Goal: Task Accomplishment & Management: Complete application form

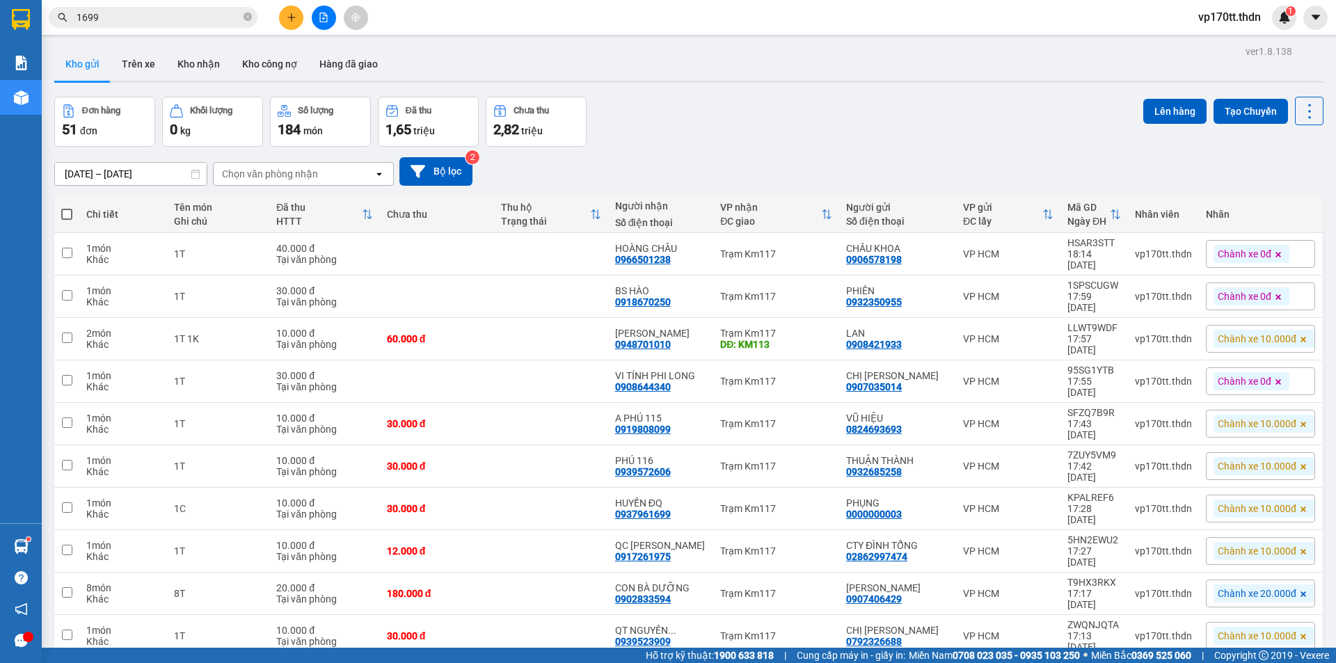
click at [197, 26] on span "1699" at bounding box center [153, 17] width 209 height 21
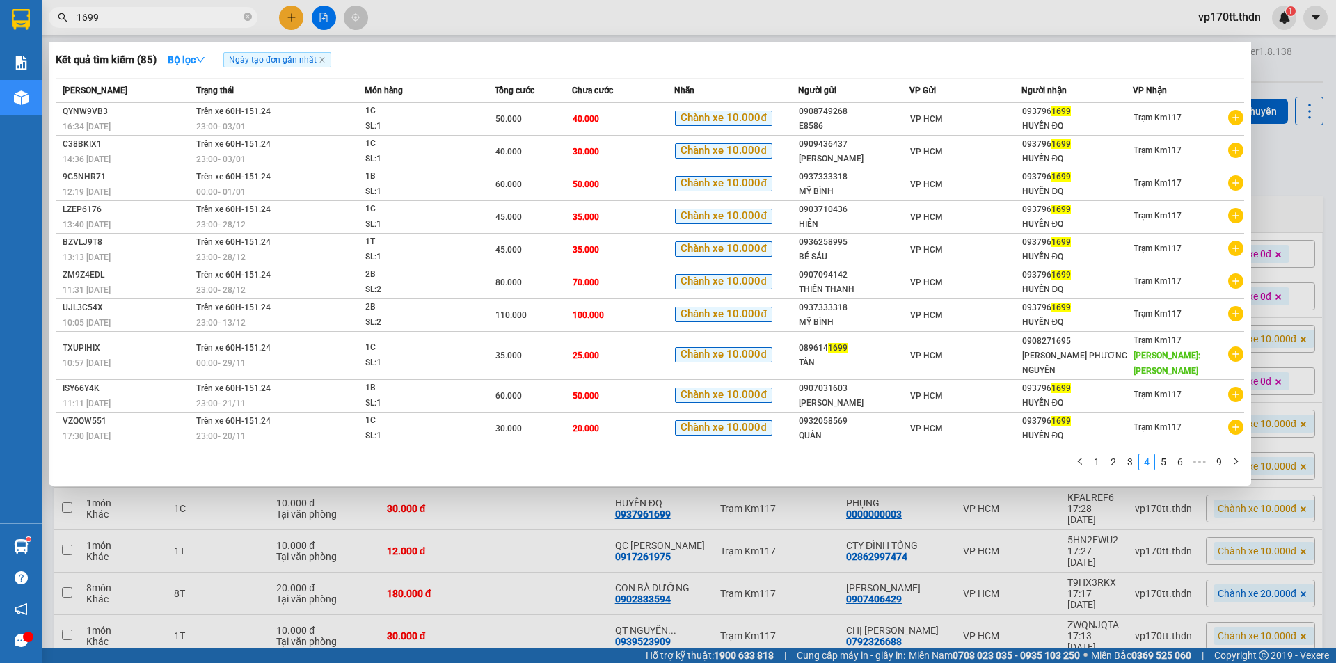
click at [193, 18] on input "1699" at bounding box center [159, 17] width 164 height 15
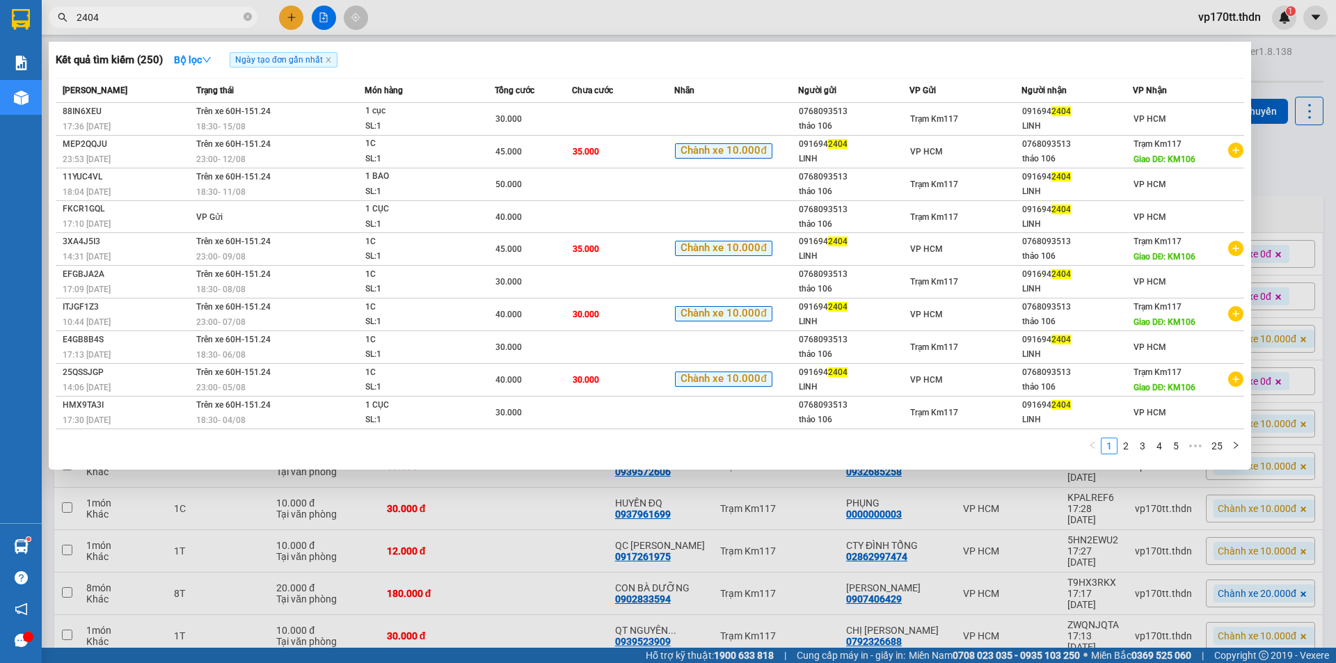
type input "2404"
click at [287, 15] on div at bounding box center [668, 331] width 1336 height 663
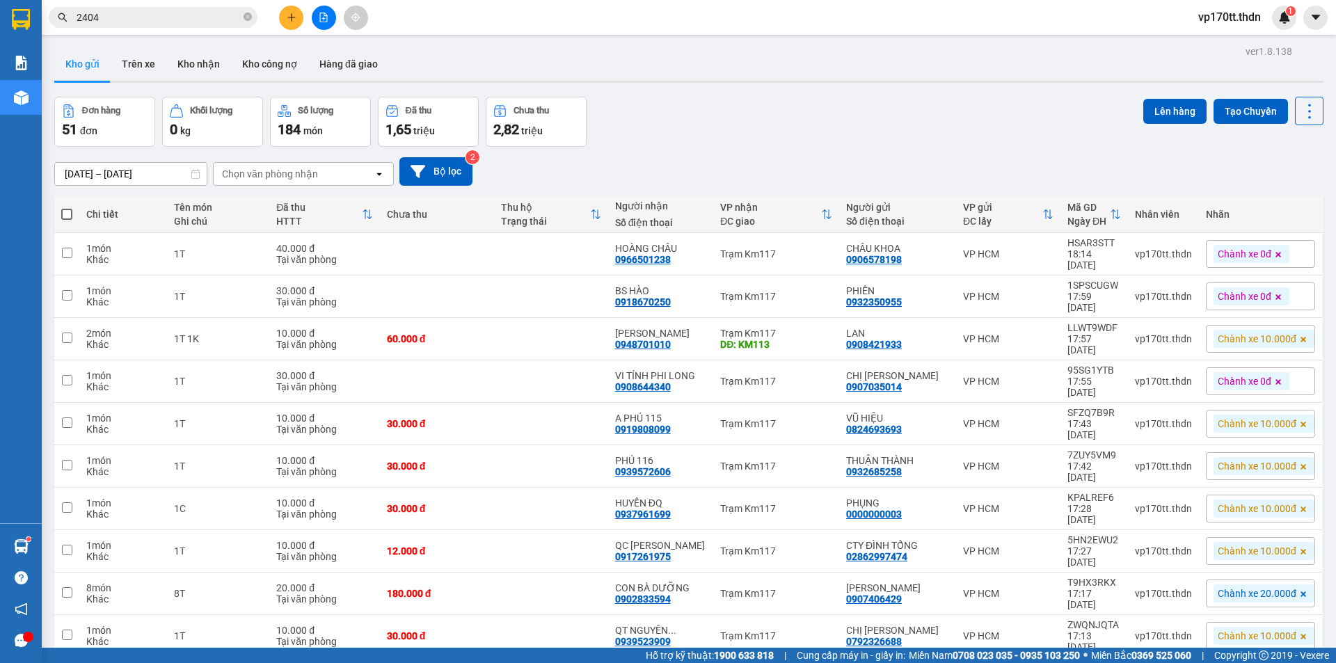
click at [287, 15] on icon "plus" at bounding box center [292, 18] width 10 height 10
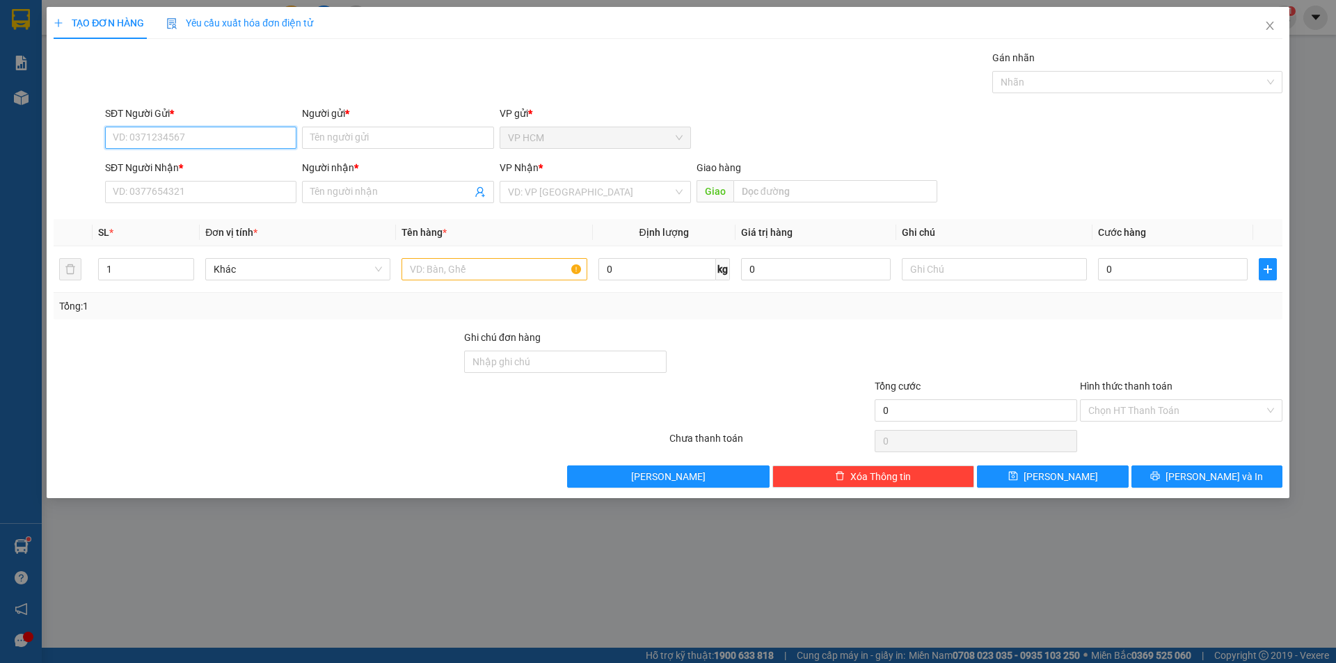
click at [159, 129] on input "SĐT Người Gửi *" at bounding box center [200, 138] width 191 height 22
click at [188, 166] on div "0916942404 - LINH" at bounding box center [200, 165] width 175 height 15
type input "0916942404"
type input "LINH"
type input "0768093513"
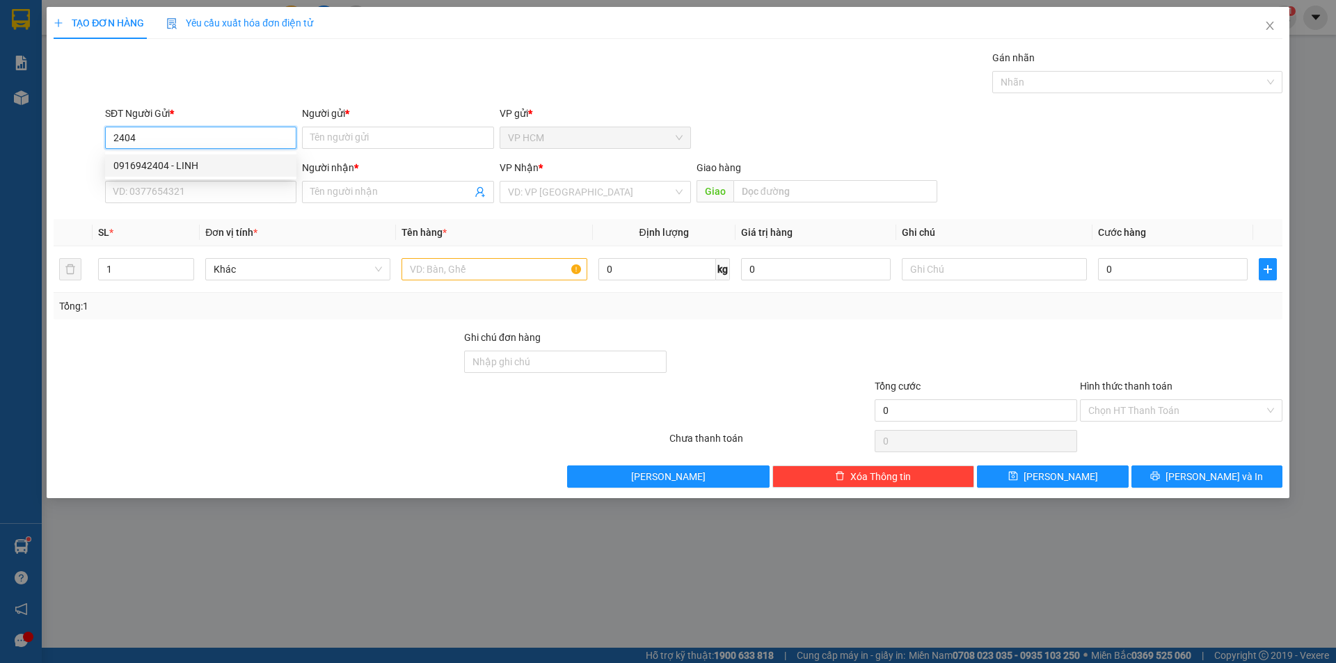
type input "thảo 106"
type input "KM106"
type input "45.000"
click at [1056, 88] on div at bounding box center [1130, 82] width 269 height 17
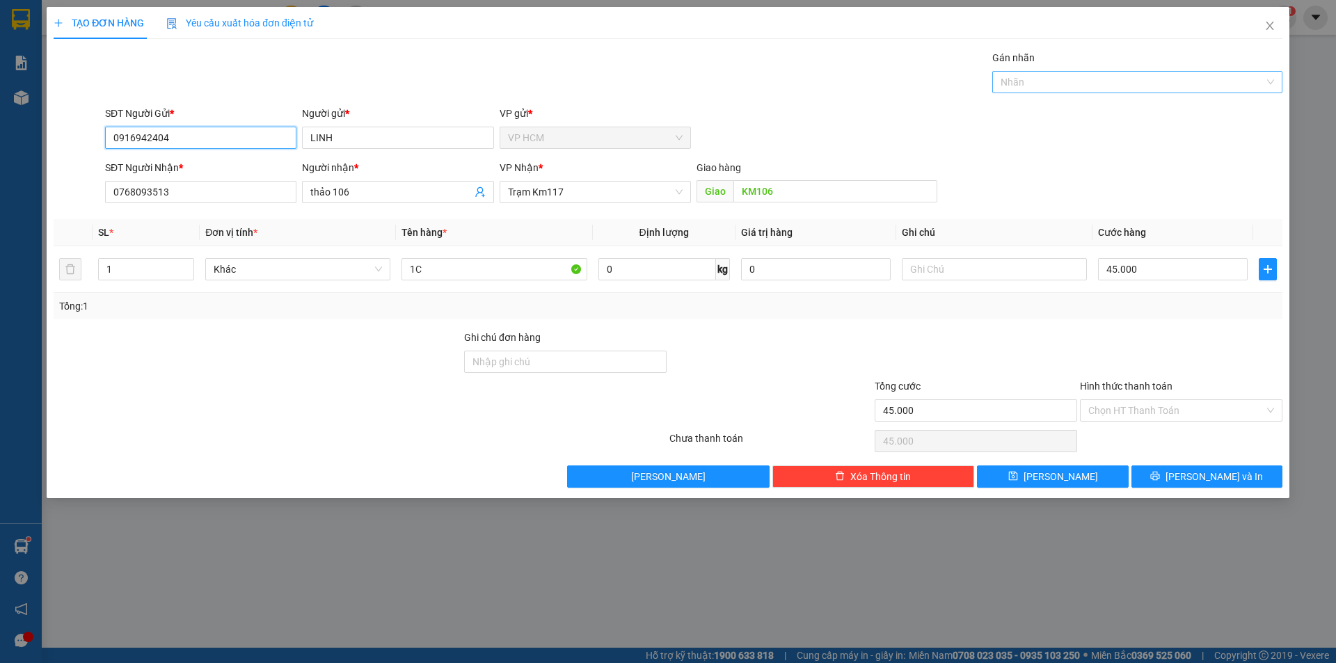
type input "0916942404"
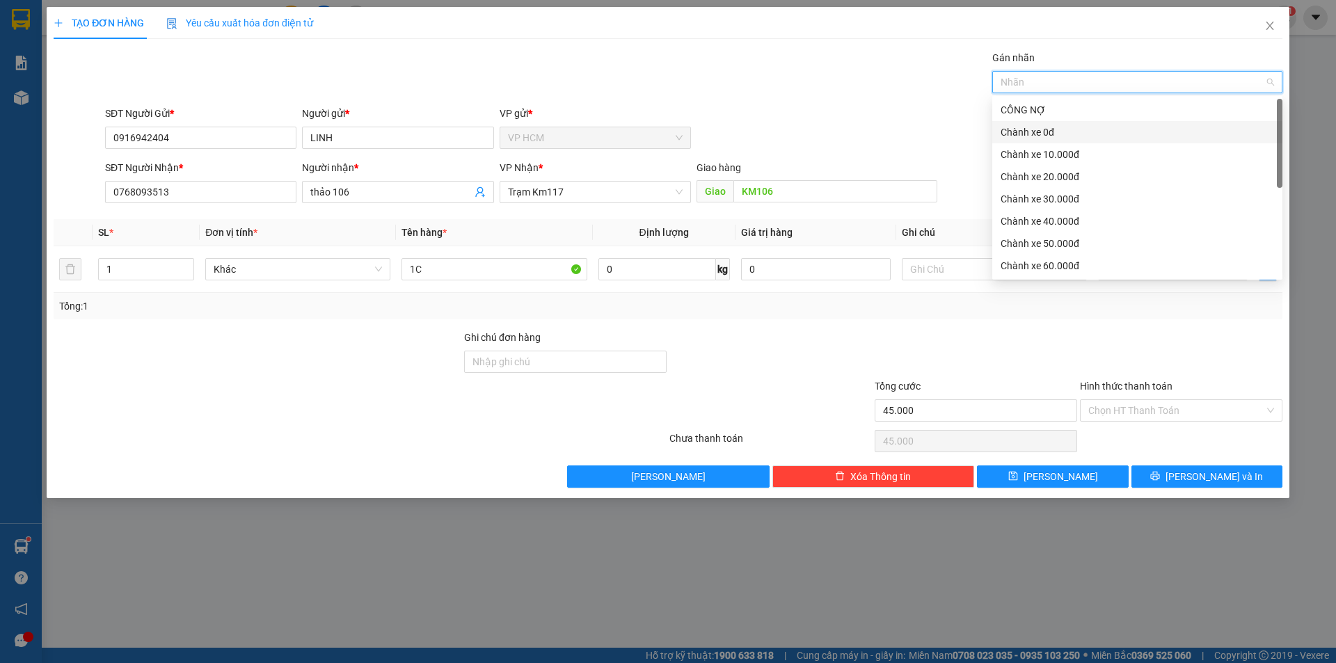
click at [1031, 122] on div "Chành xe 0đ" at bounding box center [1137, 132] width 290 height 22
click at [736, 80] on div "Gán nhãn Chành xe 0đ" at bounding box center [693, 74] width 1183 height 49
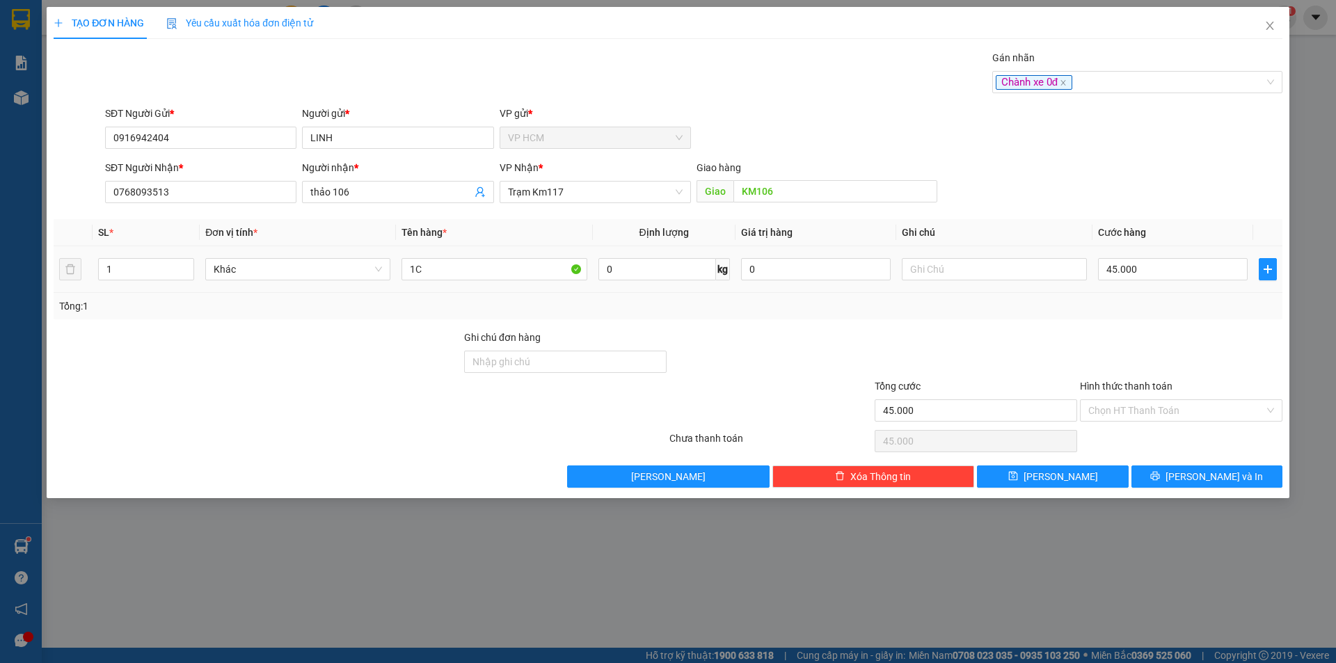
click at [1164, 255] on td "45.000" at bounding box center [1173, 269] width 161 height 47
click at [1161, 269] on input "45.000" at bounding box center [1173, 269] width 150 height 22
type input "4"
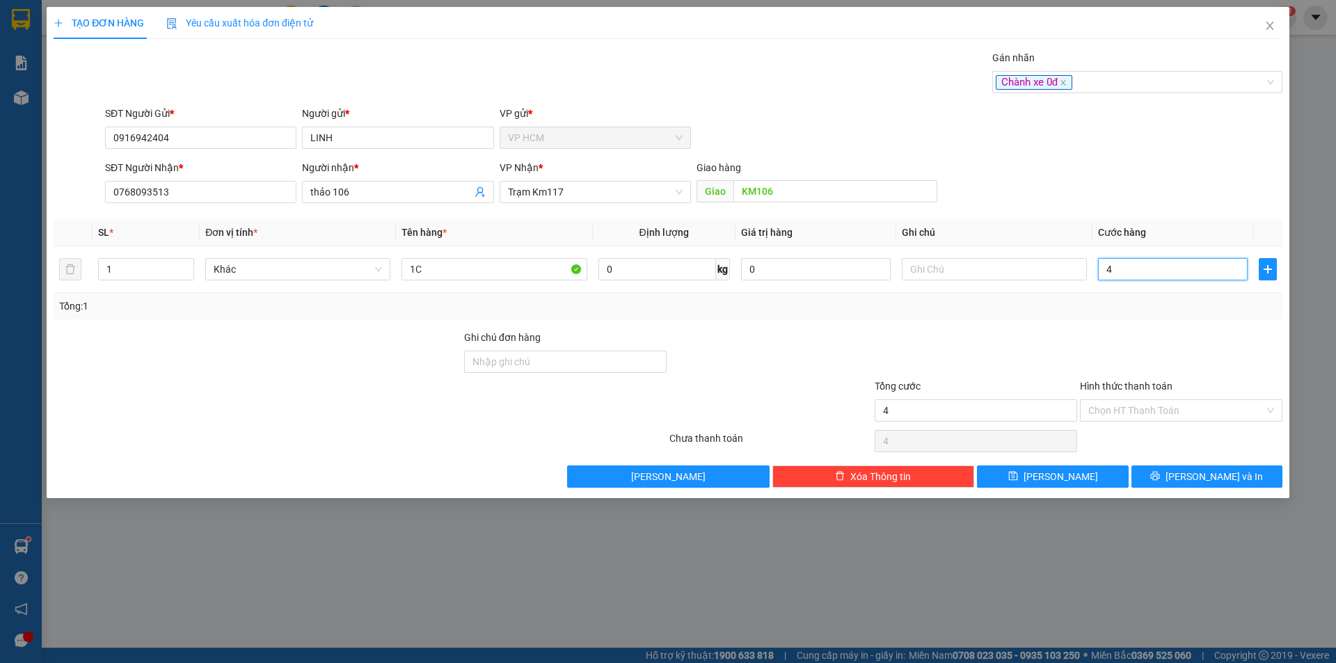
type input "40"
type input "40.000"
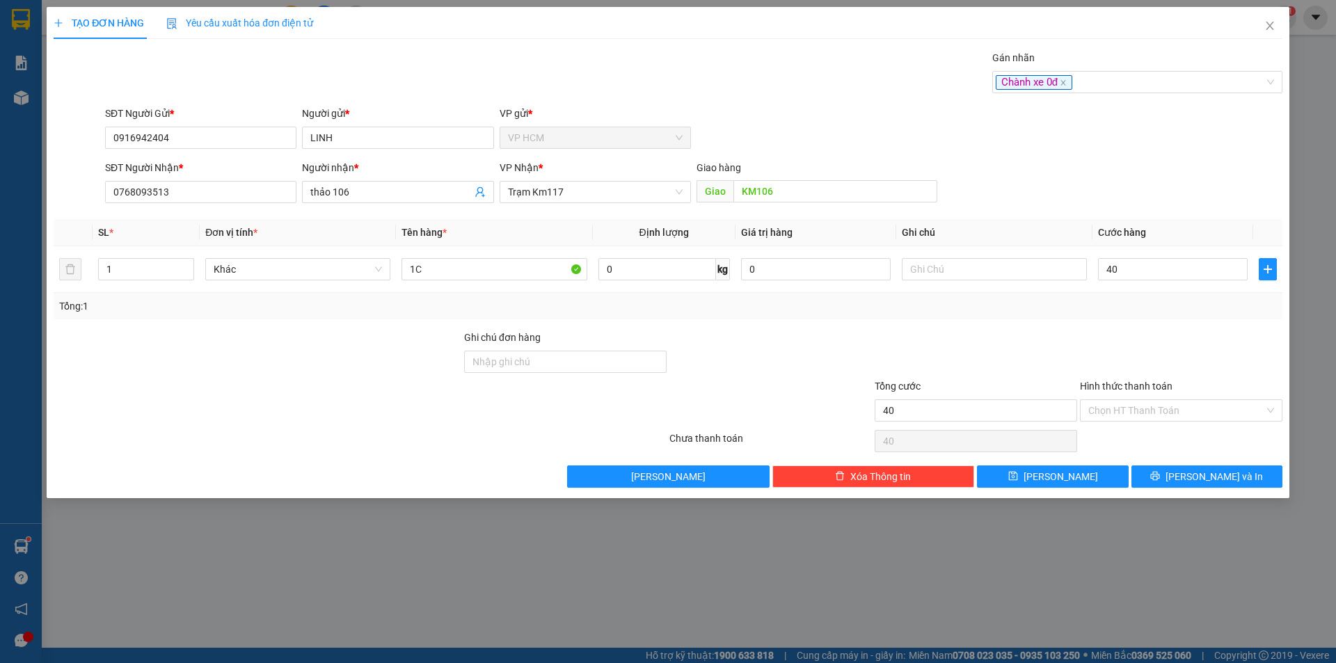
type input "40.000"
click at [1127, 349] on div at bounding box center [1181, 354] width 205 height 49
click at [1133, 410] on input "Hình thức thanh toán" at bounding box center [1176, 410] width 176 height 21
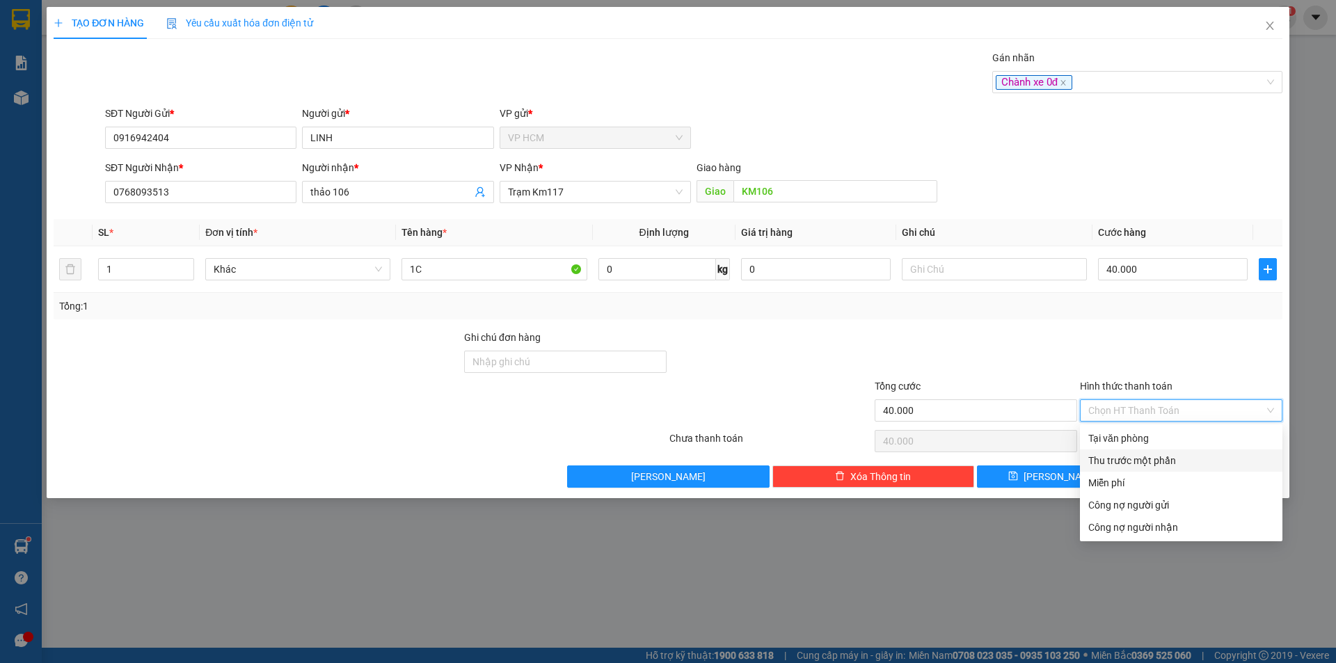
click at [1125, 467] on div "Thu trước một phần" at bounding box center [1181, 460] width 186 height 15
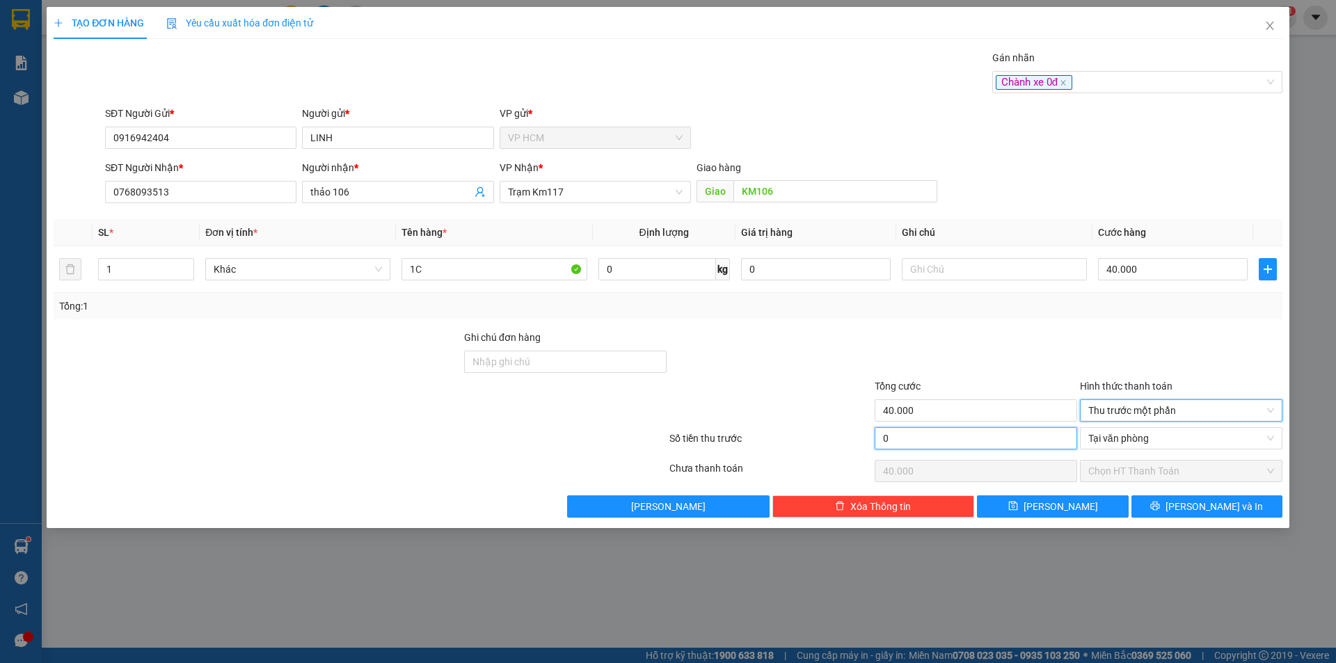
click at [986, 441] on input "0" at bounding box center [976, 438] width 203 height 22
type input "1"
type input "39.999"
type input "10"
type input "39.990"
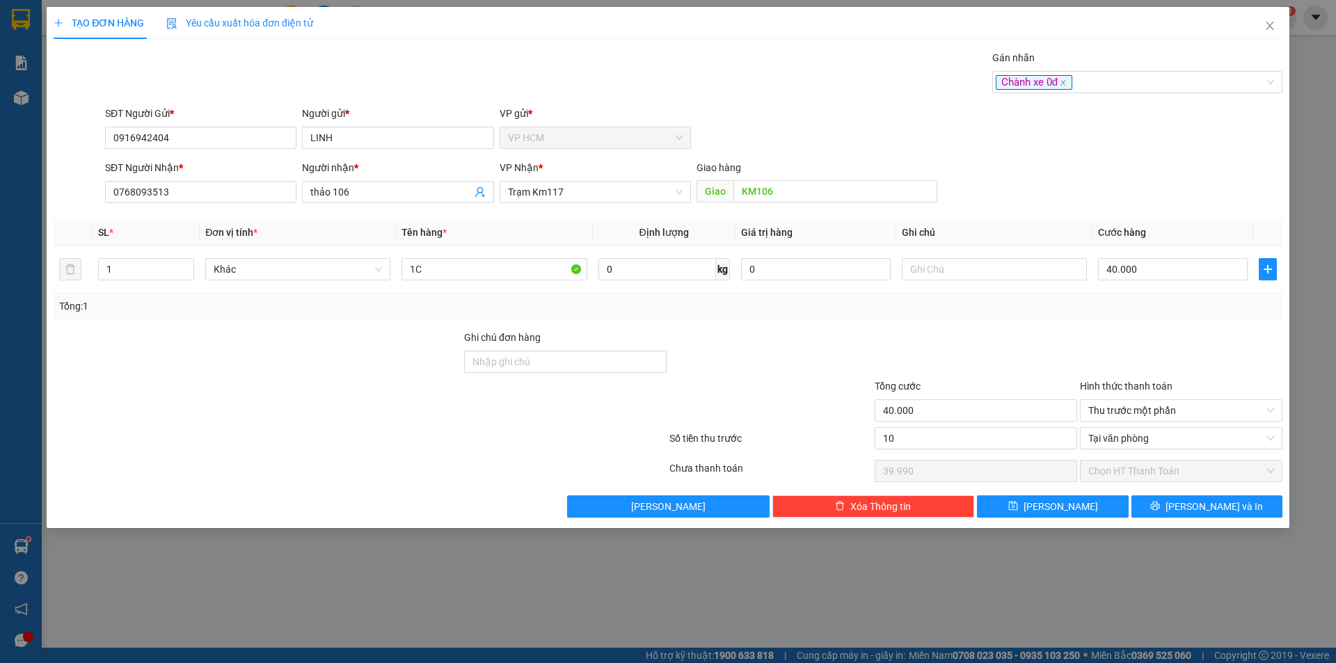
type input "10.000"
type input "30.000"
click at [994, 354] on div at bounding box center [975, 354] width 205 height 49
click at [1150, 73] on div "Chành xe 0đ" at bounding box center [1137, 82] width 290 height 22
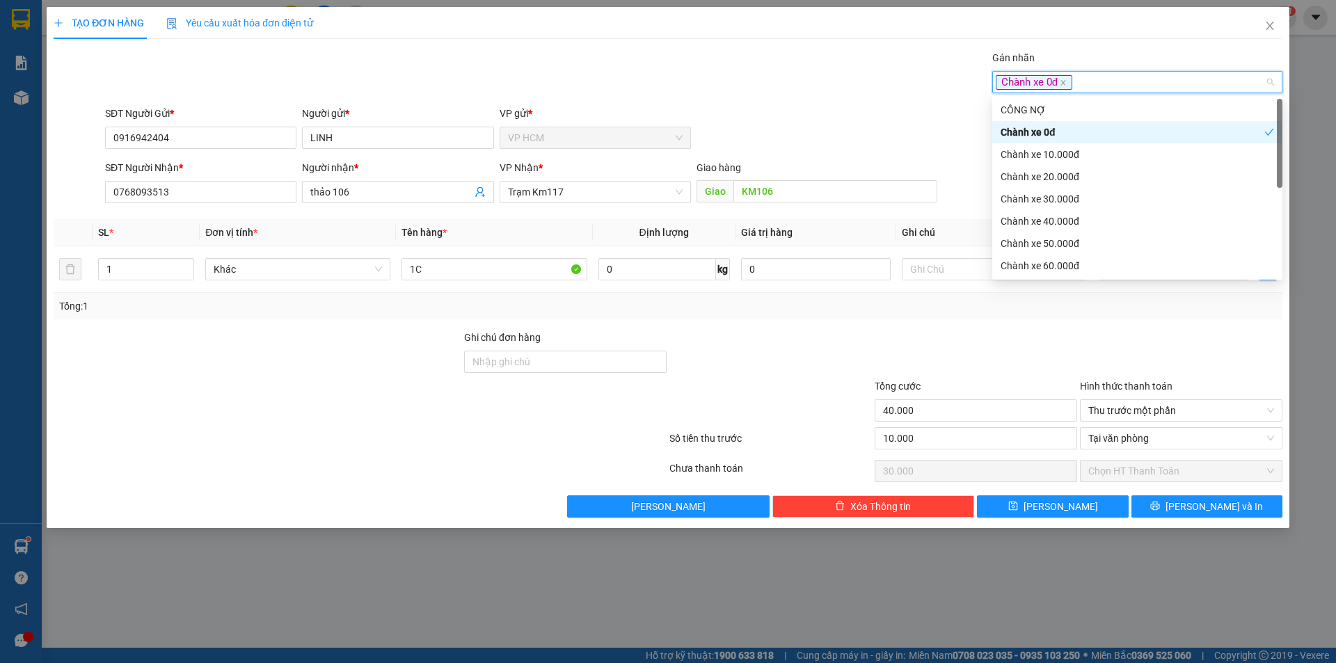
click at [1075, 138] on div "Chành xe 0đ" at bounding box center [1133, 132] width 264 height 15
click at [1072, 148] on div "Chành xe 10.000đ" at bounding box center [1137, 154] width 273 height 15
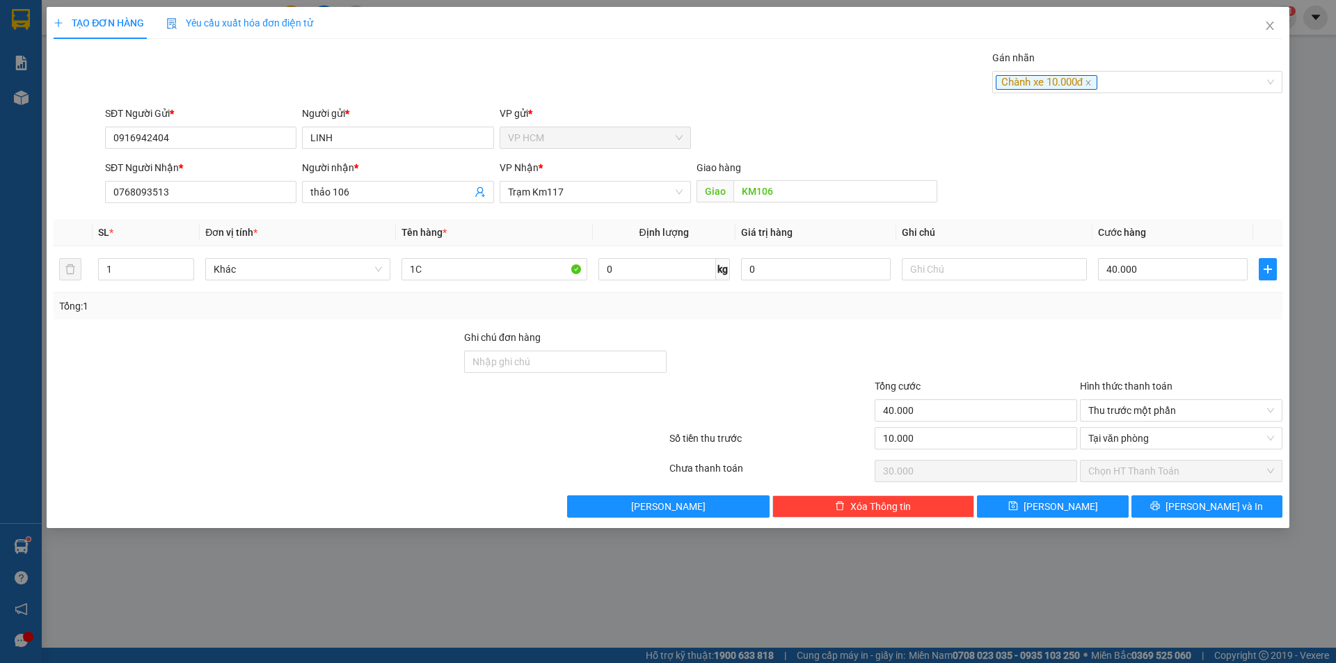
click at [789, 78] on div "Gán nhãn Chành xe 10.000đ" at bounding box center [693, 74] width 1183 height 49
click at [1228, 509] on span "[PERSON_NAME] và In" at bounding box center [1214, 506] width 97 height 15
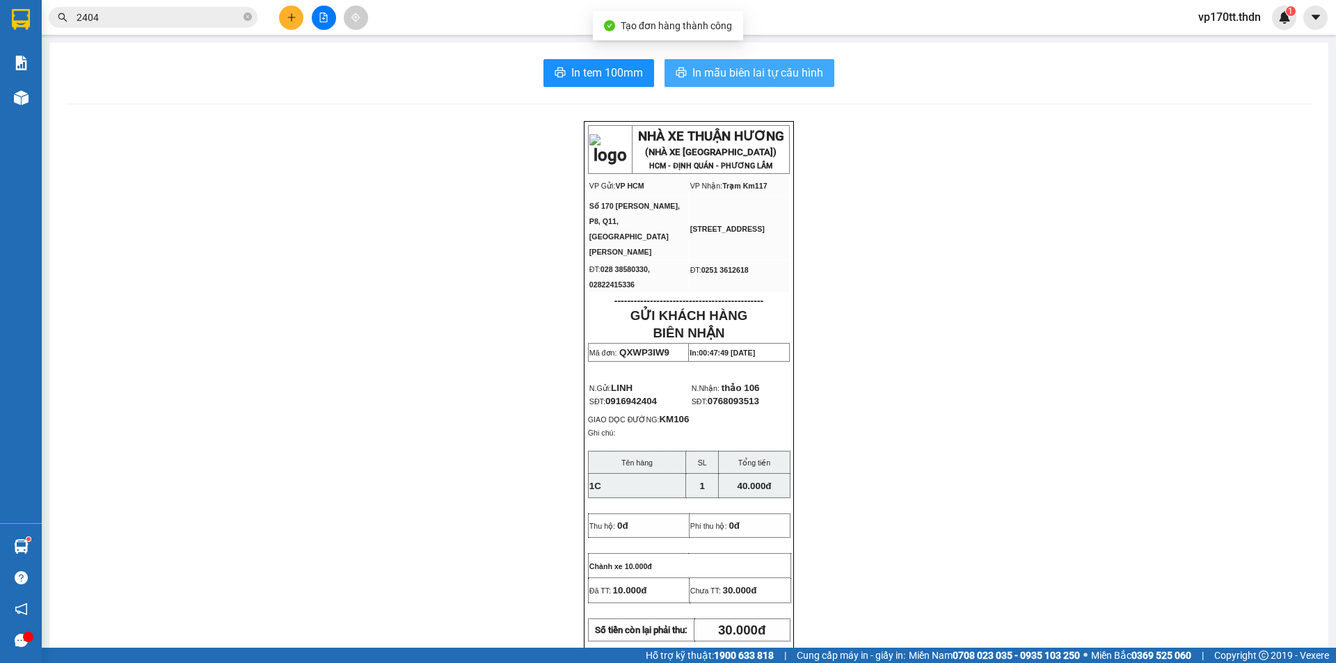
click at [704, 64] on span "In mẫu biên lai tự cấu hình" at bounding box center [757, 72] width 131 height 17
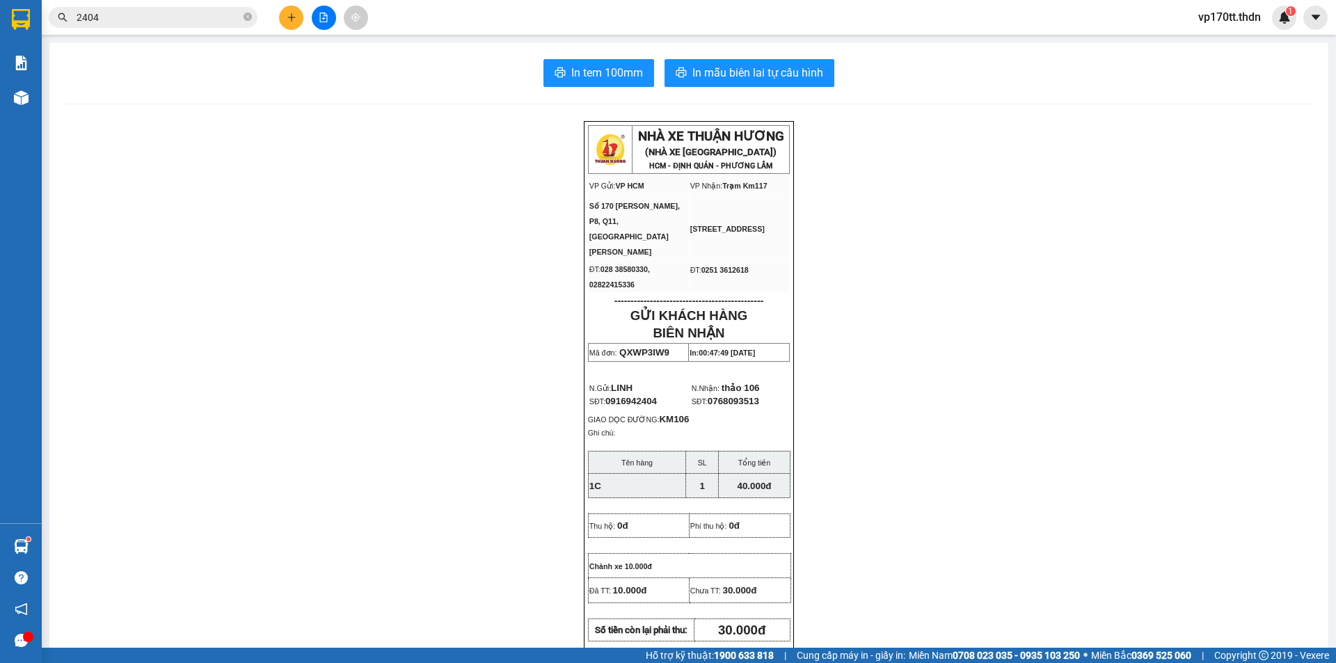
click at [276, 10] on div at bounding box center [323, 18] width 104 height 24
click at [283, 17] on button at bounding box center [291, 18] width 24 height 24
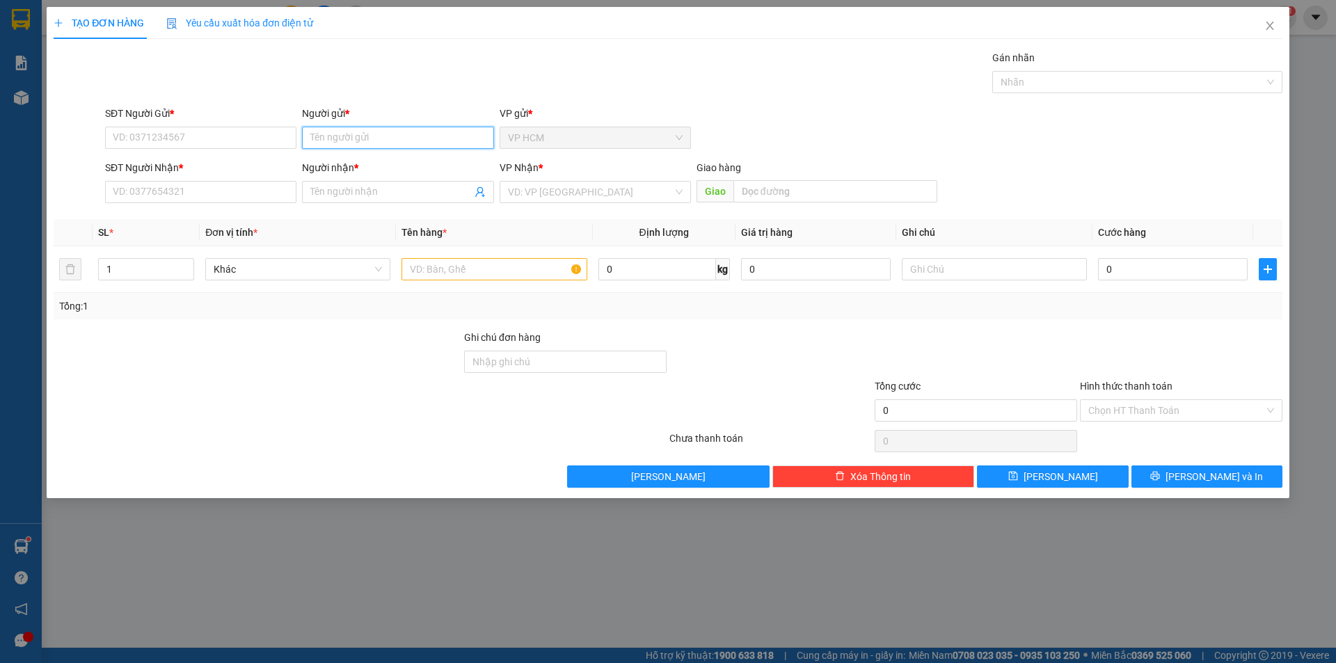
click at [356, 129] on input "Người gửi *" at bounding box center [397, 138] width 191 height 22
type input "ANH ĐẠI"
click at [415, 184] on div "ANH ĐẠI - 0908252672" at bounding box center [397, 187] width 175 height 15
type input "0908252672"
type input "ANH ĐẠI"
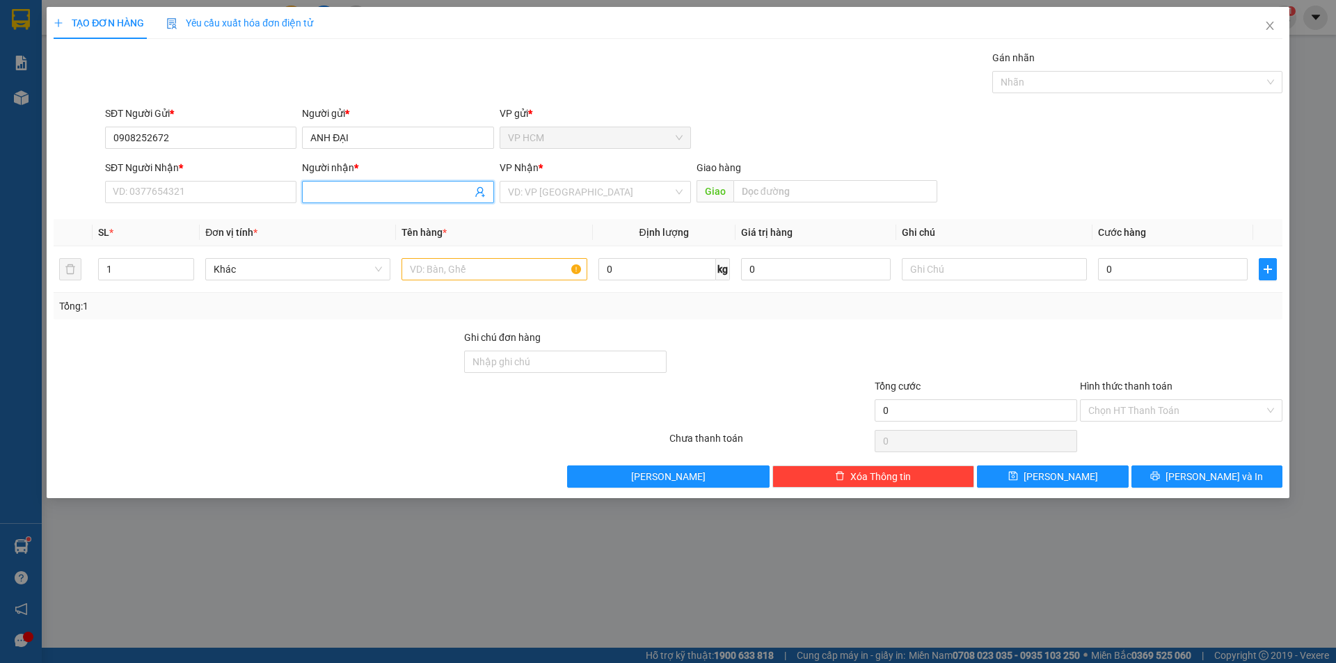
click at [479, 195] on icon "user-add" at bounding box center [480, 192] width 11 height 11
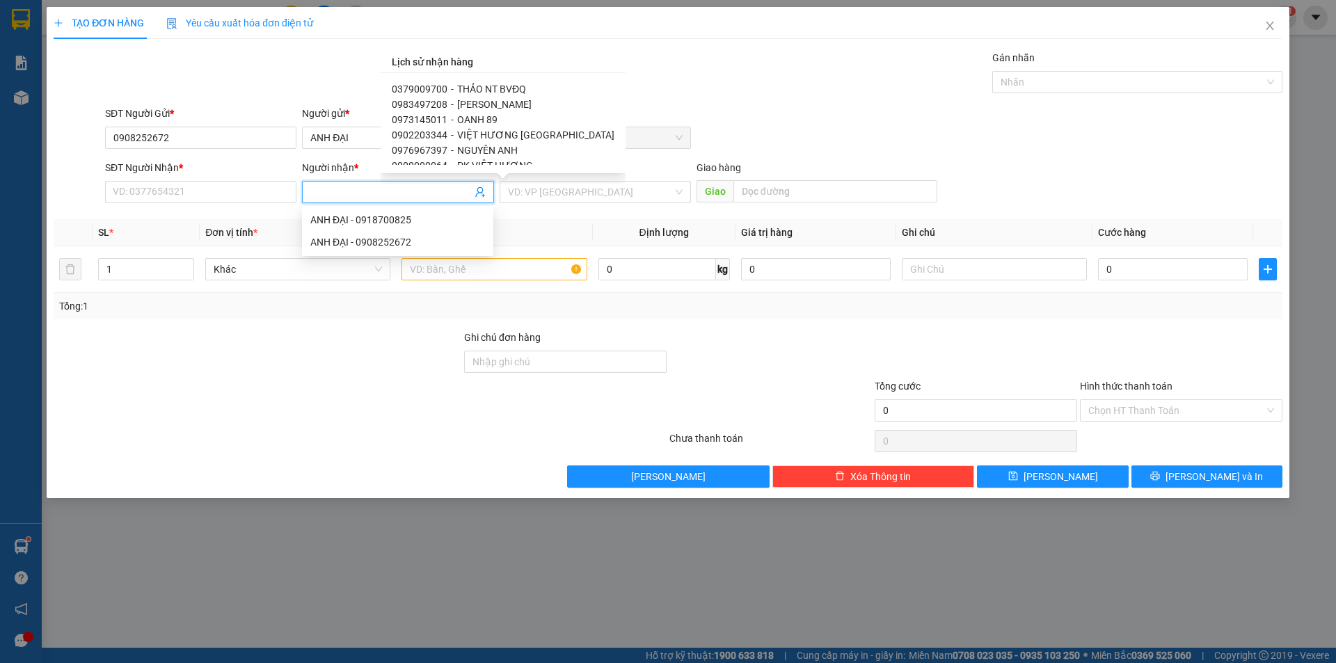
click at [475, 93] on span "THẢO NT BVĐQ" at bounding box center [491, 89] width 69 height 11
type input "0379009700"
type input "THẢO NT BVĐQ"
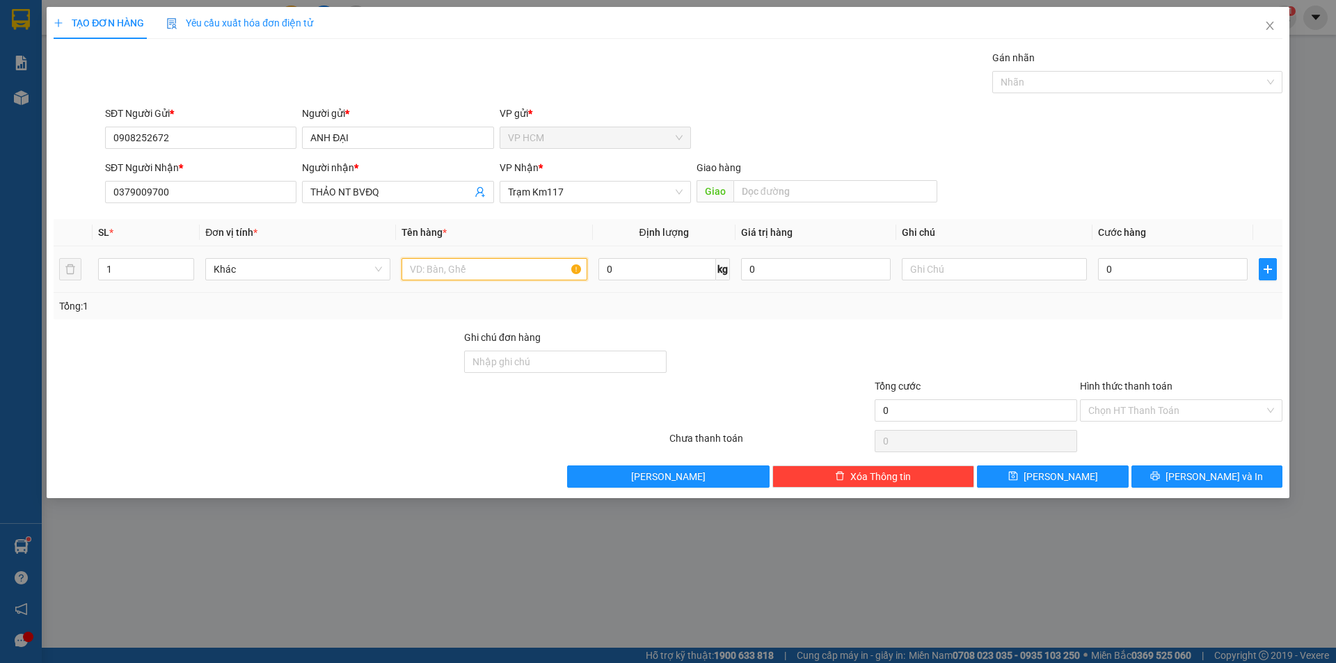
click at [525, 268] on input "text" at bounding box center [494, 269] width 185 height 22
type input "1B 1T"
click at [165, 271] on input "1" at bounding box center [146, 269] width 95 height 21
type input "2"
drag, startPoint x: 1089, startPoint y: 74, endPoint x: 1086, endPoint y: 84, distance: 9.5
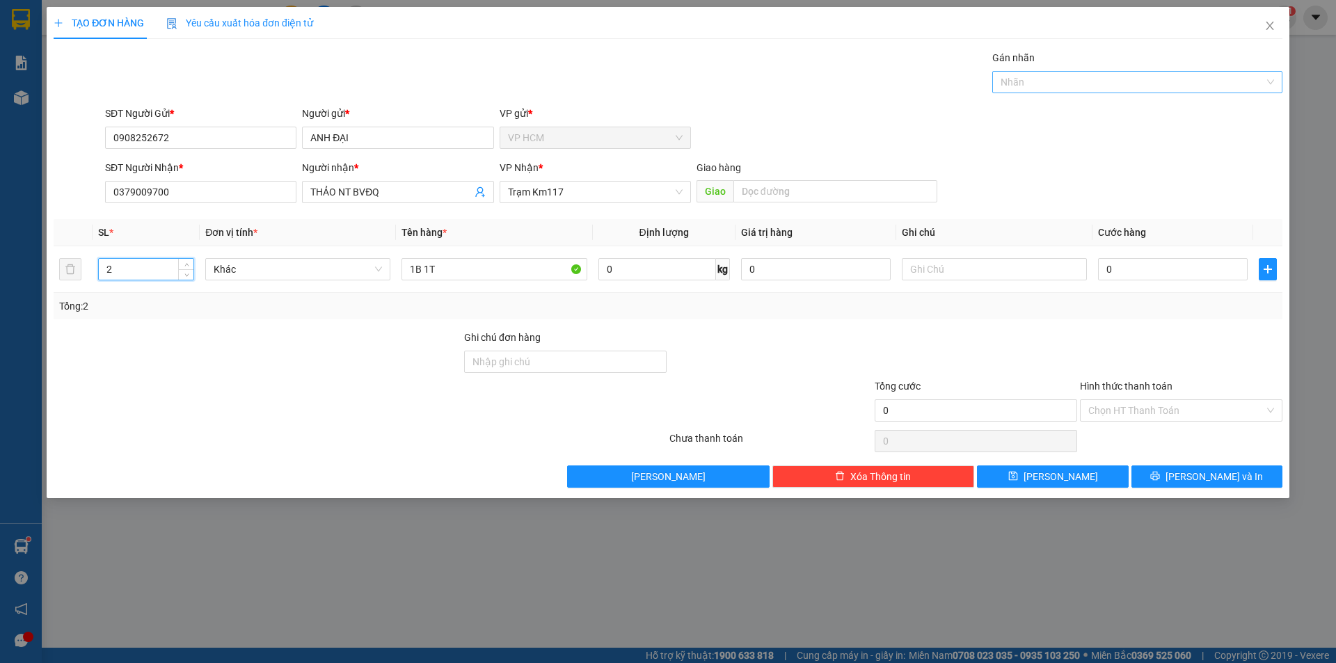
click at [1090, 74] on div at bounding box center [1130, 82] width 269 height 17
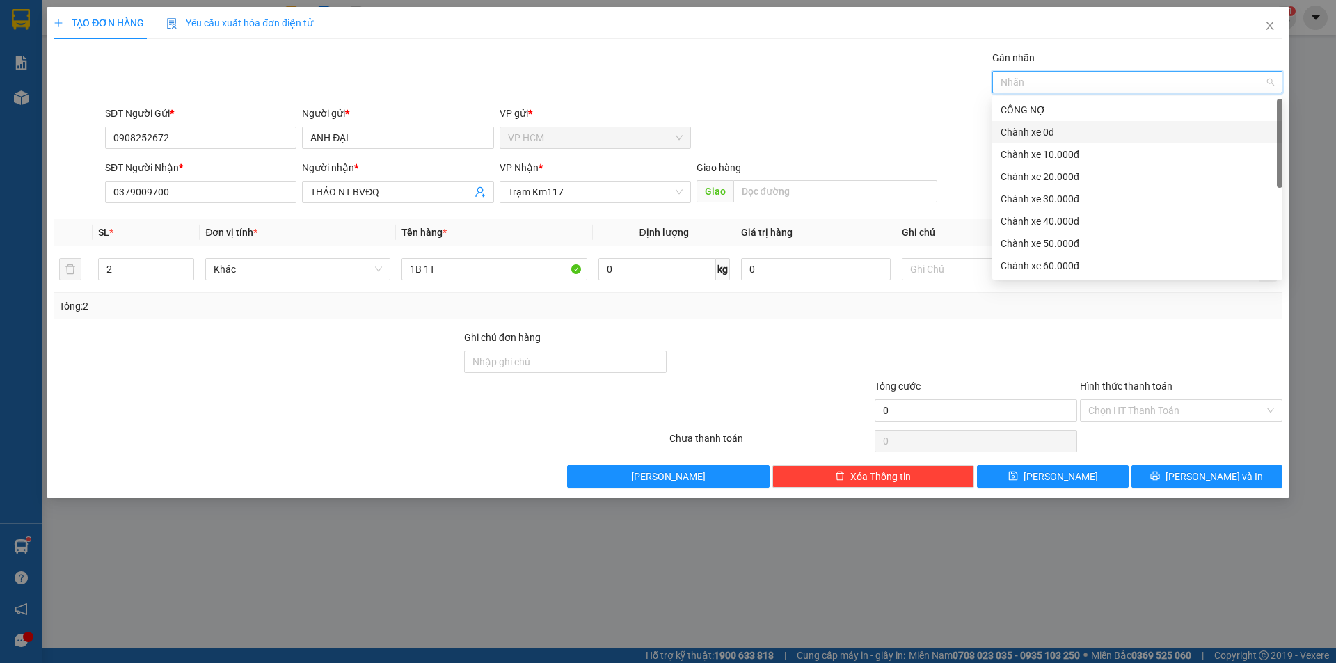
click at [1054, 129] on div "Chành xe 0đ" at bounding box center [1137, 132] width 273 height 15
drag, startPoint x: 782, startPoint y: 90, endPoint x: 1191, endPoint y: 285, distance: 452.9
click at [784, 93] on div "Gán nhãn Chành xe 0đ" at bounding box center [693, 74] width 1183 height 49
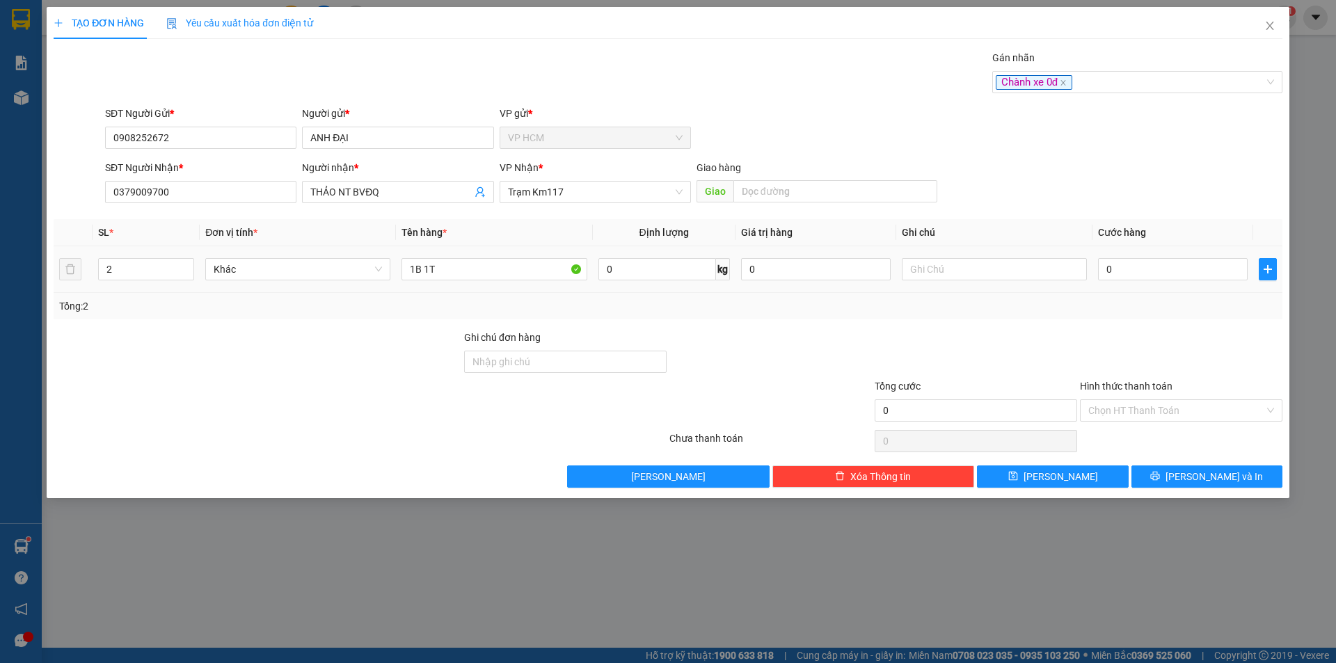
click at [1160, 252] on td "0" at bounding box center [1173, 269] width 161 height 47
click at [1158, 262] on input "0" at bounding box center [1173, 269] width 150 height 22
type input "07"
type input "7"
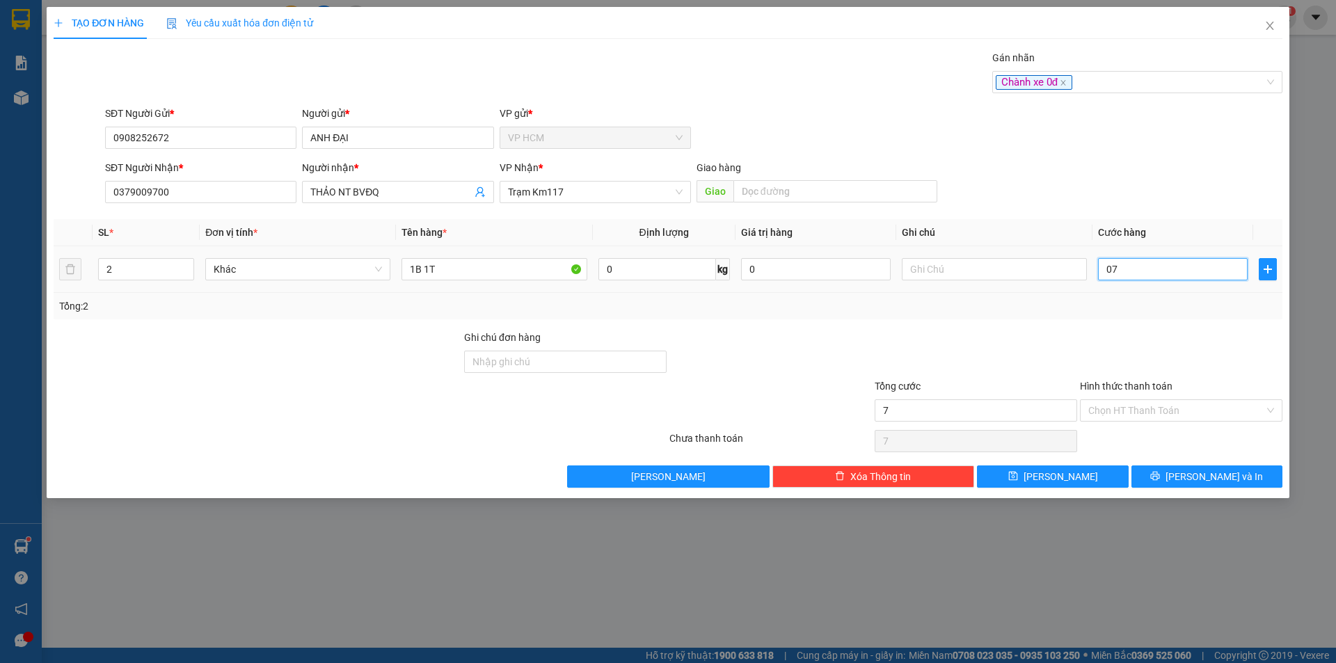
type input "070"
type input "70"
type input "70.000"
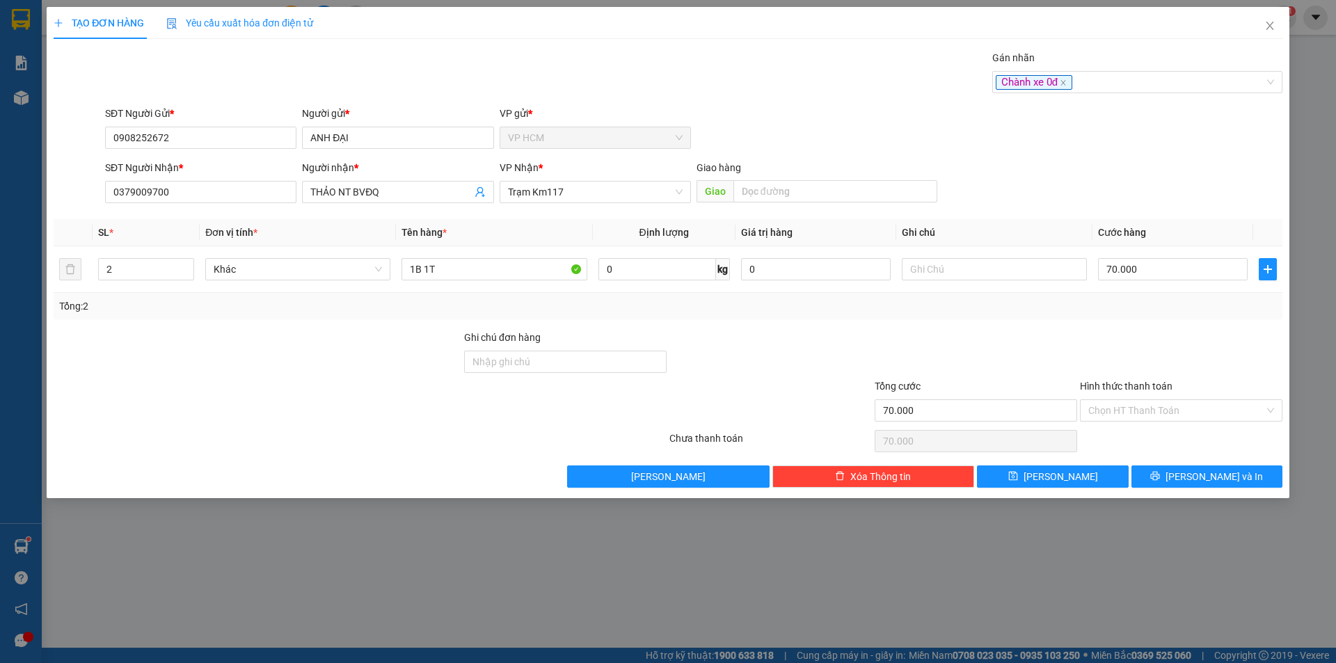
click at [1154, 333] on div at bounding box center [1181, 354] width 205 height 49
click at [1142, 409] on input "Hình thức thanh toán" at bounding box center [1176, 410] width 176 height 21
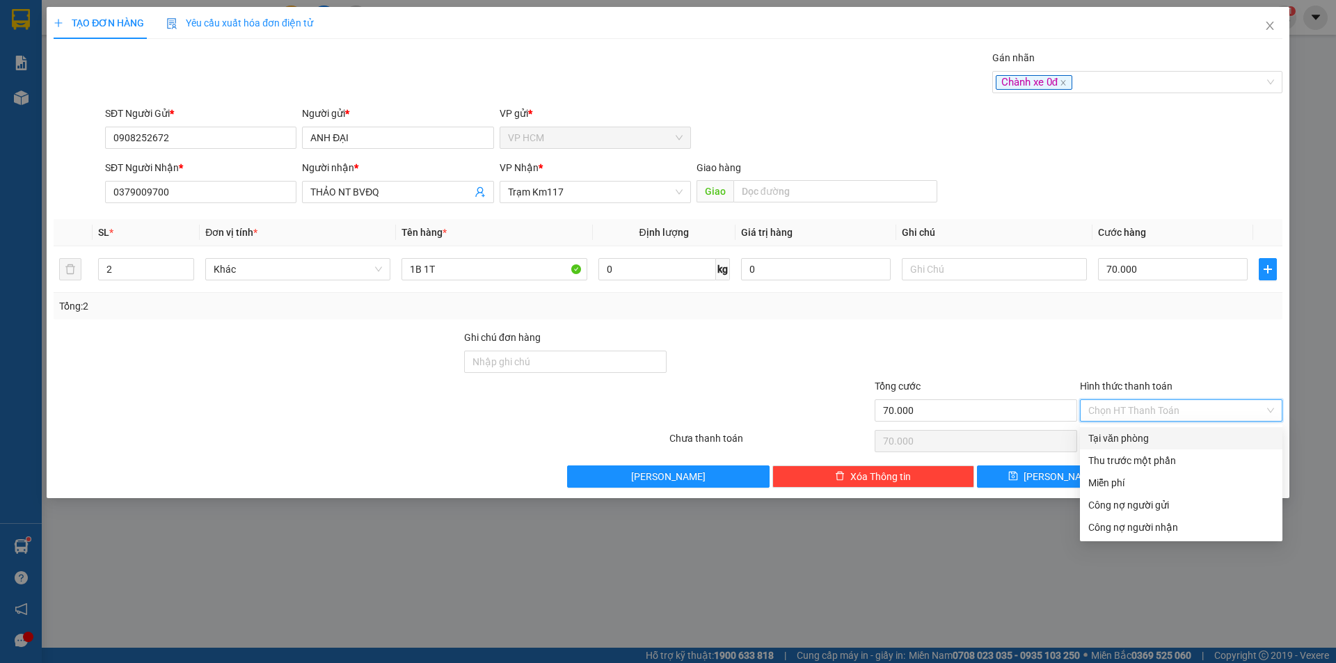
click at [1142, 445] on div "Tại văn phòng" at bounding box center [1181, 438] width 186 height 15
type input "0"
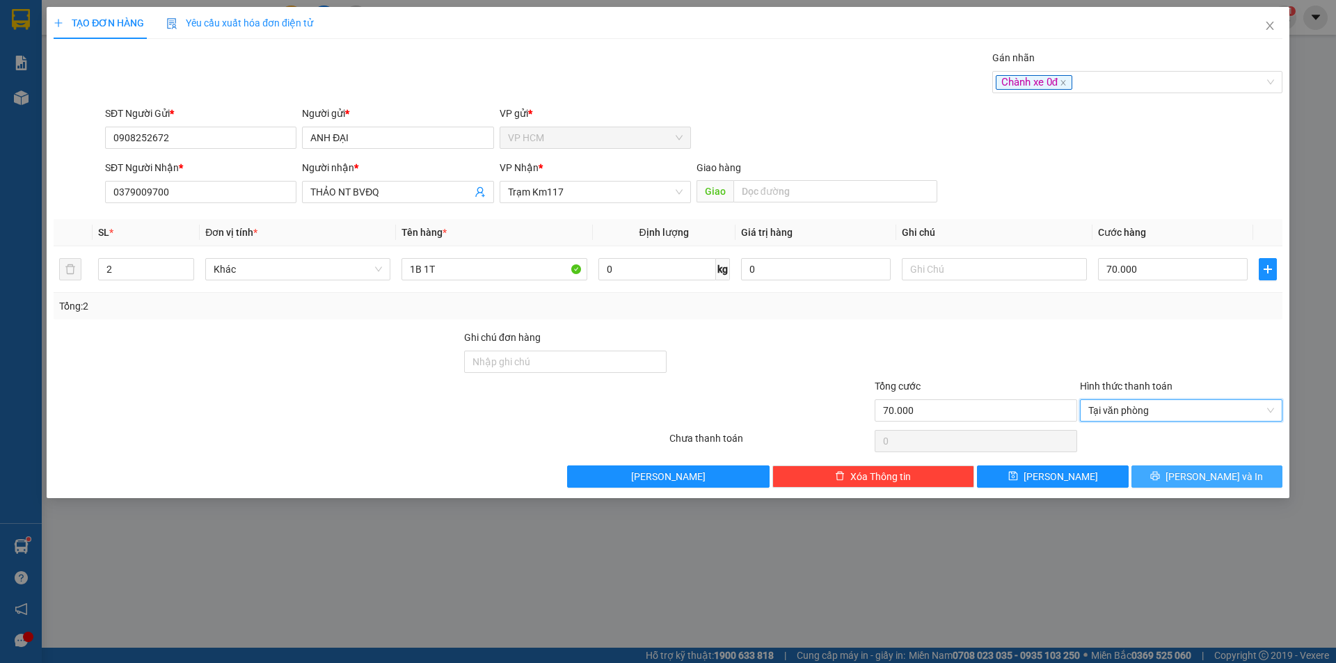
click at [1181, 484] on button "[PERSON_NAME] và In" at bounding box center [1207, 477] width 151 height 22
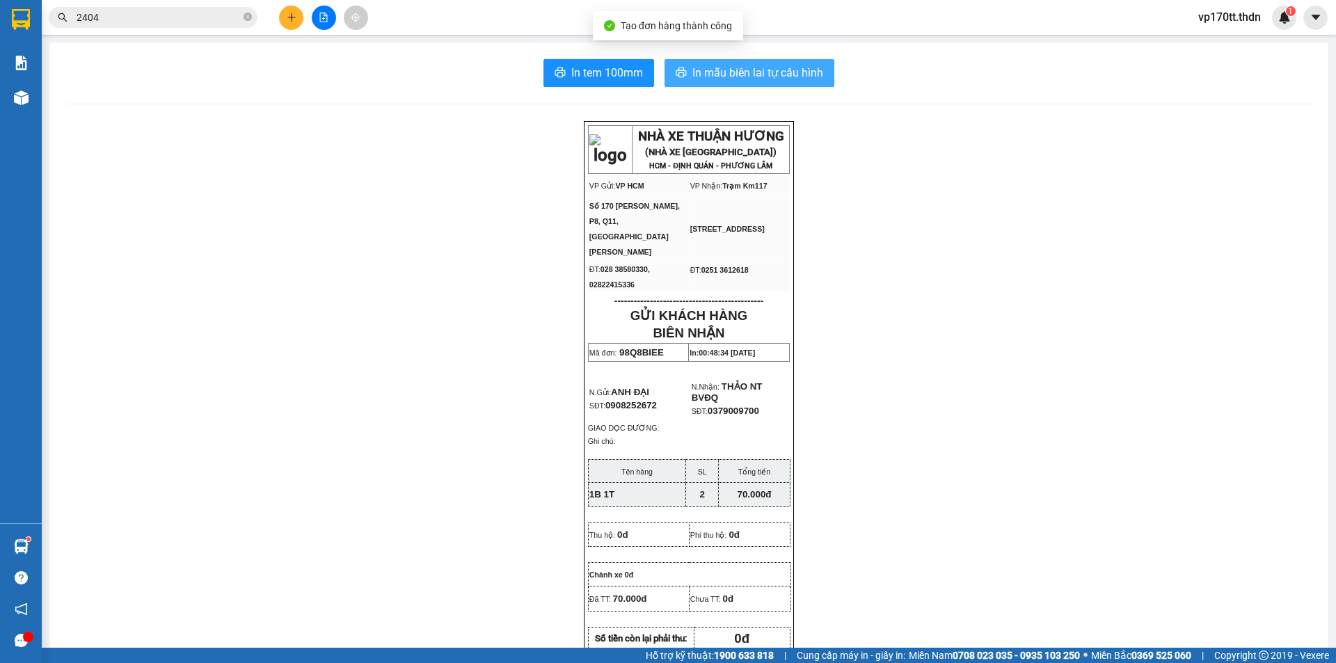
click at [712, 79] on span "In mẫu biên lai tự cấu hình" at bounding box center [757, 72] width 131 height 17
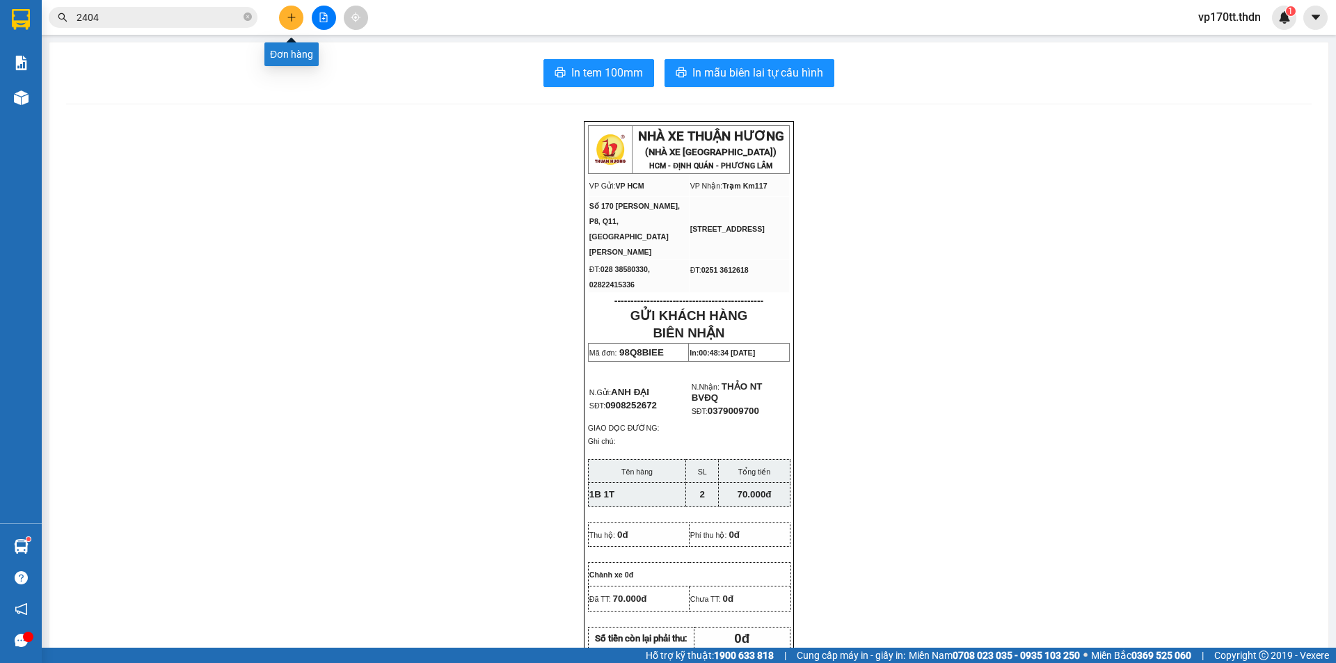
click at [287, 14] on icon "plus" at bounding box center [292, 18] width 10 height 10
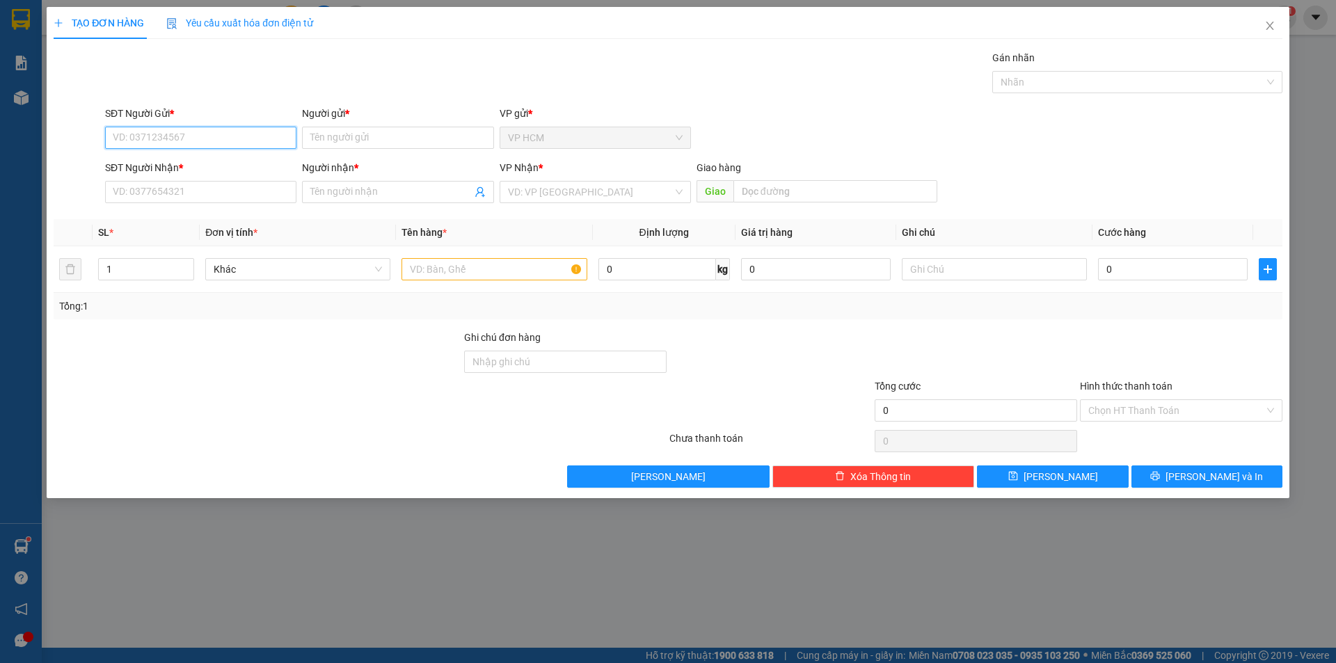
click at [224, 141] on input "SĐT Người Gửi *" at bounding box center [200, 138] width 191 height 22
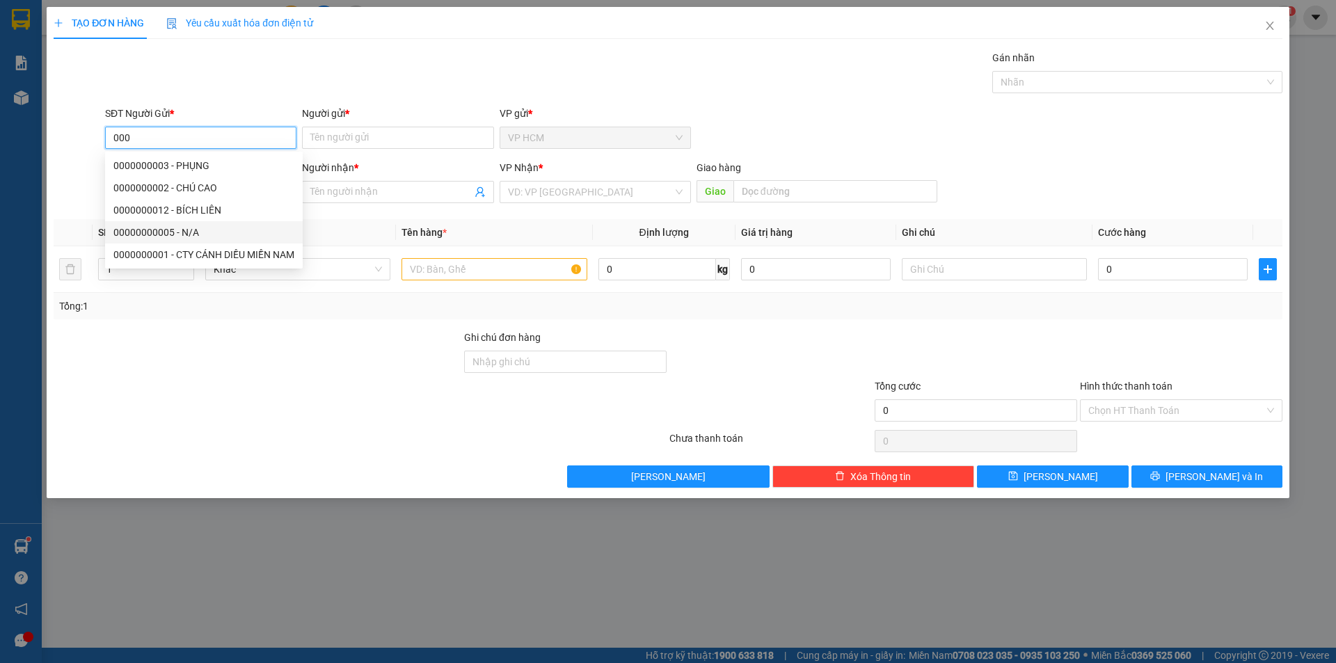
click at [250, 231] on div "00000000005 - N/A" at bounding box center [203, 232] width 181 height 15
type input "00000000005"
type input "N/A"
type input "0906853125"
type input "DŨNG"
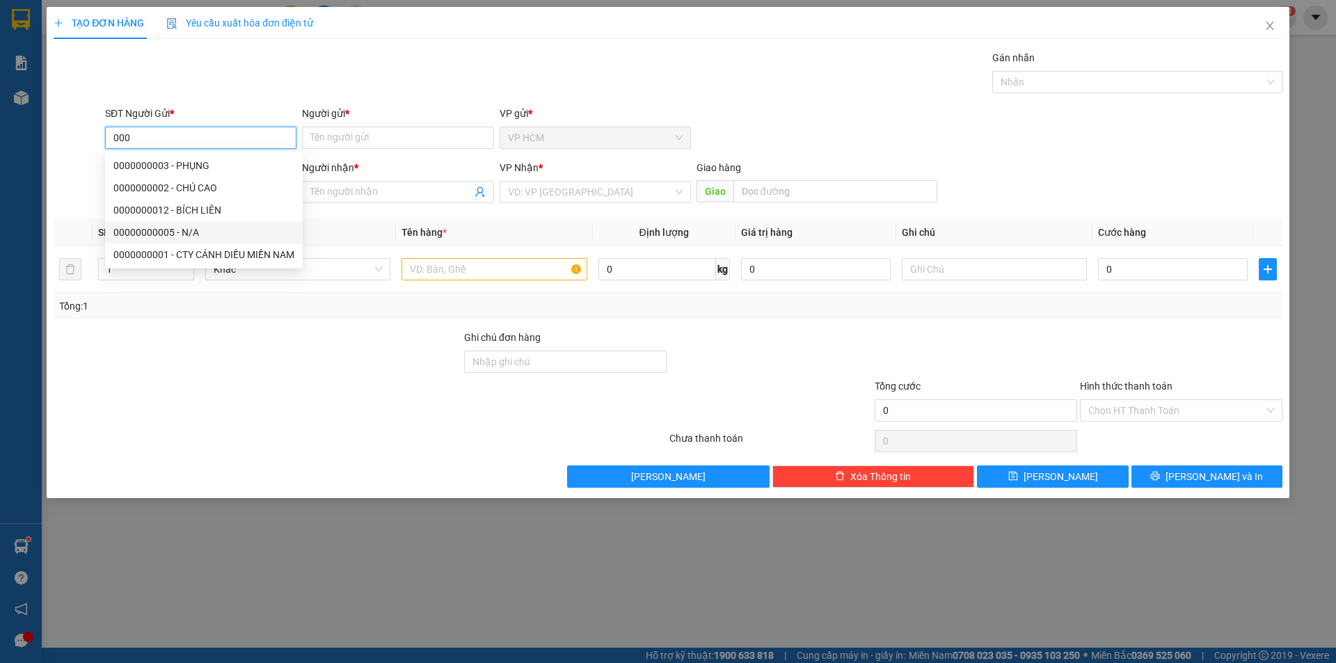
type input "KM103"
type input "110.000"
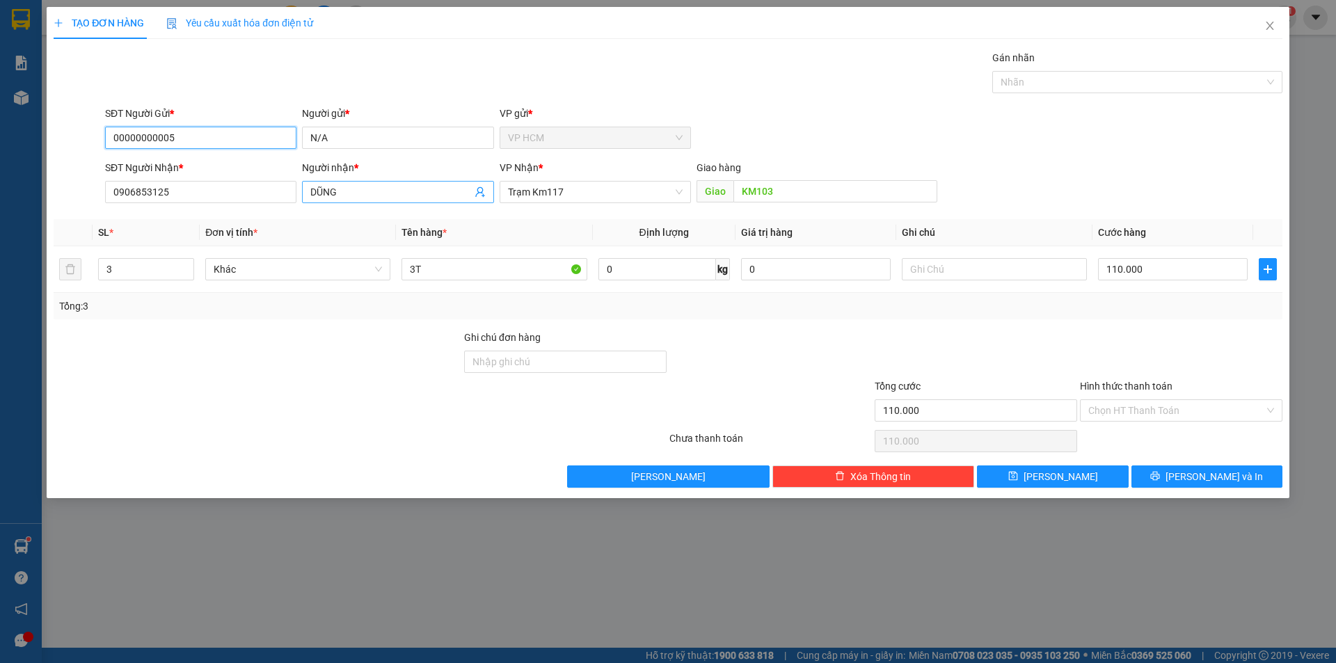
type input "00000000005"
click at [428, 192] on input "DŨNG" at bounding box center [390, 191] width 161 height 15
type input "VIET THANH"
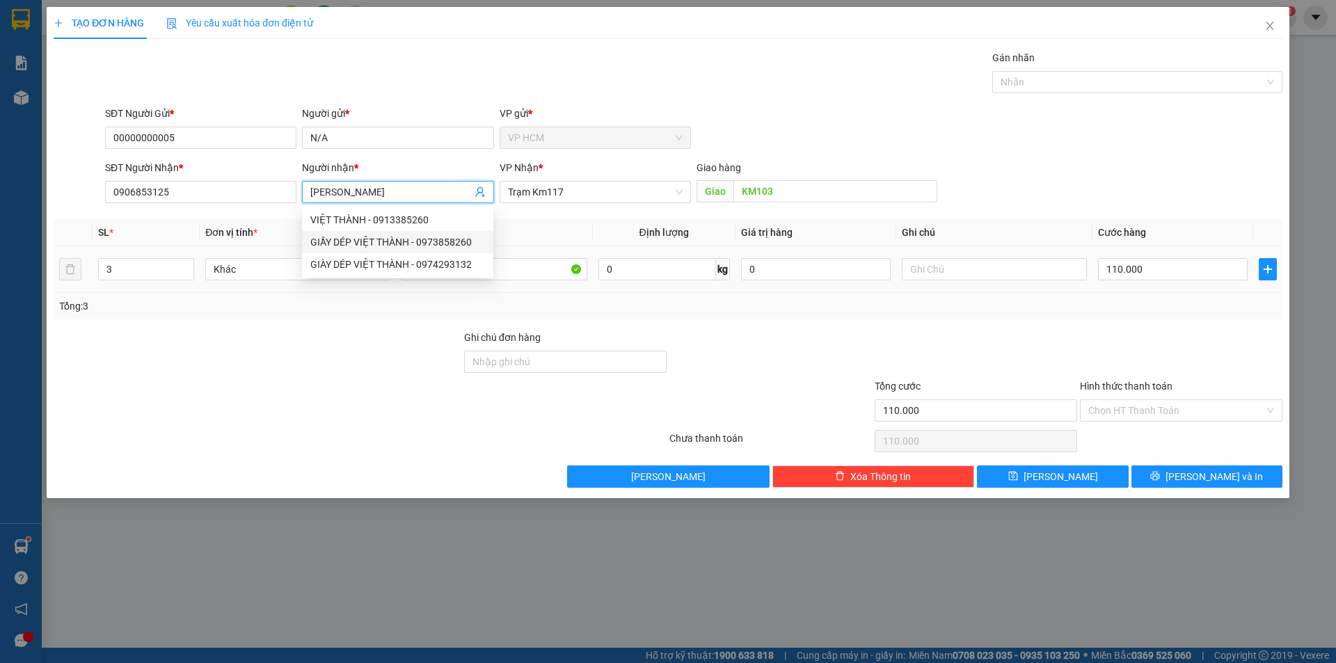
drag, startPoint x: 428, startPoint y: 244, endPoint x: 66, endPoint y: 285, distance: 364.1
click at [428, 244] on div "GIẦY DÉP VIỆT THÀNH - 0973858260" at bounding box center [397, 242] width 175 height 15
type input "0973858260"
type input "GIẦY DÉP VIỆT THÀNH"
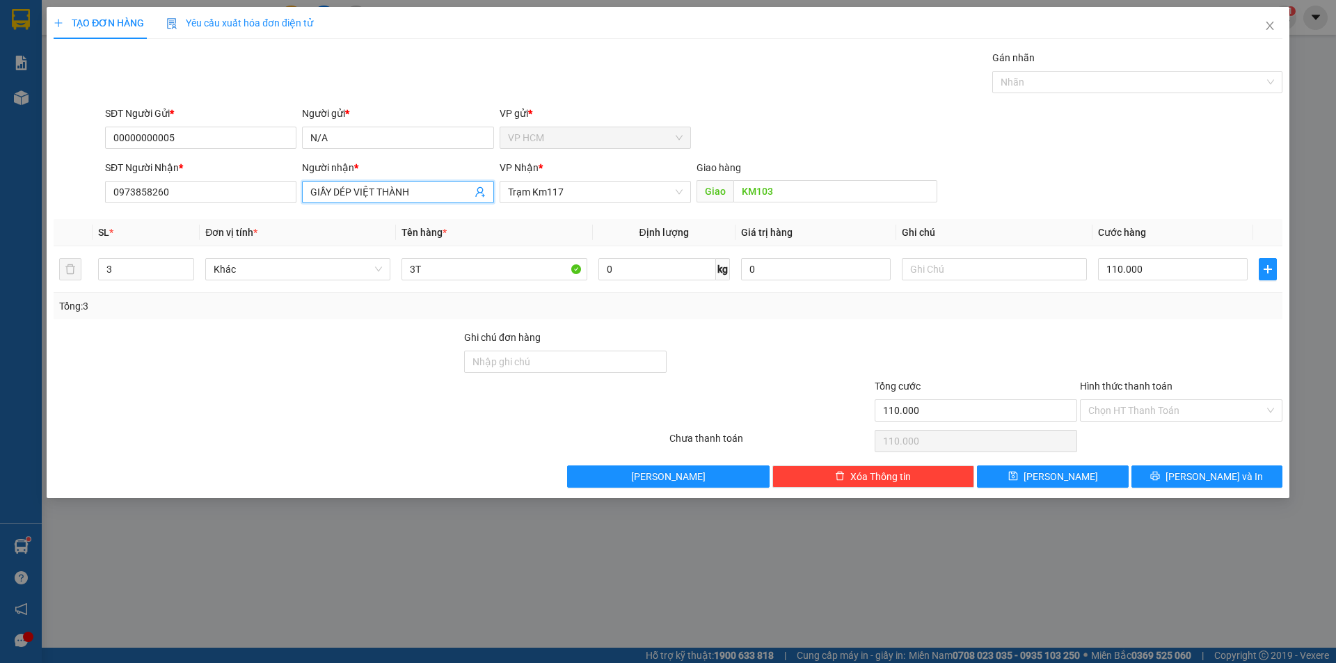
click at [424, 187] on input "GIẦY DÉP VIỆT THÀNH" at bounding box center [390, 191] width 161 height 15
click at [401, 267] on div "GIÀY DÉP VIỆT THÀNH - 0974293132" at bounding box center [397, 264] width 175 height 15
type input "0974293132"
type input "GIÀY DÉP VIỆT THÀNH"
click at [125, 270] on input "3" at bounding box center [146, 269] width 95 height 21
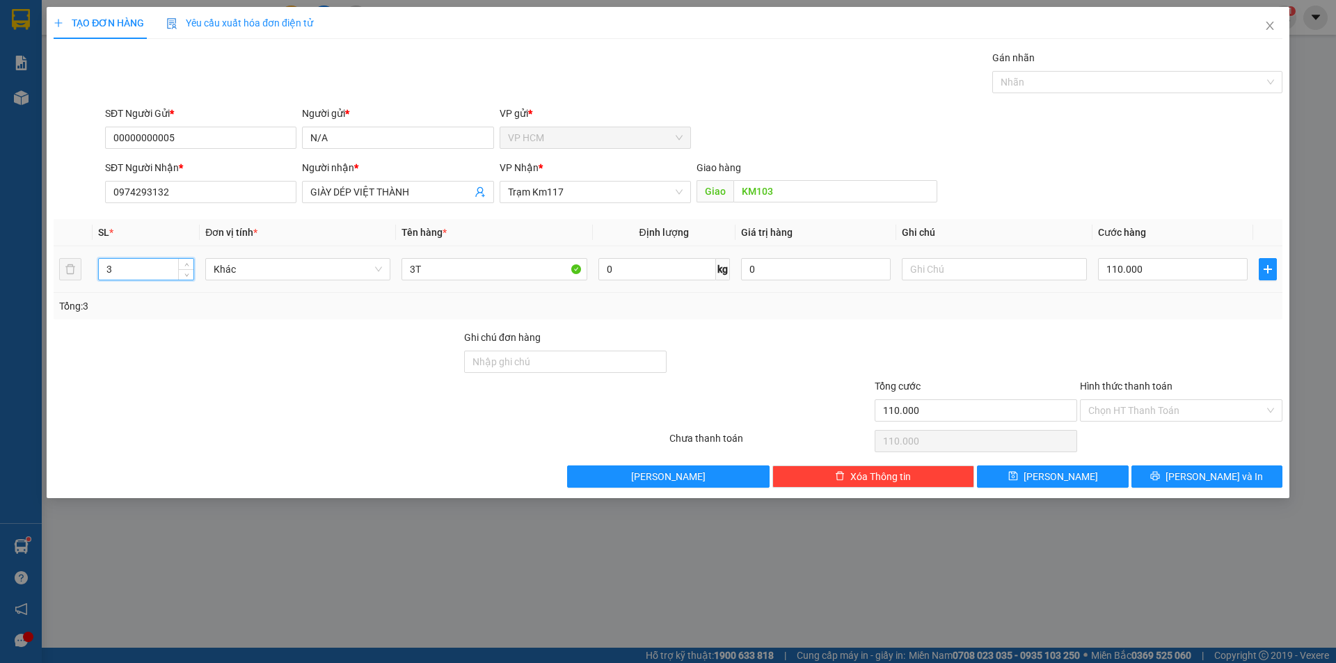
type input "2"
click at [481, 267] on input "3T" at bounding box center [494, 269] width 185 height 22
drag, startPoint x: 378, startPoint y: 261, endPoint x: 172, endPoint y: 276, distance: 206.6
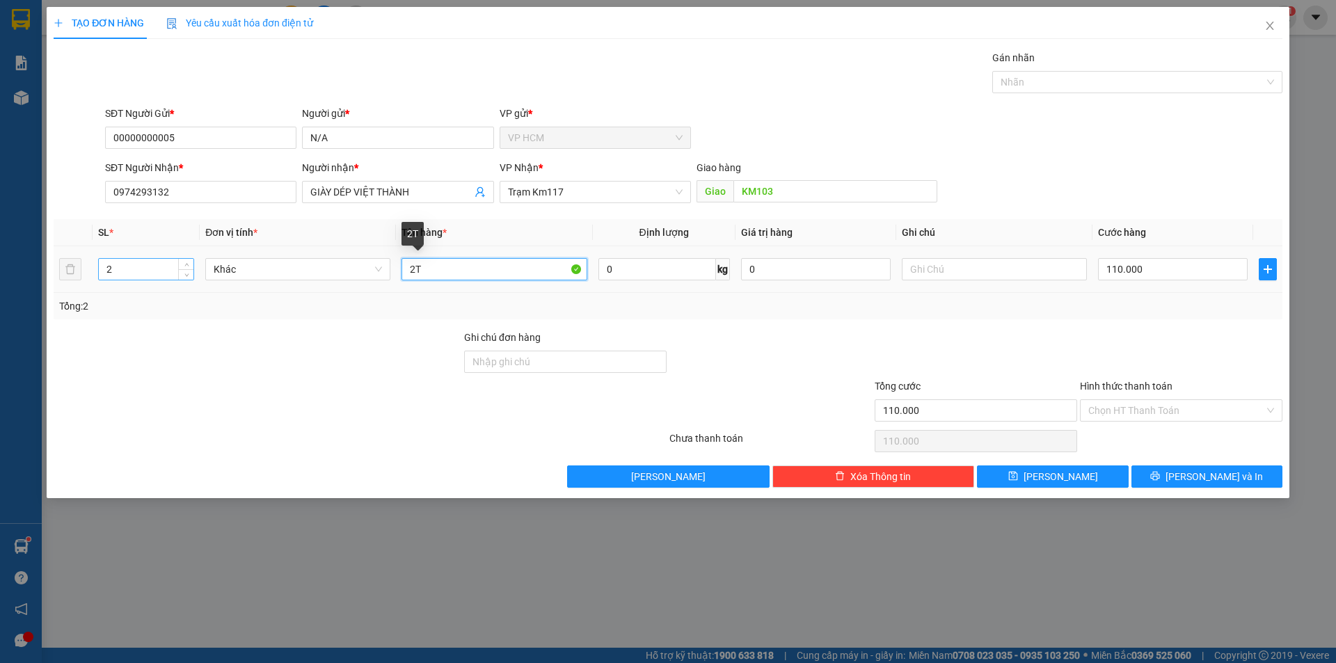
click at [164, 275] on tr "2 Khác 2T 0 kg 0 110.000" at bounding box center [668, 269] width 1229 height 47
type input "3T 2B"
click at [134, 267] on input "2" at bounding box center [146, 269] width 95 height 21
type input "5"
click at [1179, 70] on div "Gán nhãn" at bounding box center [1137, 60] width 290 height 21
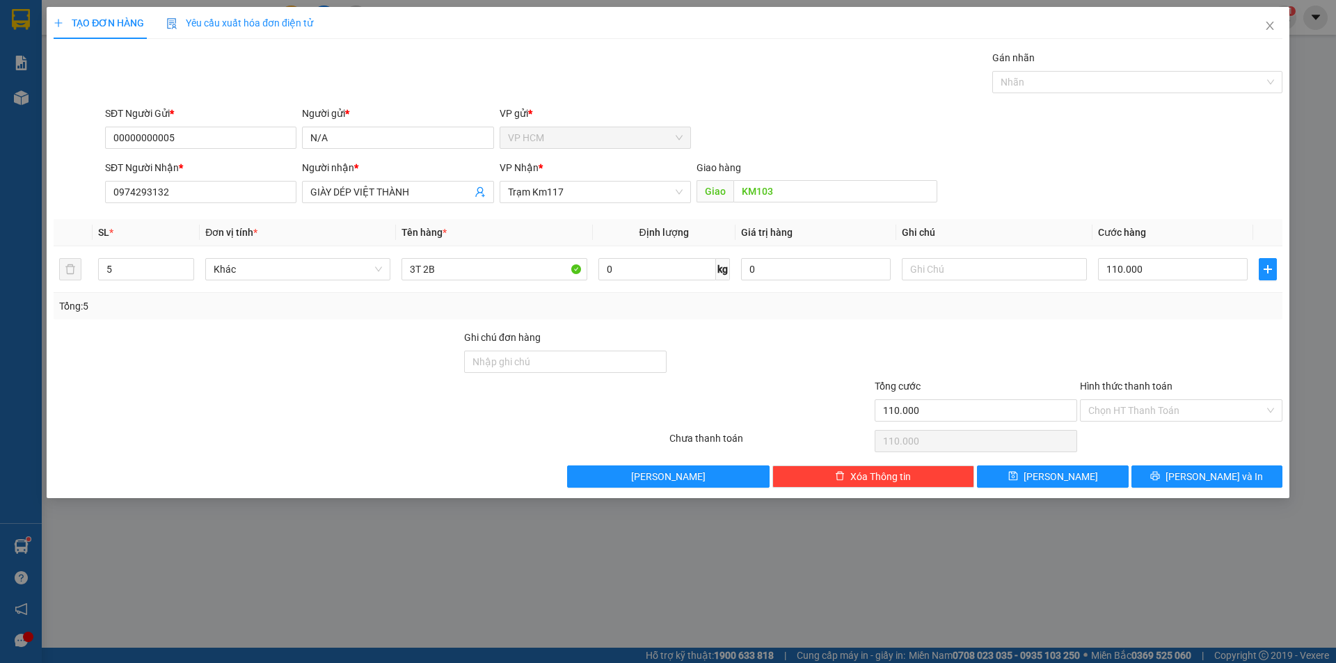
click at [1133, 93] on div "Gán nhãn Nhãn" at bounding box center [1137, 74] width 290 height 49
click at [1130, 81] on div at bounding box center [1130, 82] width 269 height 17
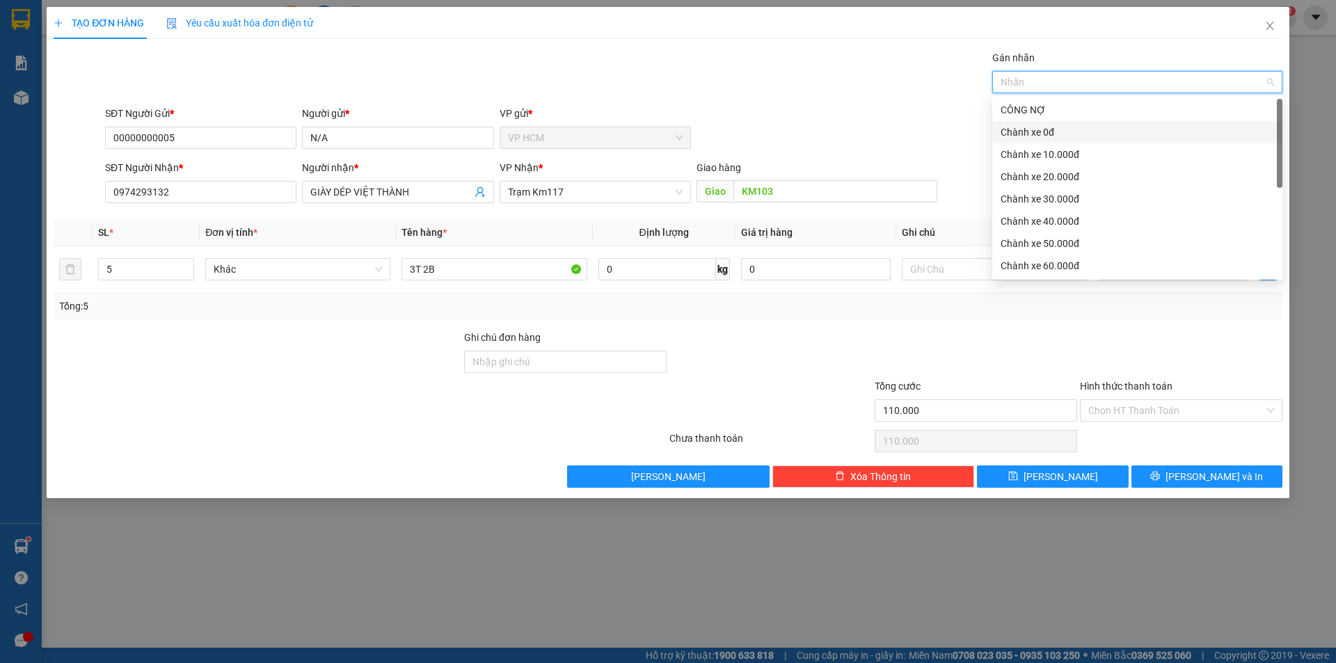
click at [1015, 134] on div "Chành xe 0đ" at bounding box center [1137, 132] width 273 height 15
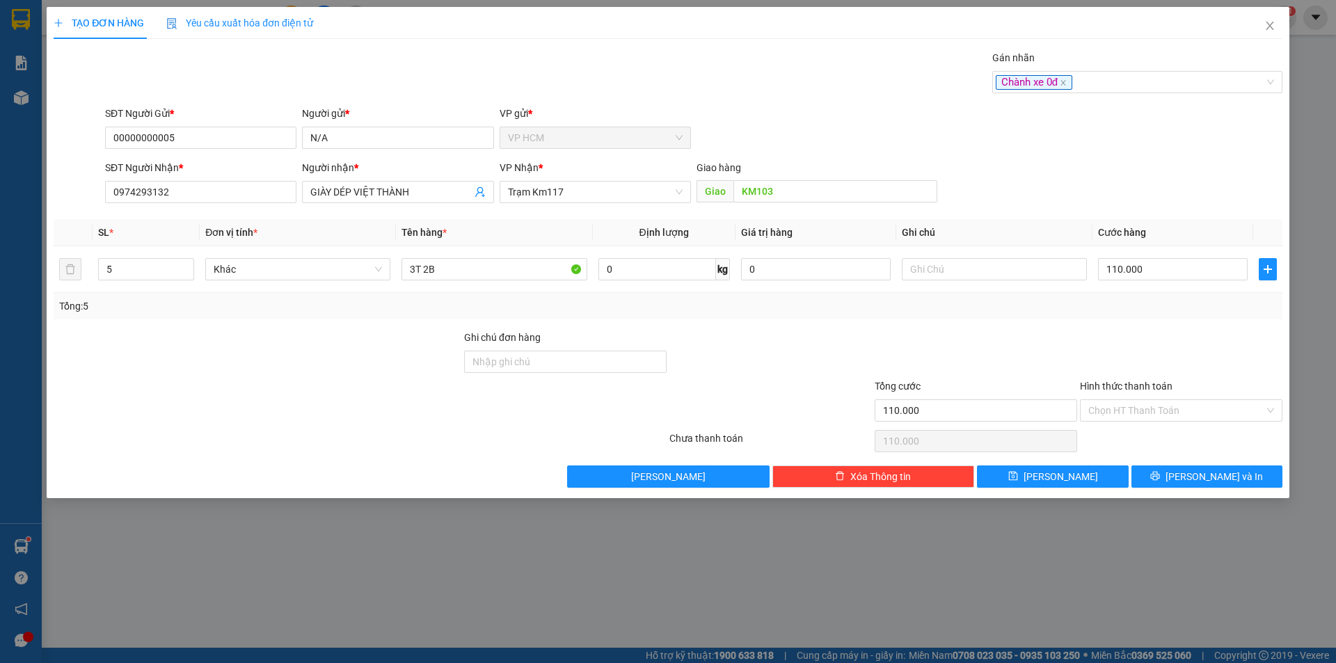
click at [754, 89] on div "Gán nhãn Chành xe 0đ" at bounding box center [693, 74] width 1183 height 49
click at [1152, 267] on input "110.000" at bounding box center [1173, 269] width 150 height 22
type input "0"
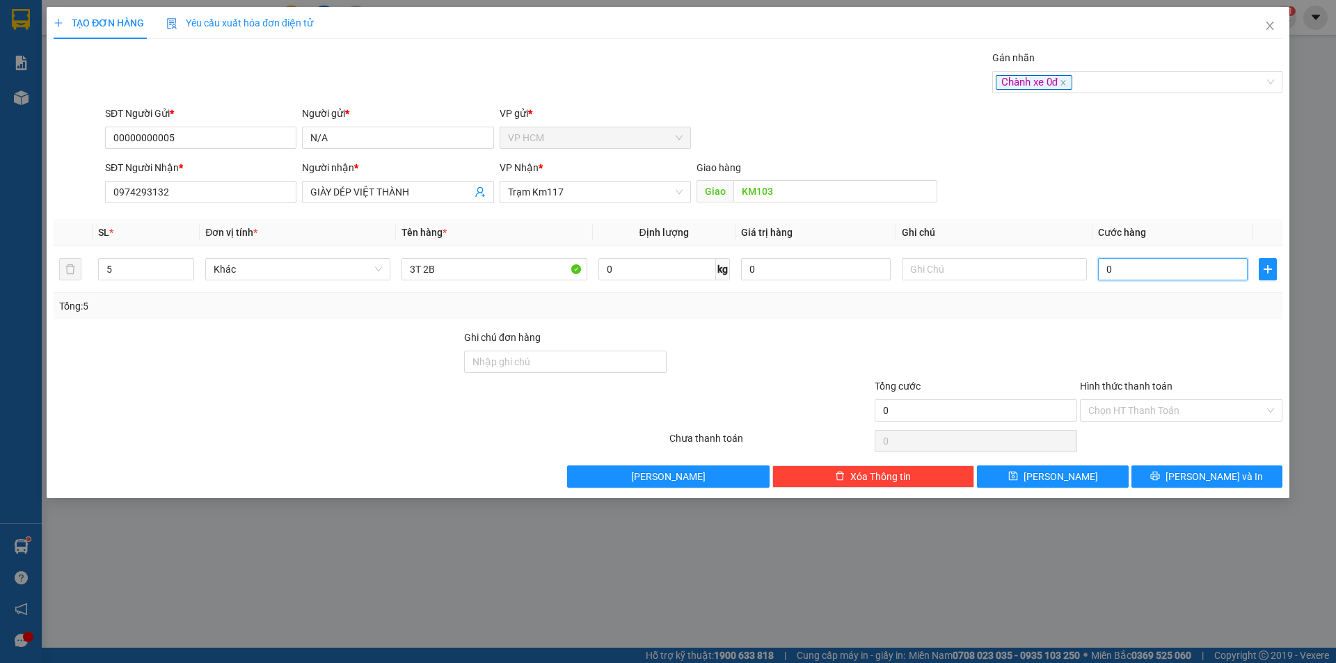
type input "1"
type input "01"
type input "12"
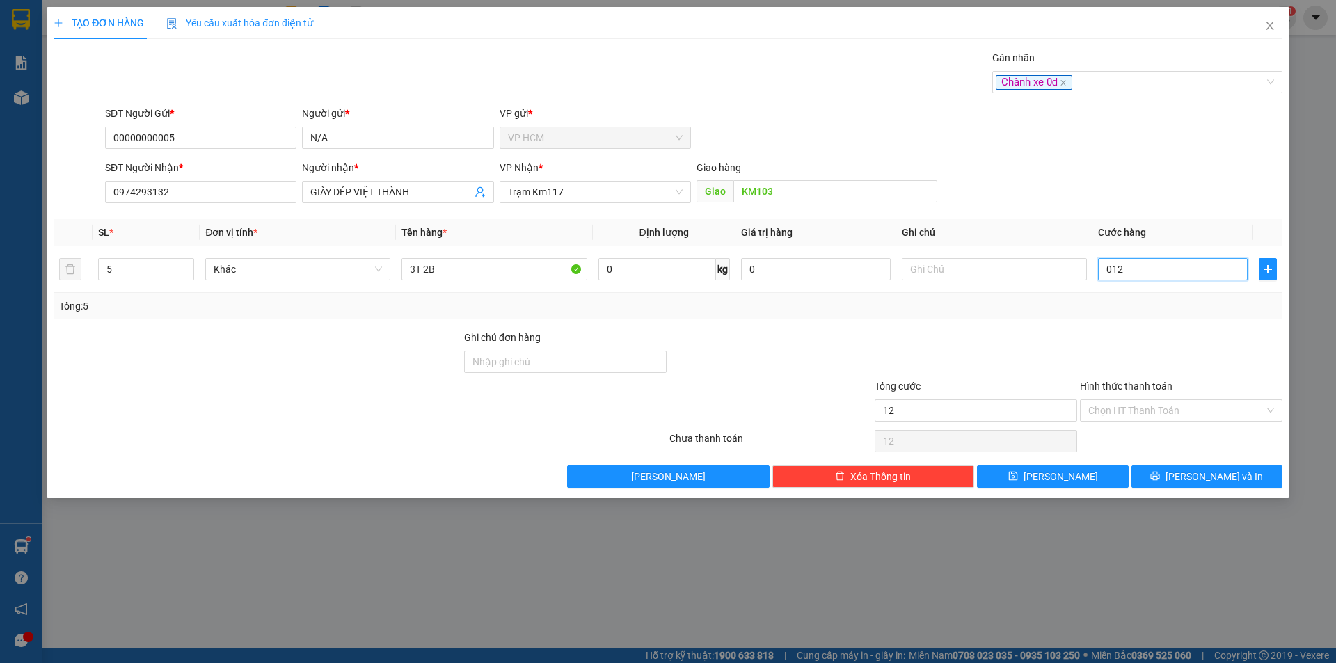
type input "0.120"
type input "120"
type input "0.120"
type input "120.000"
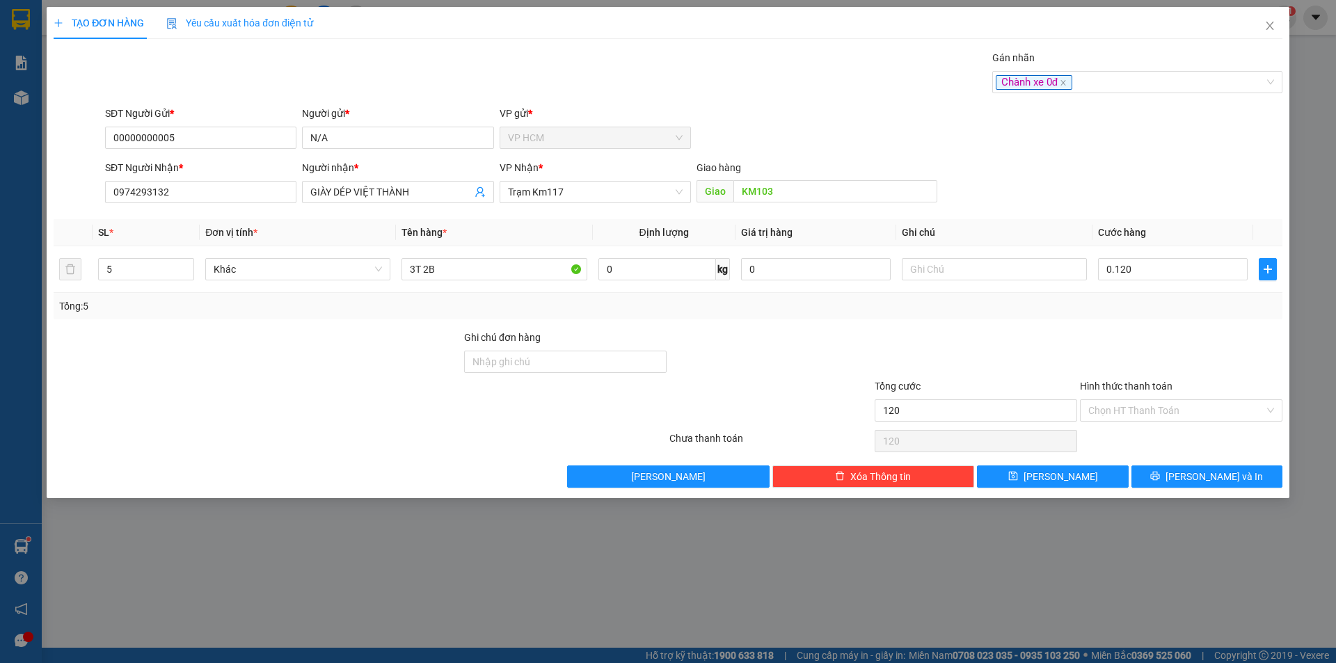
type input "120.000"
drag, startPoint x: 1135, startPoint y: 335, endPoint x: 1111, endPoint y: 332, distance: 24.5
click at [1134, 335] on div at bounding box center [1181, 354] width 205 height 49
click at [1160, 477] on icon "printer" at bounding box center [1155, 476] width 9 height 9
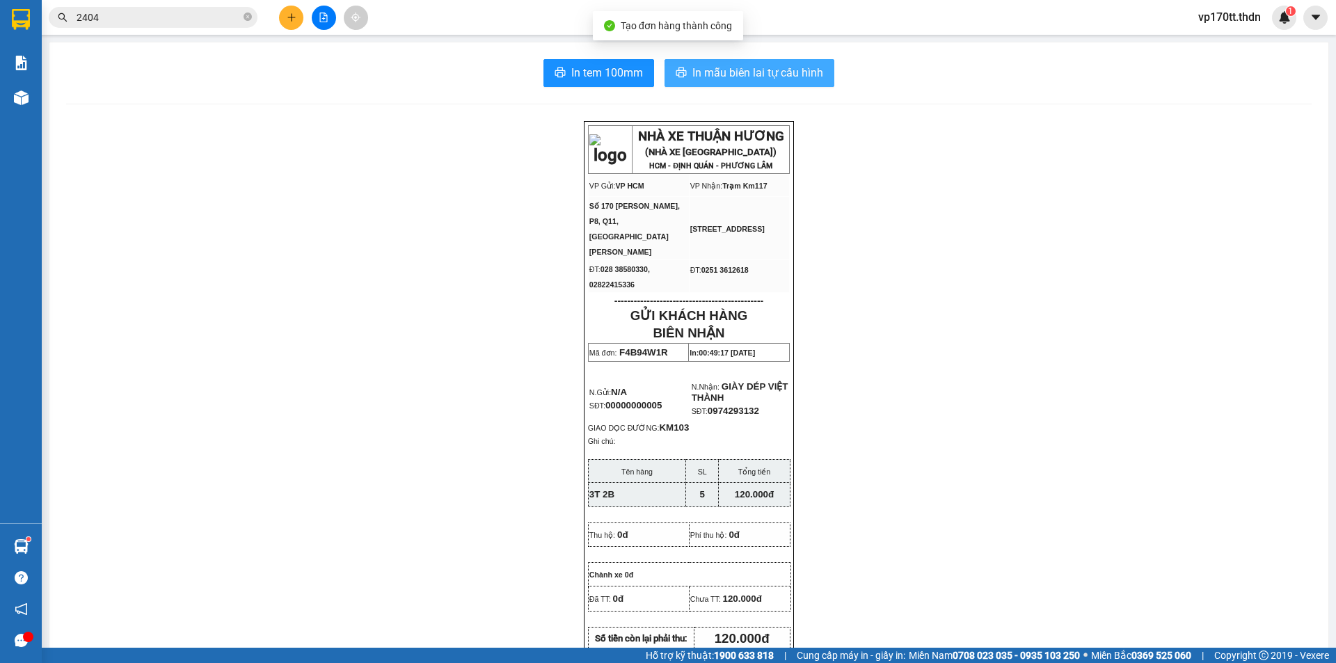
click at [785, 78] on span "In mẫu biên lai tự cấu hình" at bounding box center [757, 72] width 131 height 17
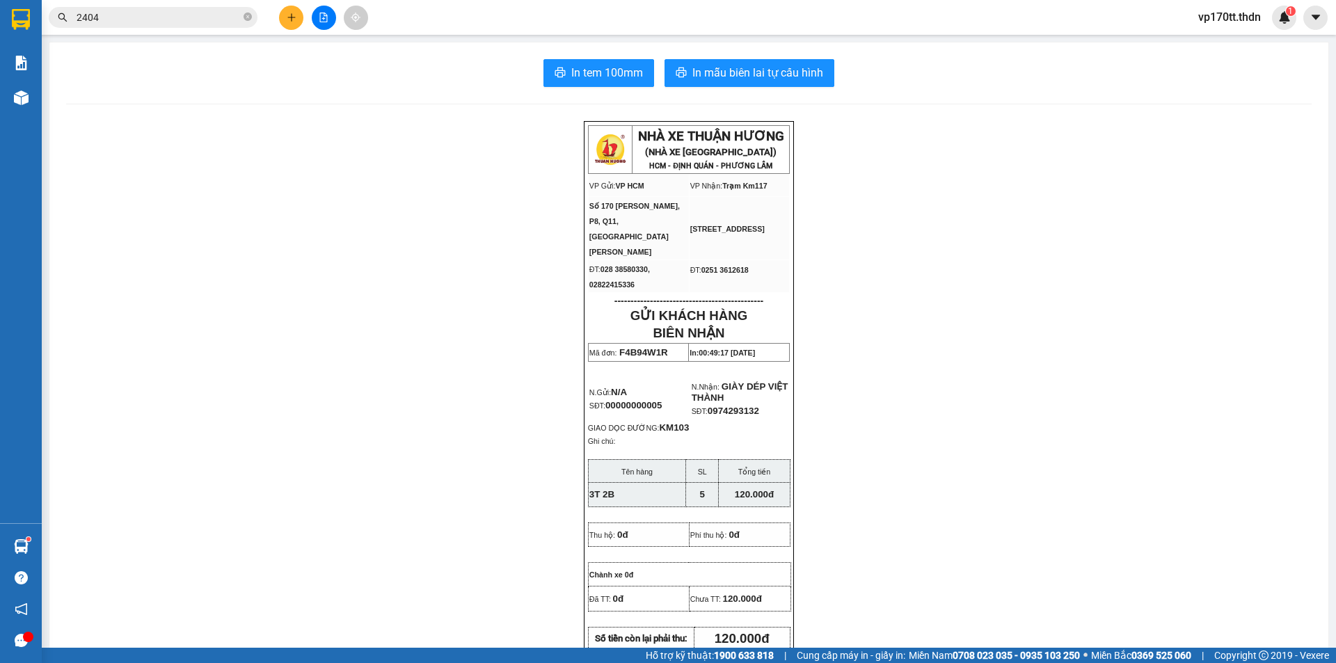
click at [290, 22] on icon "plus" at bounding box center [292, 18] width 10 height 10
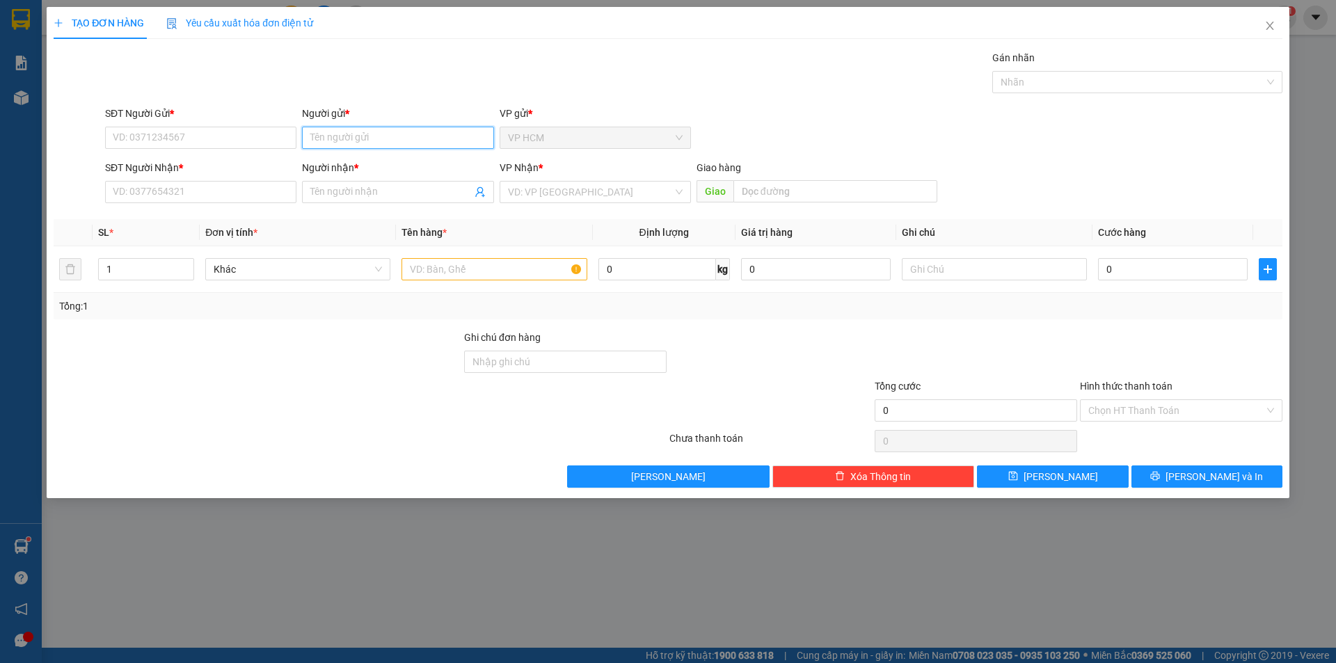
click at [362, 145] on input "Người gửi *" at bounding box center [397, 138] width 191 height 22
type input "PHAM DUY"
click at [383, 171] on div "PHẠM DUY - 0398557466" at bounding box center [397, 165] width 175 height 15
type input "0398557466"
type input "[PERSON_NAME]"
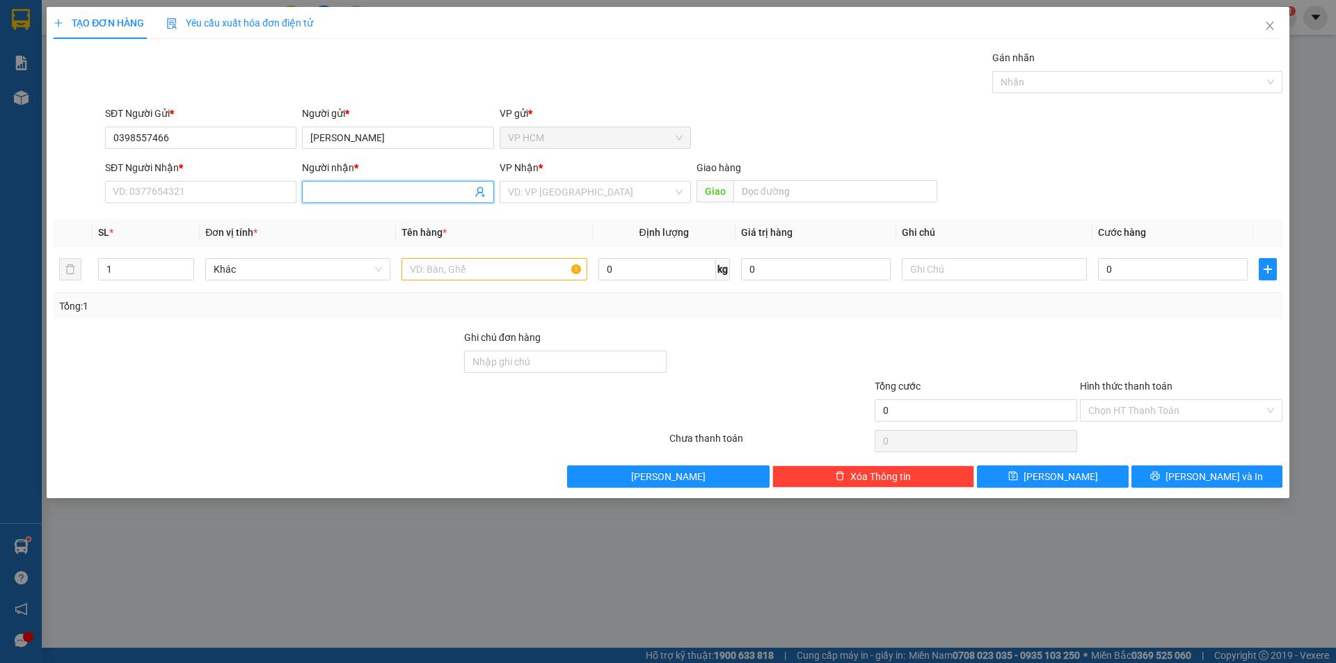
click at [477, 195] on icon "user-add" at bounding box center [480, 192] width 11 height 11
click at [498, 141] on span "CHÚ TIẾN" at bounding box center [508, 141] width 42 height 11
type input "0374750671"
type input "CHÚ TIẾN"
click at [498, 276] on input "text" at bounding box center [494, 269] width 185 height 22
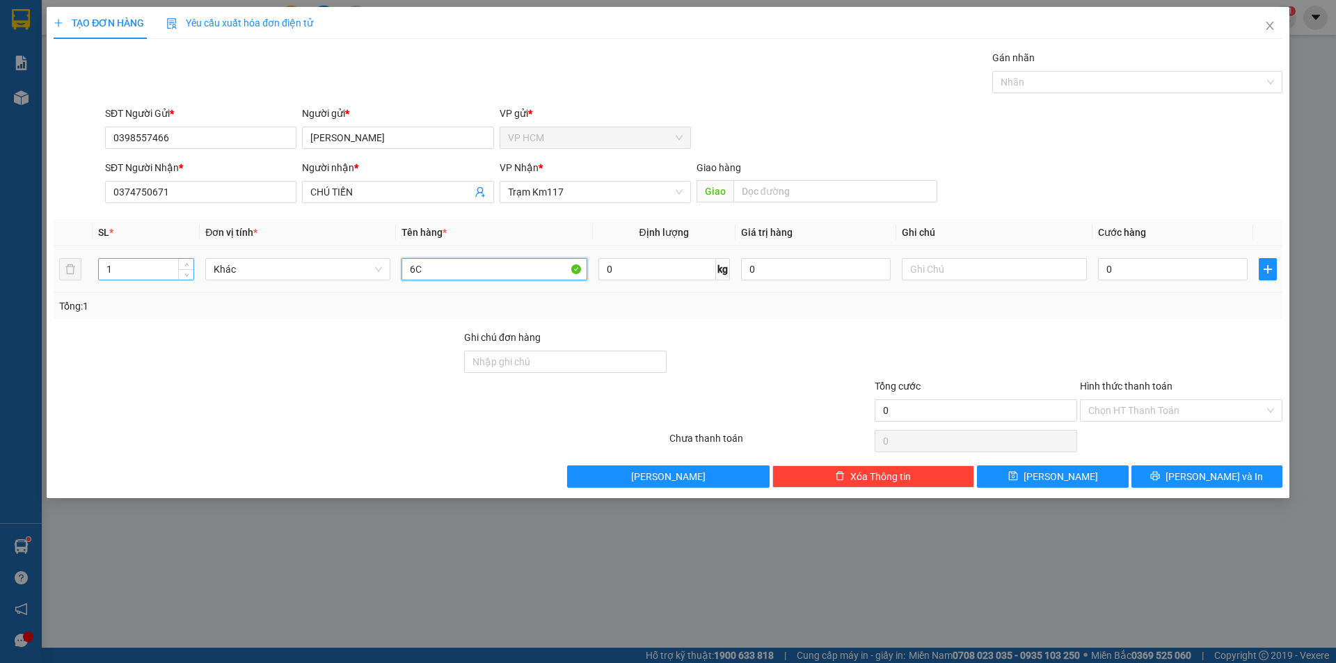
type input "6C"
click at [157, 273] on input "1" at bounding box center [146, 269] width 95 height 21
type input "6"
click at [1120, 87] on div at bounding box center [1130, 82] width 269 height 17
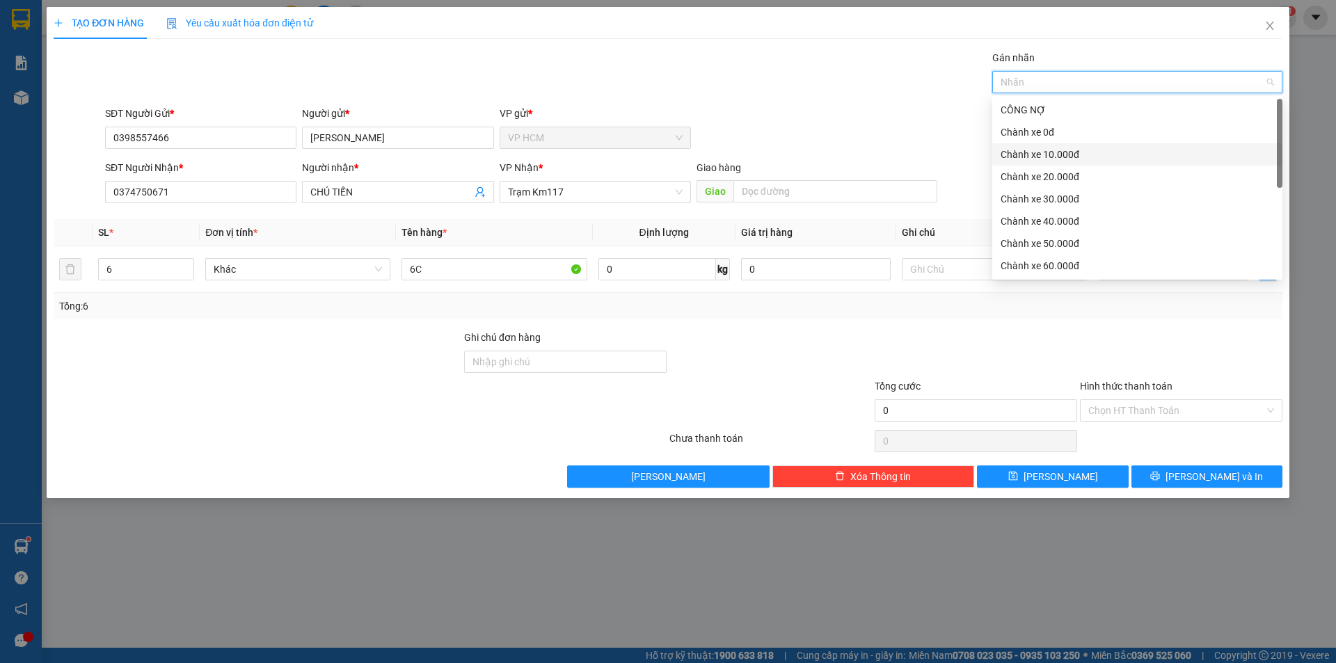
click at [1017, 143] on div "Chành xe 0đ" at bounding box center [1137, 132] width 290 height 22
click at [768, 110] on div "SĐT Người Gửi * 0398557466 Người gửi * PHẠM DUY VP gửi * VP HCM" at bounding box center [693, 130] width 1183 height 49
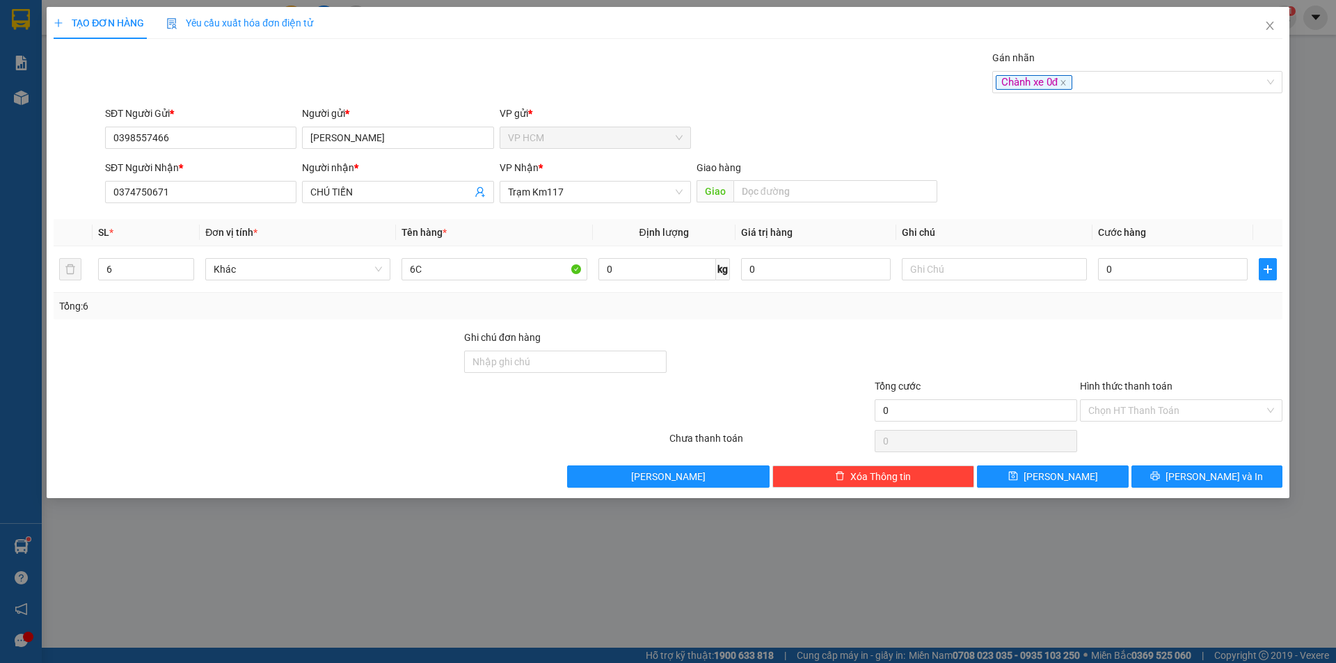
click at [1104, 116] on div "SĐT Người Gửi * 0398557466 Người gửi * PHẠM DUY VP gửi * VP HCM" at bounding box center [693, 130] width 1183 height 49
click at [1107, 80] on div "Chành xe 0đ" at bounding box center [1130, 82] width 269 height 17
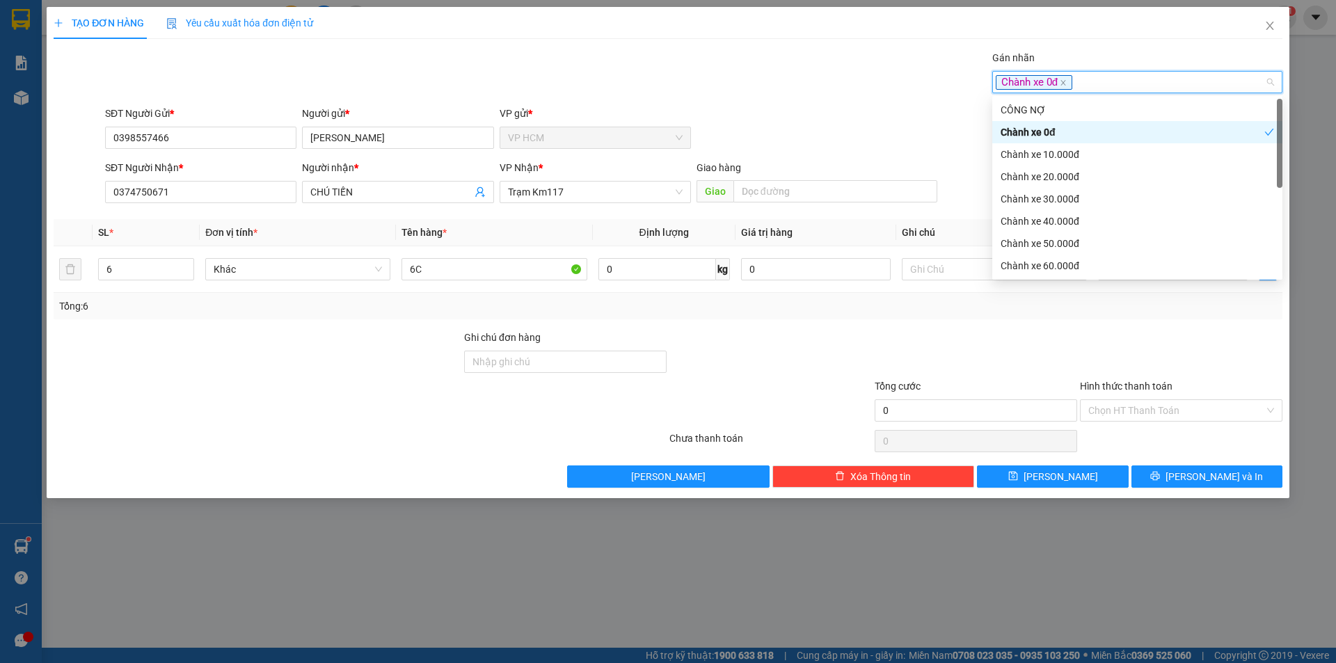
click at [1045, 130] on div "Chành xe 0đ" at bounding box center [1133, 132] width 264 height 15
click at [662, 84] on div "Gán nhãn Nhãn" at bounding box center [693, 74] width 1183 height 49
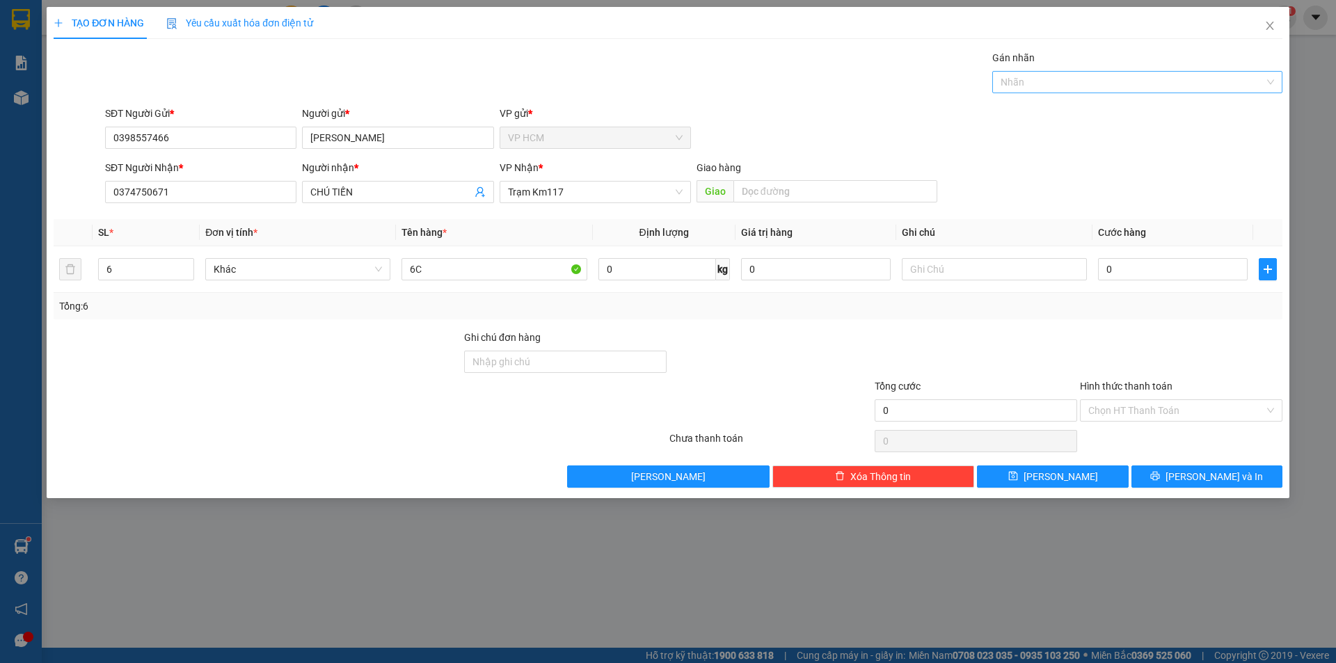
click at [1054, 87] on div at bounding box center [1130, 82] width 269 height 17
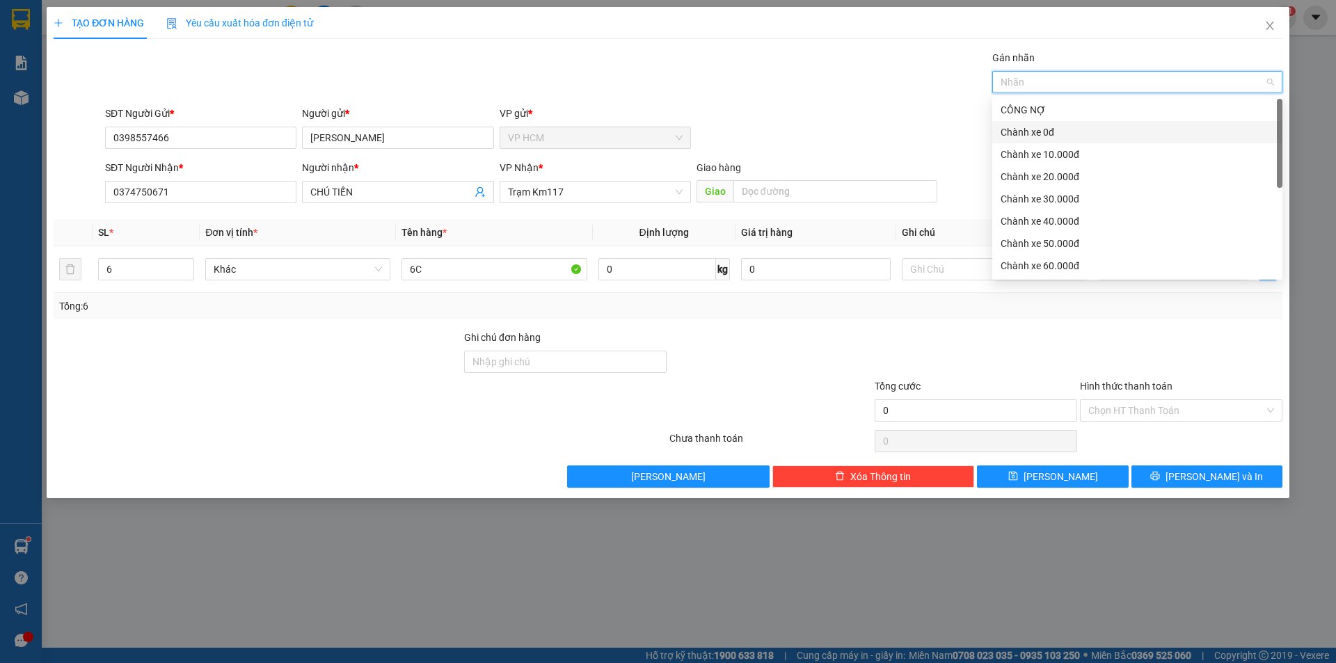
click at [1047, 129] on div "Chành xe 0đ" at bounding box center [1137, 132] width 273 height 15
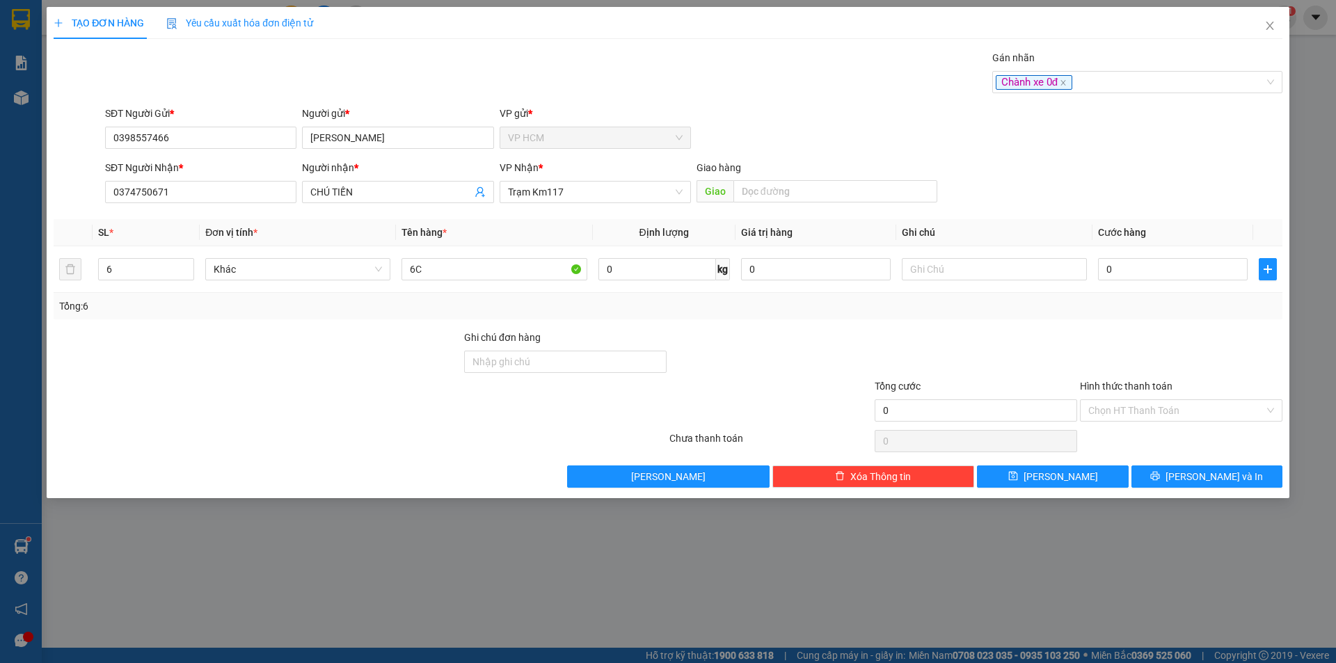
click at [766, 72] on div "Gán nhãn Chành xe 0đ" at bounding box center [693, 74] width 1183 height 49
click at [1123, 279] on input "0" at bounding box center [1173, 269] width 150 height 22
type input "120"
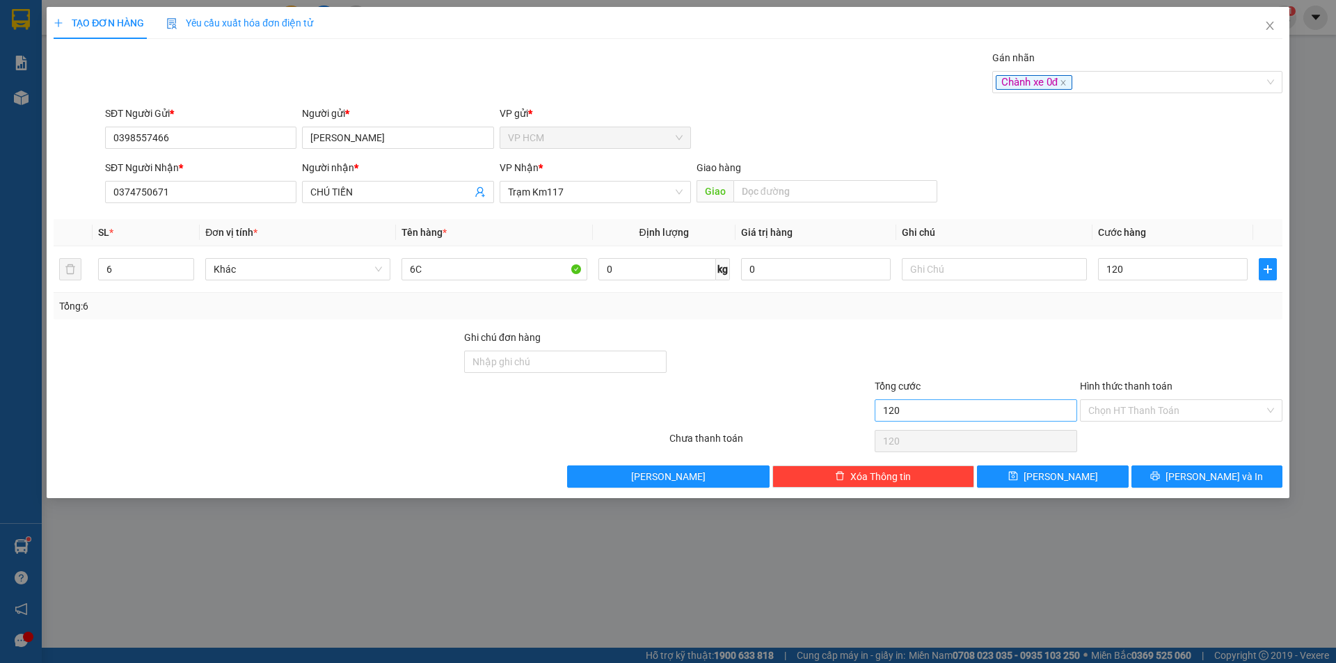
click at [1077, 402] on div "Tổng cước 120" at bounding box center [975, 403] width 205 height 49
type input "120.000"
click at [1121, 406] on input "Hình thức thanh toán" at bounding box center [1176, 410] width 176 height 21
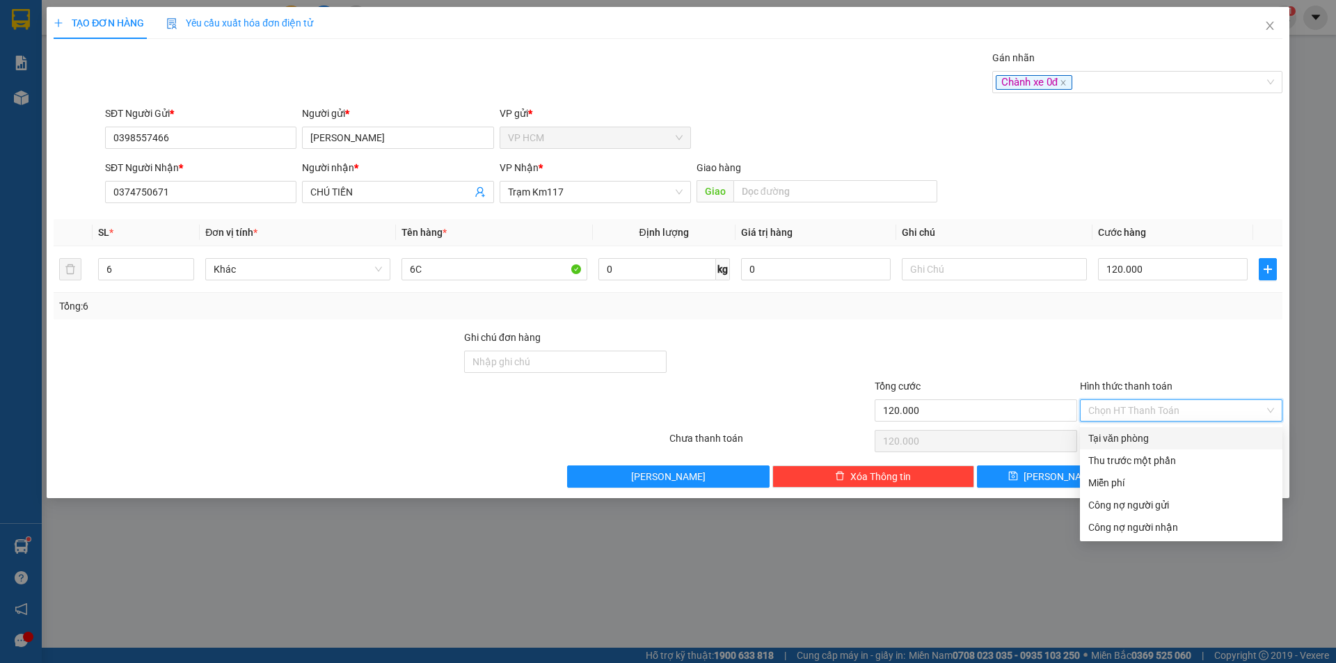
click at [1122, 429] on div "Tại văn phòng" at bounding box center [1181, 438] width 203 height 22
type input "0"
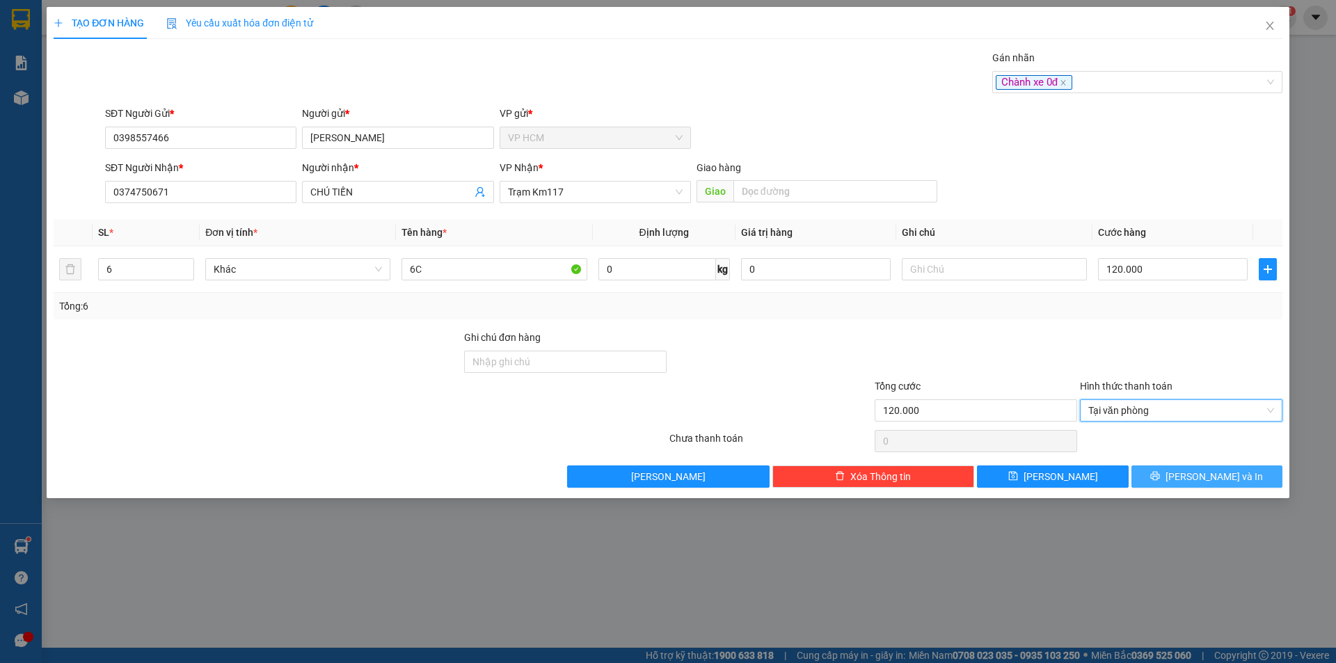
click at [1177, 466] on button "[PERSON_NAME] và In" at bounding box center [1207, 477] width 151 height 22
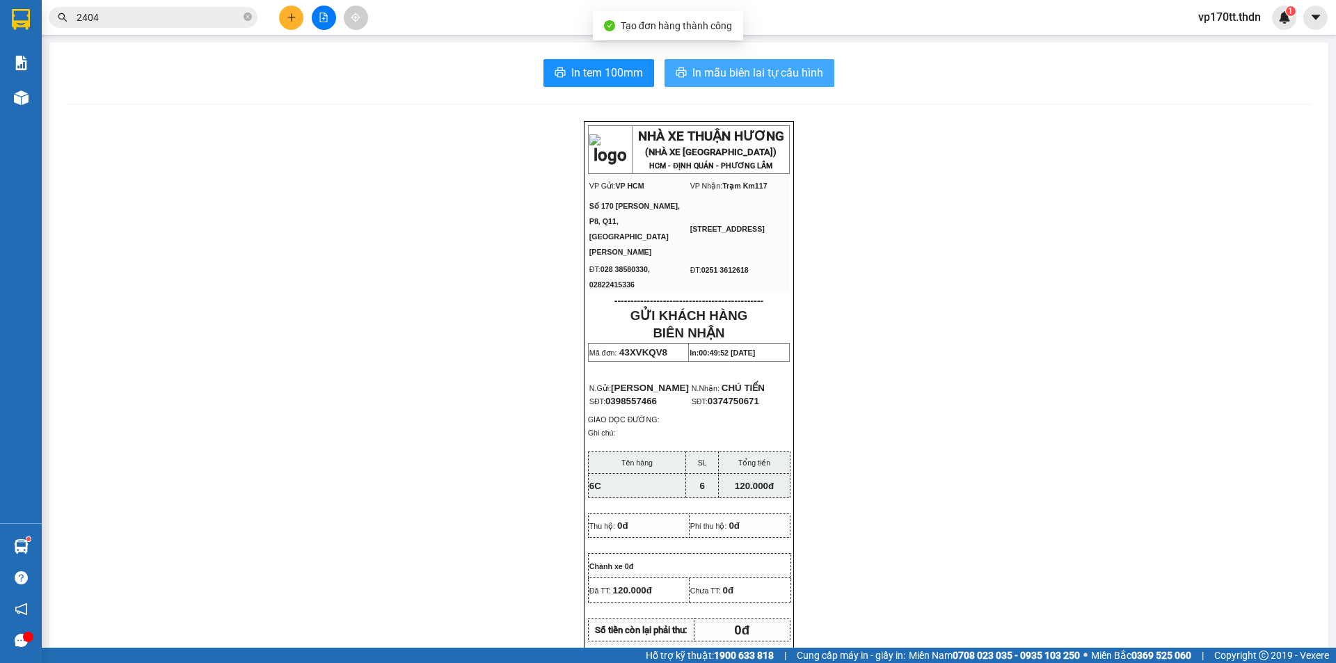
click at [782, 82] on button "In mẫu biên lai tự cấu hình" at bounding box center [750, 73] width 170 height 28
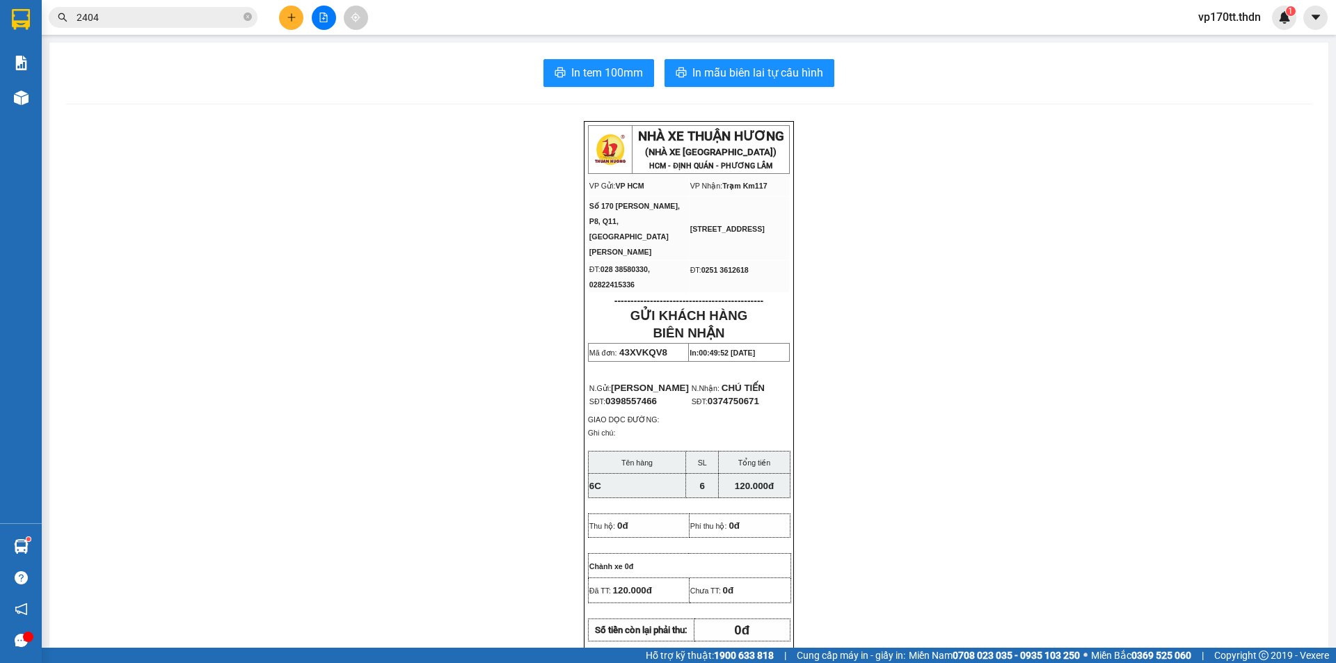
click at [647, 347] on span "43XVKQV8" at bounding box center [643, 352] width 48 height 10
copy span "43XVKQV8"
click at [464, 379] on div "NHÀ XE THUẬN HƯƠNG (NHÀ XE PHÚ THỌ) HCM - ĐỊNH QUÁN - PHƯƠNG LÂM VP Gửi: VP HC…" at bounding box center [689, 642] width 1246 height 1042
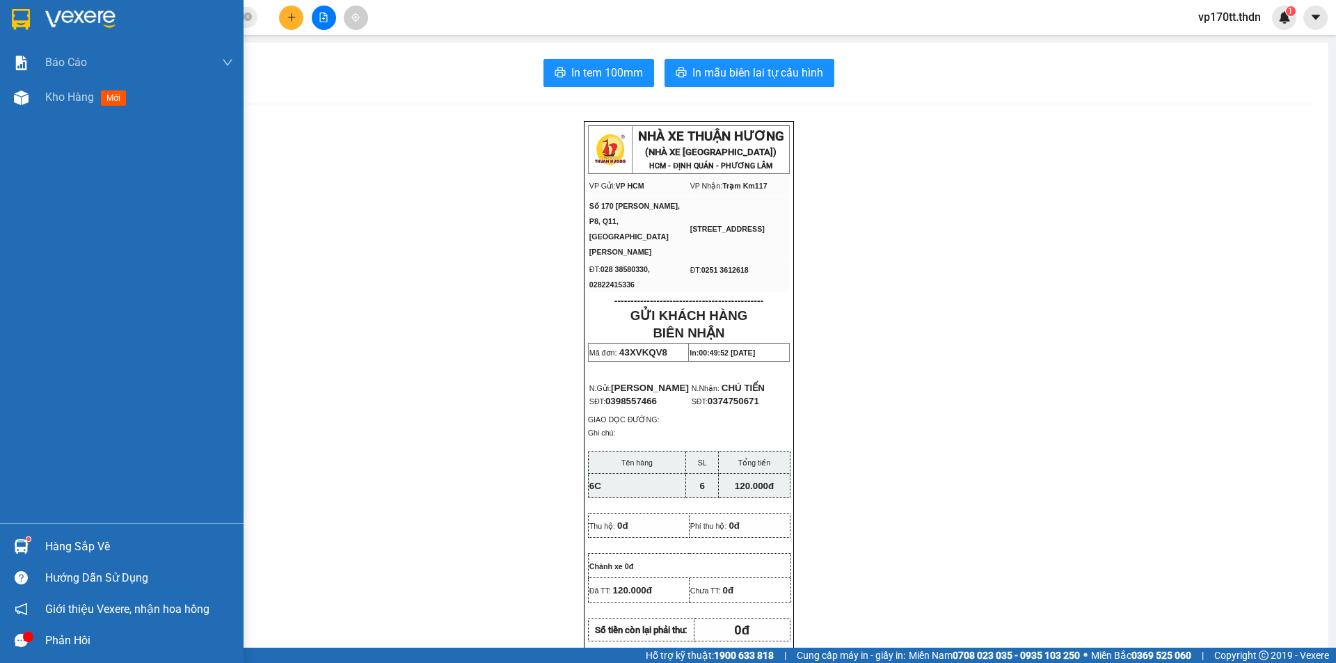
click at [36, 12] on div at bounding box center [122, 22] width 244 height 45
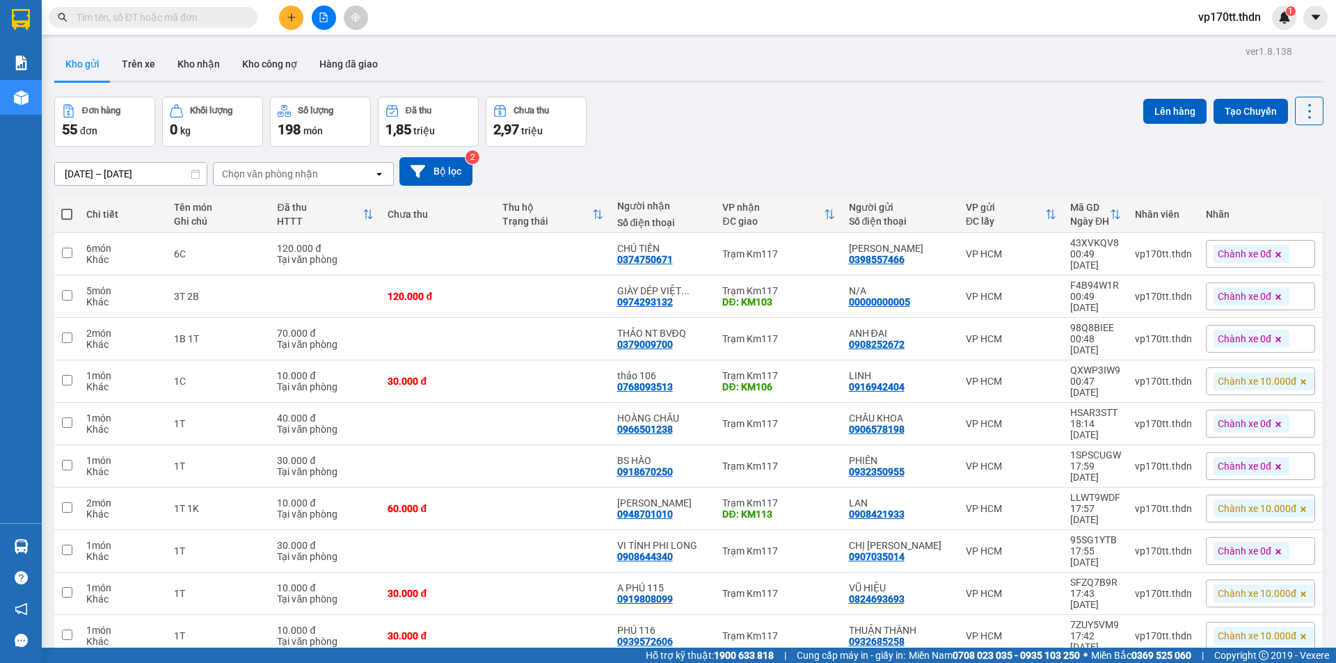
click at [1279, 591] on div "100 / trang" at bounding box center [1266, 579] width 84 height 25
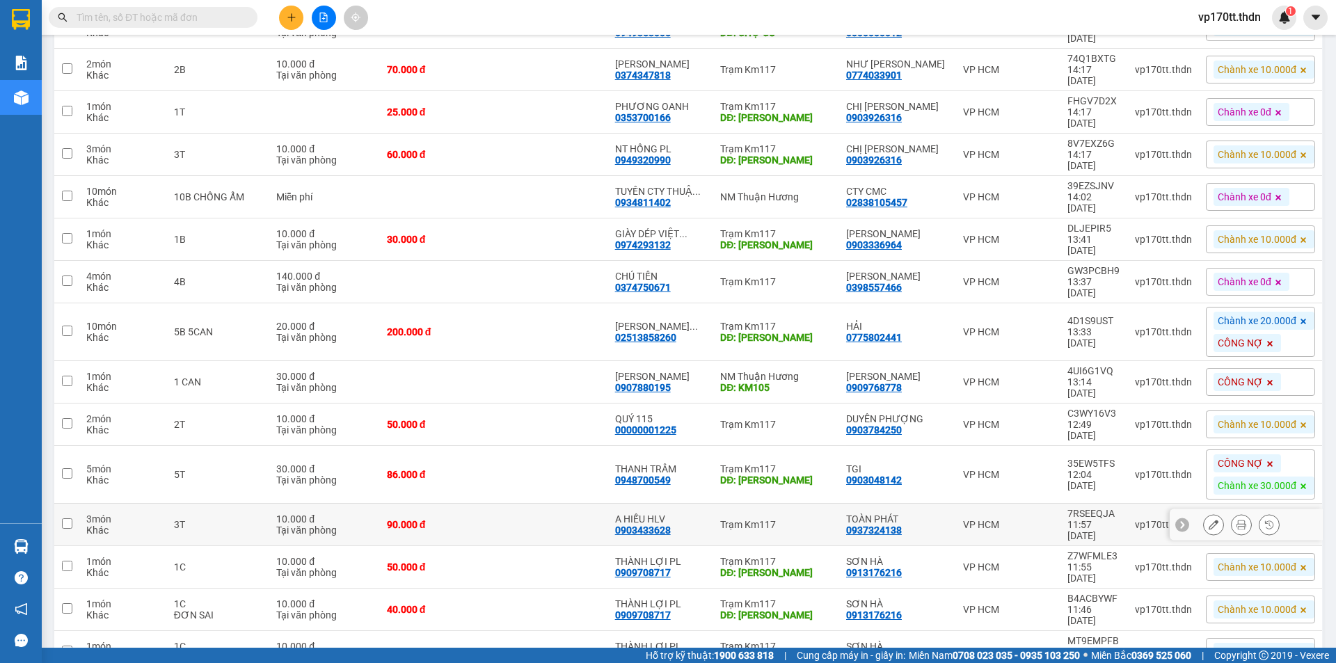
scroll to position [1772, 0]
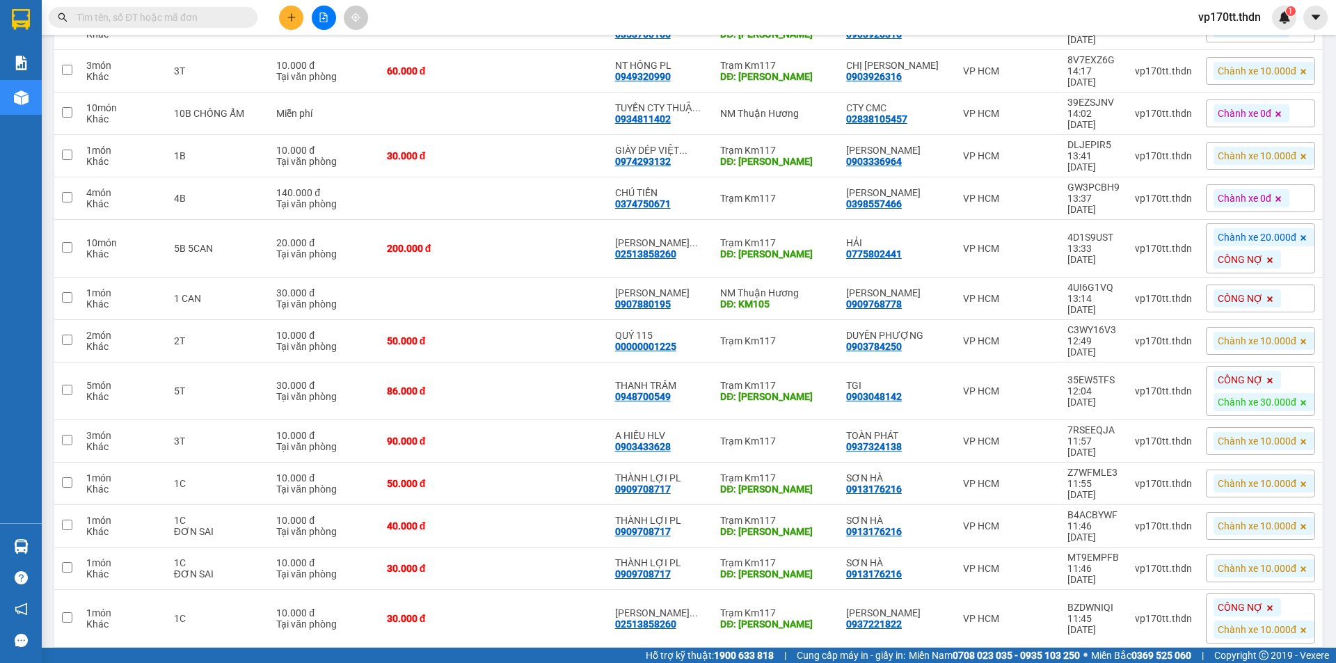
click at [1236, 657] on button at bounding box center [1241, 669] width 19 height 24
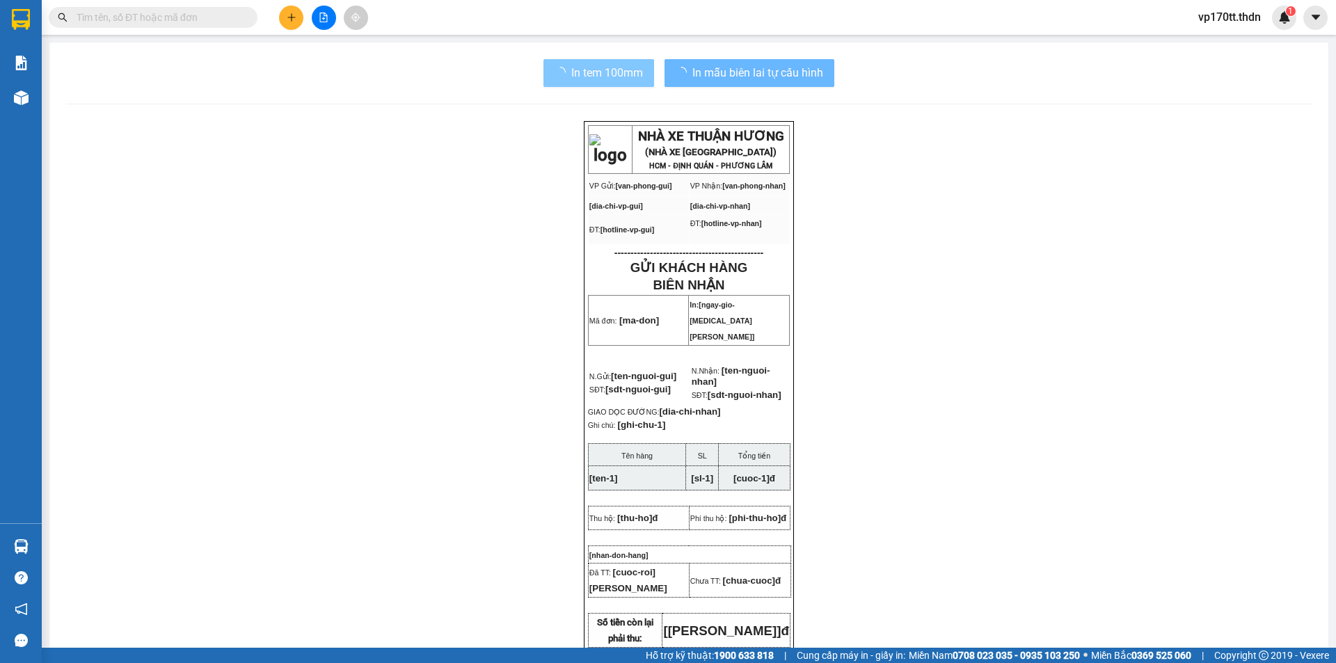
drag, startPoint x: 517, startPoint y: 79, endPoint x: 596, endPoint y: 63, distance: 80.9
click at [518, 79] on div "In tem 100mm In mẫu biên lai tự cấu hình" at bounding box center [689, 73] width 1246 height 28
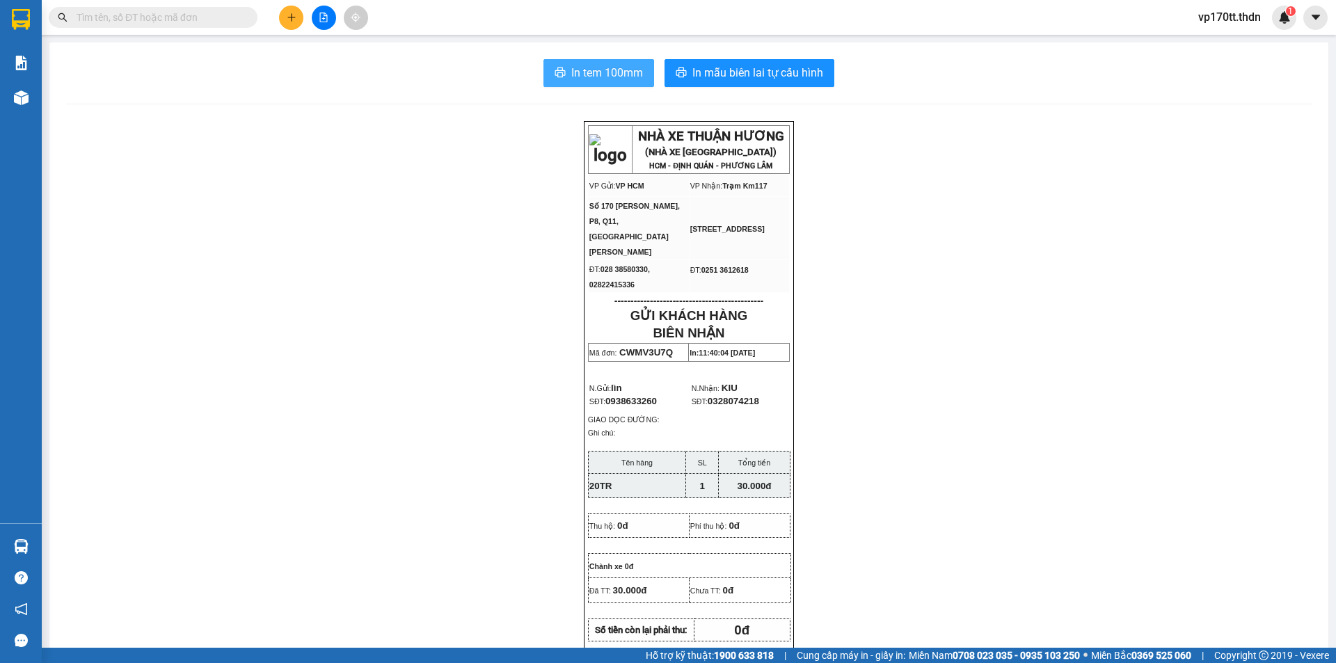
click at [596, 63] on button "In tem 100mm" at bounding box center [599, 73] width 111 height 28
click at [655, 88] on div "In tem 100mm In mẫu biên lai tự cấu hình NHÀ XE THUẬN HƯƠNG (NHÀ XE [GEOGRAPHIC…" at bounding box center [688, 611] width 1279 height 1138
click at [617, 72] on span "In tem 100mm" at bounding box center [607, 72] width 72 height 17
click at [289, 20] on icon "plus" at bounding box center [292, 18] width 10 height 10
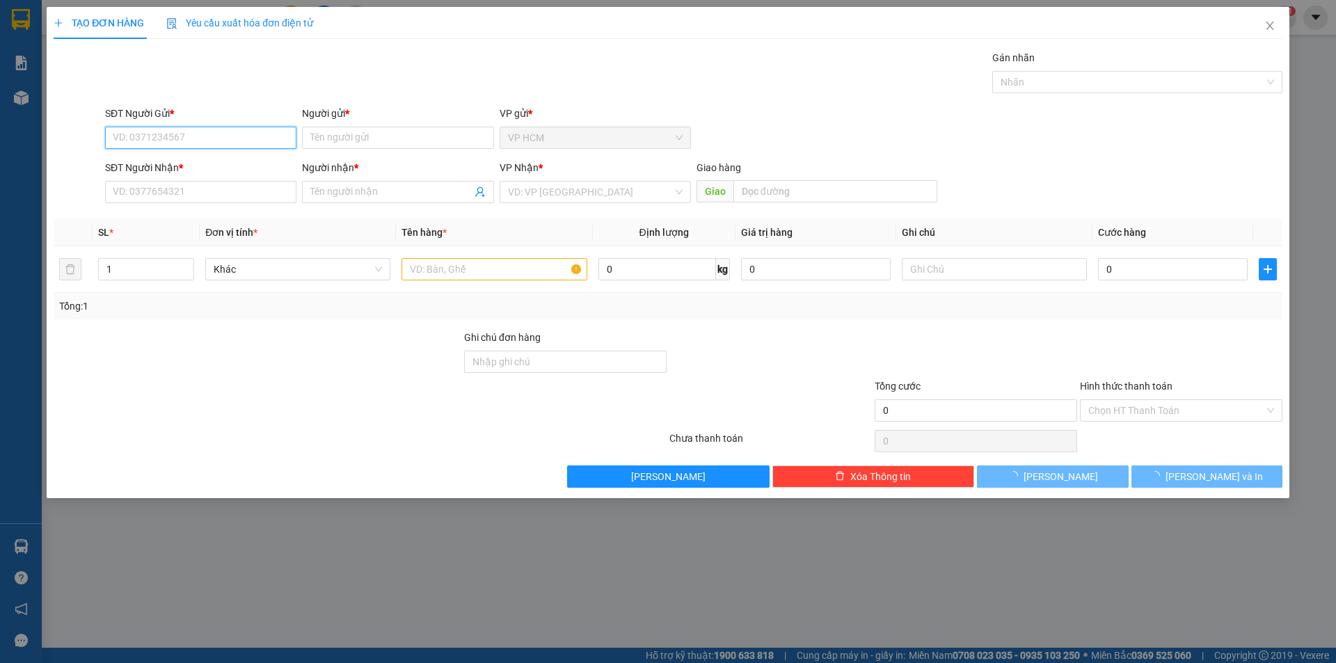
click at [191, 140] on input "SĐT Người Gửi *" at bounding box center [200, 138] width 191 height 22
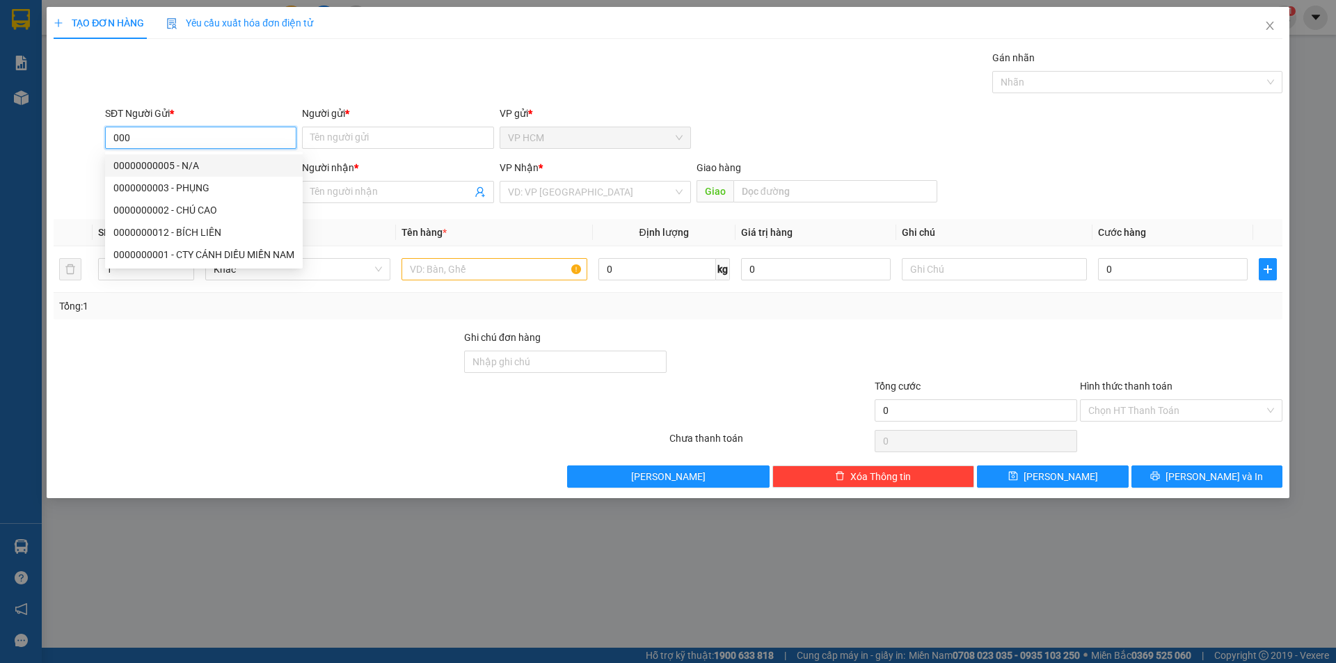
click at [202, 159] on div "00000000005 - N/A" at bounding box center [203, 165] width 181 height 15
type input "00000000005"
type input "N/A"
type input "0974293132"
type input "GIÀY DÉP VIỆT THÀNH"
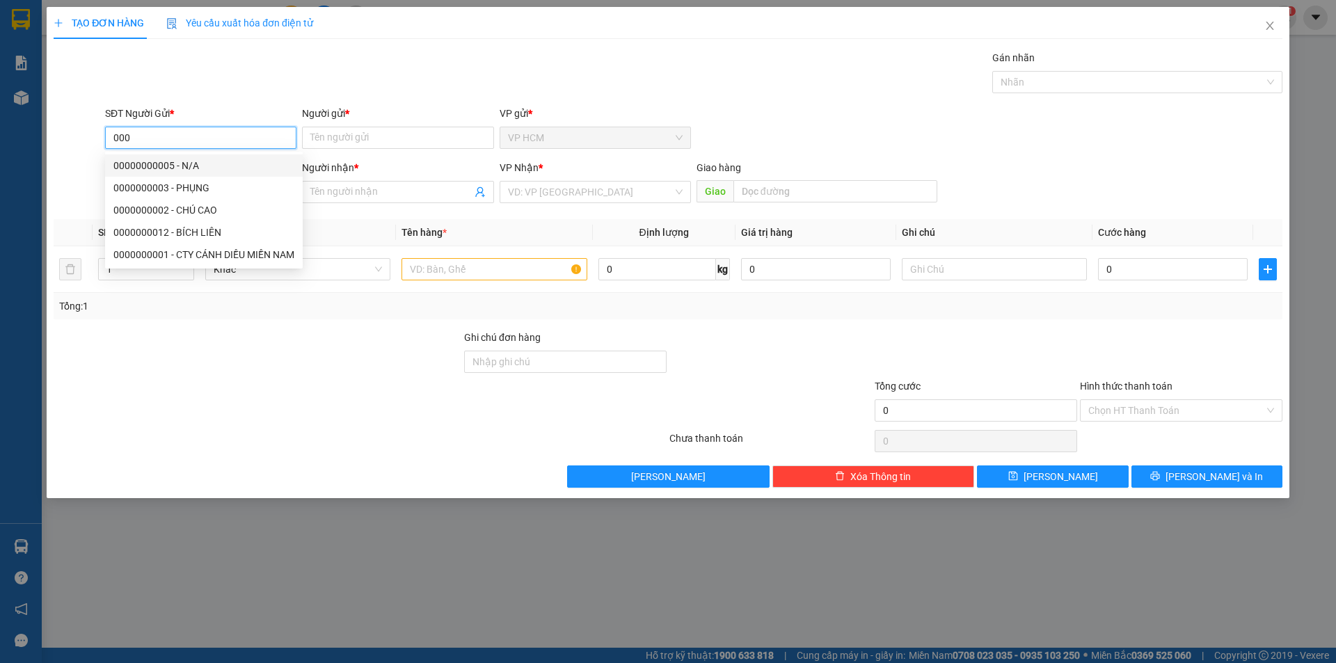
type input "KM103"
type input "120.000"
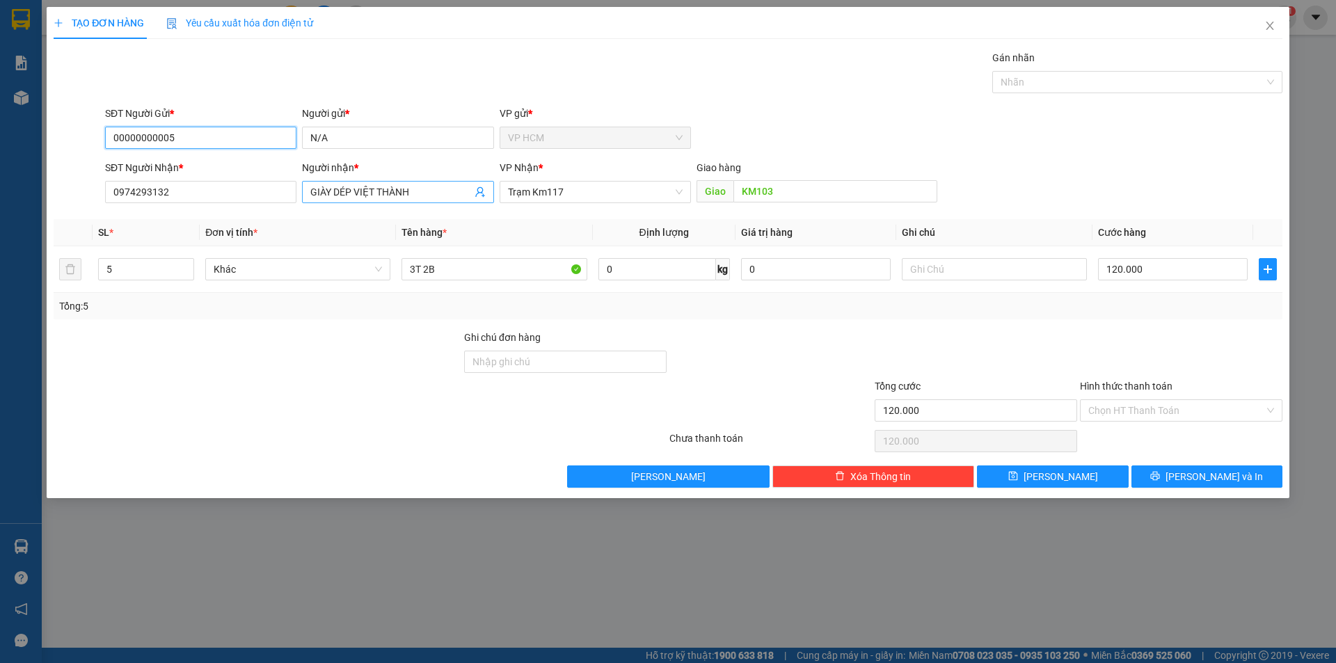
type input "00000000005"
click at [397, 187] on input "GIÀY DÉP VIỆT THÀNH" at bounding box center [390, 191] width 161 height 15
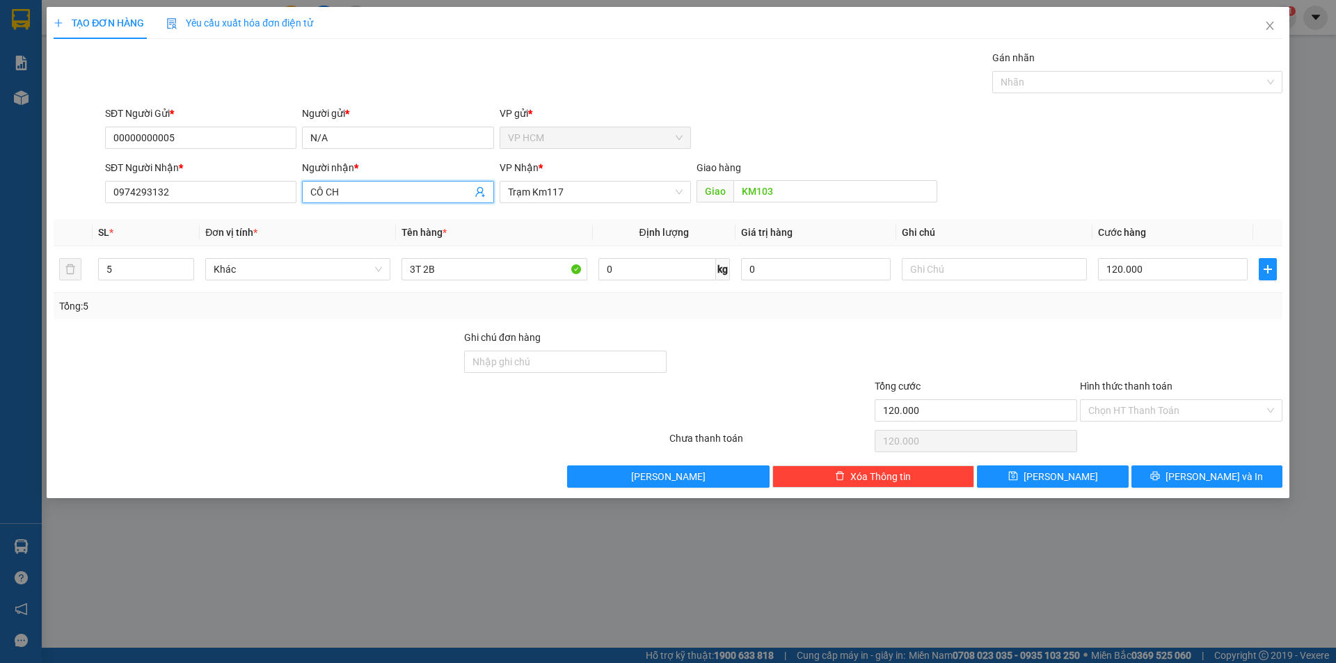
type input "CÔ CHI"
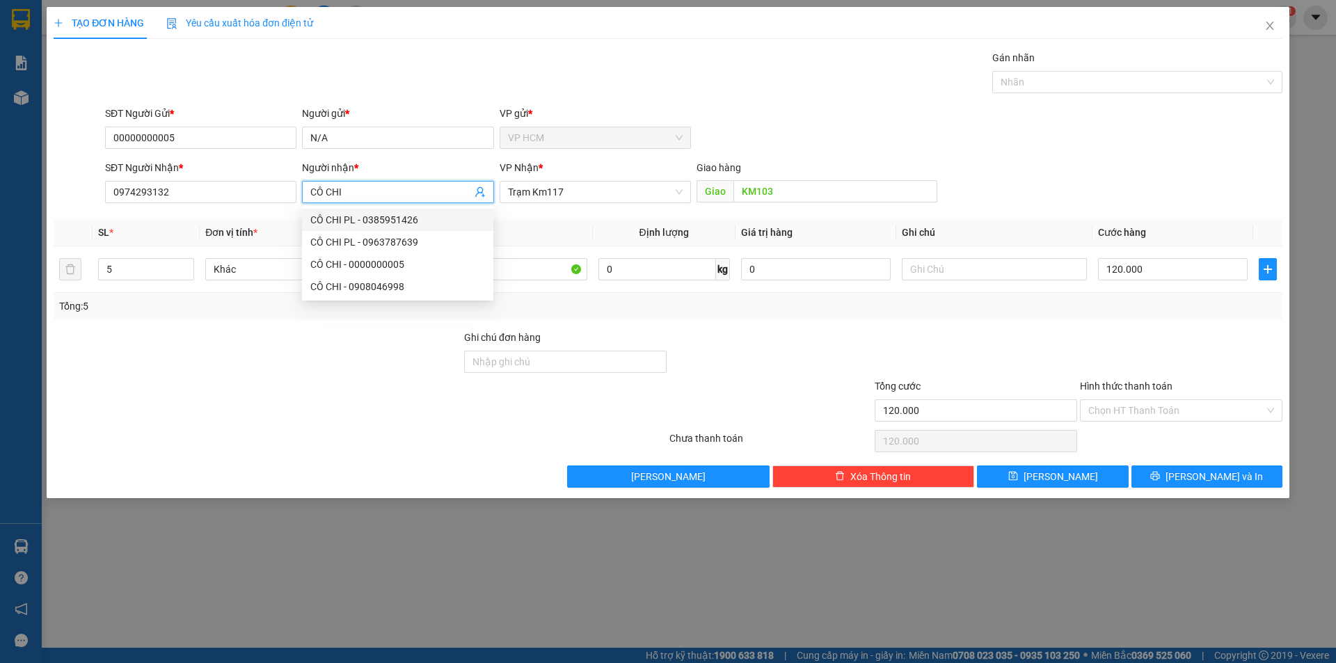
click at [413, 219] on div "CÔ CHI PL - 0385951426" at bounding box center [397, 219] width 175 height 15
type input "0385951426"
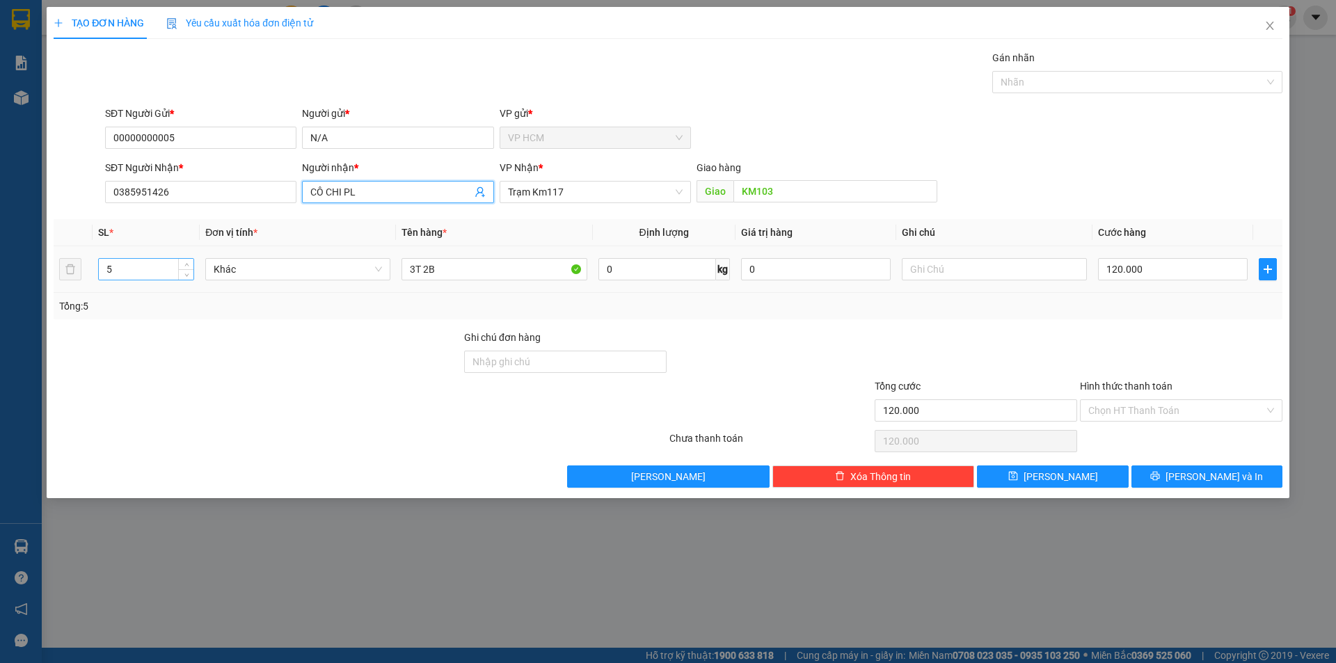
type input "CÔ CHI PL"
drag, startPoint x: 134, startPoint y: 267, endPoint x: 71, endPoint y: 278, distance: 63.6
click at [54, 278] on tr "5 Khác 3T 2B 0 kg 0 120.000" at bounding box center [668, 269] width 1229 height 47
type input "1"
drag, startPoint x: 473, startPoint y: 273, endPoint x: 2, endPoint y: 306, distance: 471.6
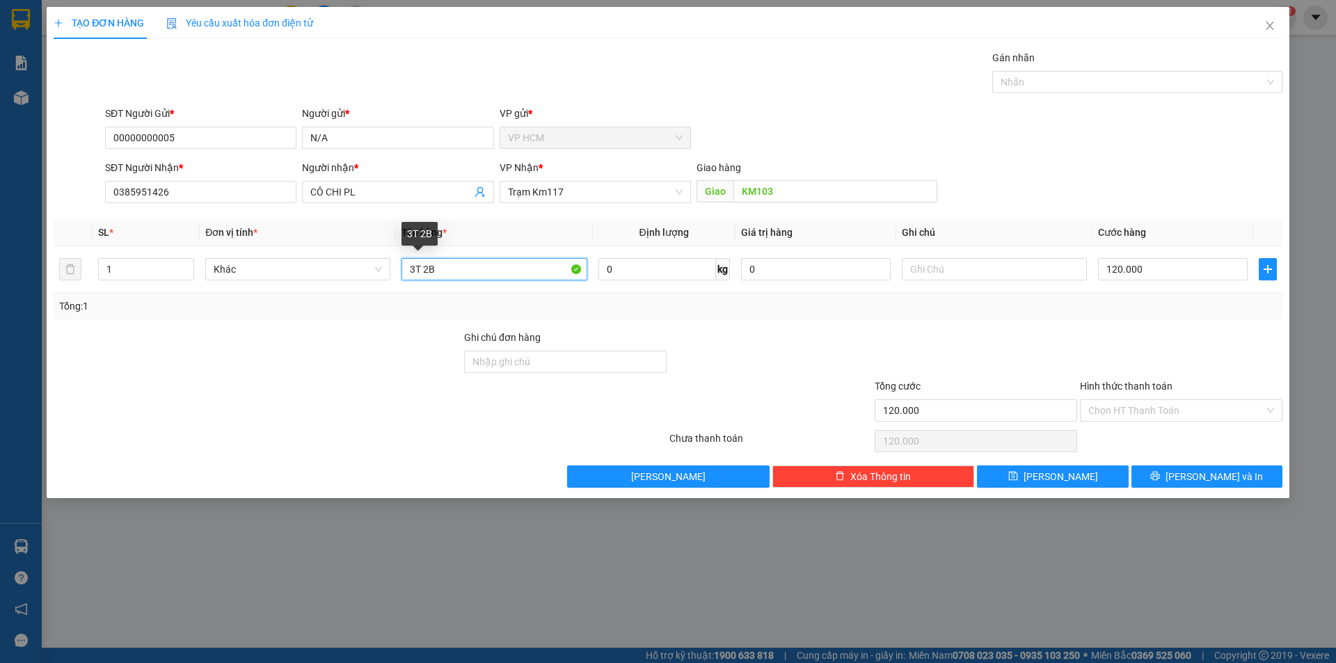
click at [16, 308] on div "TẠO ĐƠN HÀNG Yêu cầu xuất hóa đơn điện tử Transit Pickup Surcharge Ids Transit …" at bounding box center [668, 331] width 1336 height 663
type input "1T"
click at [1128, 68] on div "Gán nhãn" at bounding box center [1137, 60] width 290 height 21
click at [1066, 88] on div at bounding box center [1130, 82] width 269 height 17
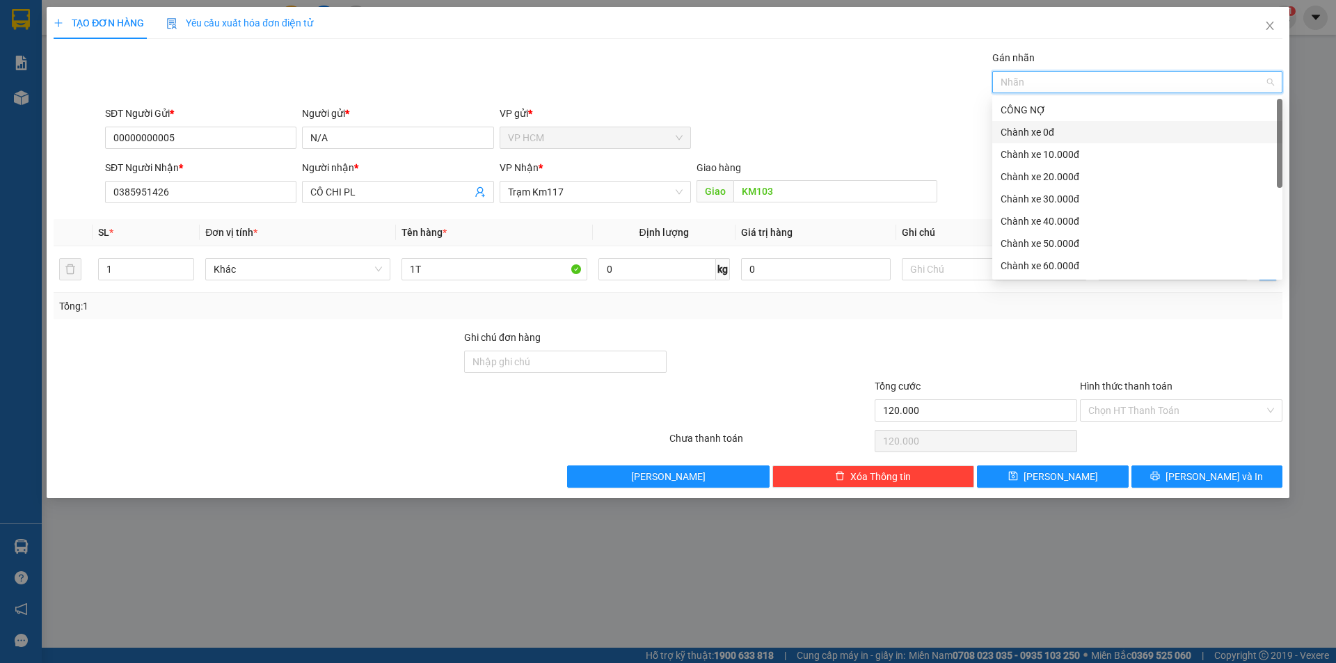
click at [1028, 138] on div "Chành xe 0đ" at bounding box center [1137, 132] width 273 height 15
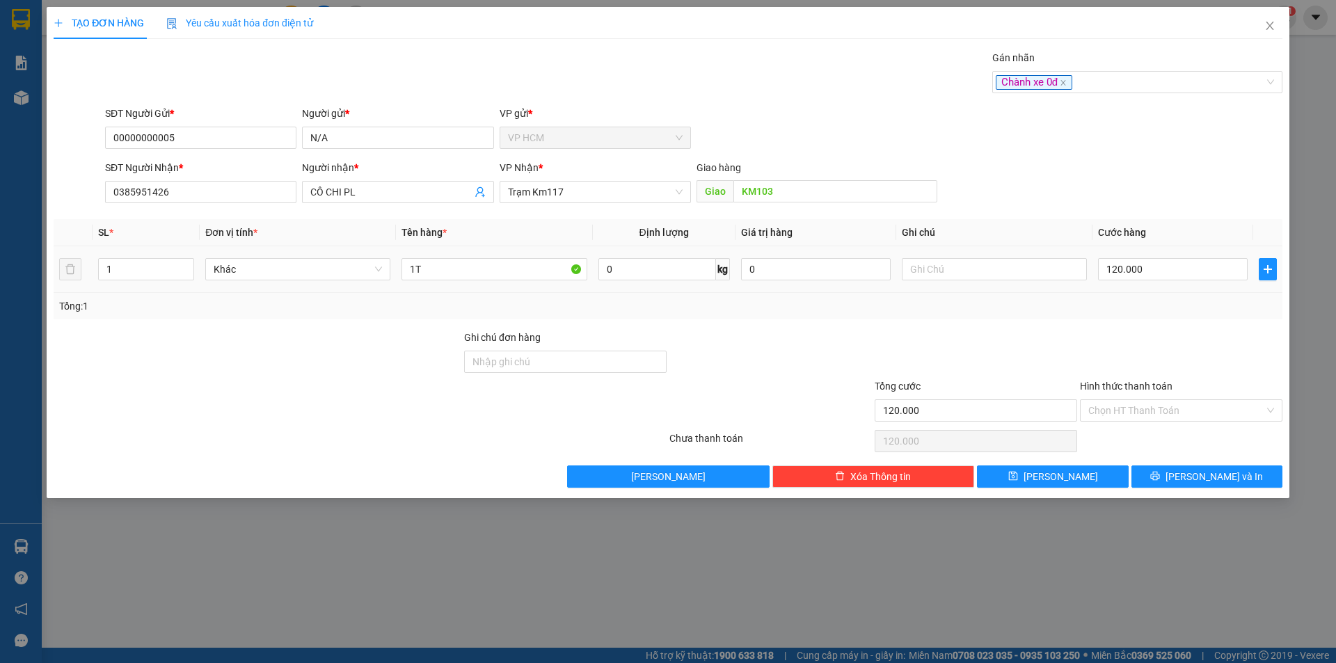
drag, startPoint x: 778, startPoint y: 73, endPoint x: 1150, endPoint y: 248, distance: 411.5
click at [782, 74] on div "Gán nhãn Chành xe 0đ" at bounding box center [693, 74] width 1183 height 49
click at [1168, 267] on input "120.000" at bounding box center [1173, 269] width 150 height 22
type input "5"
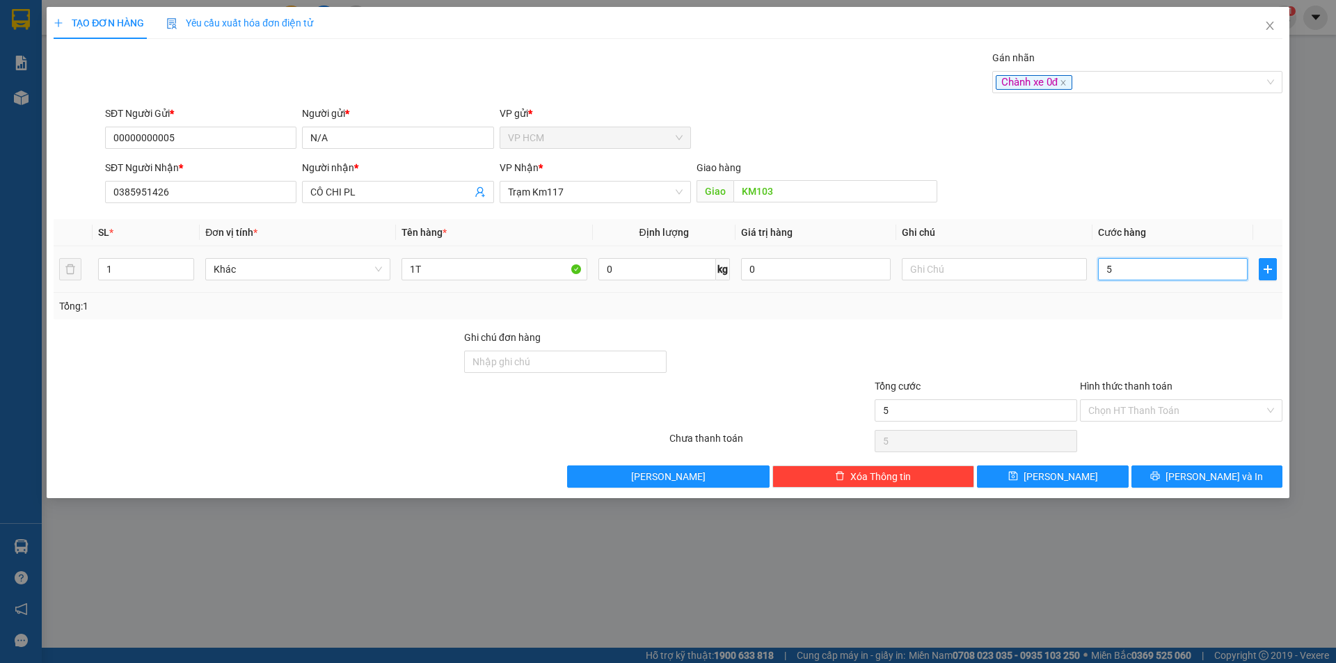
type input "50"
type input "50.000"
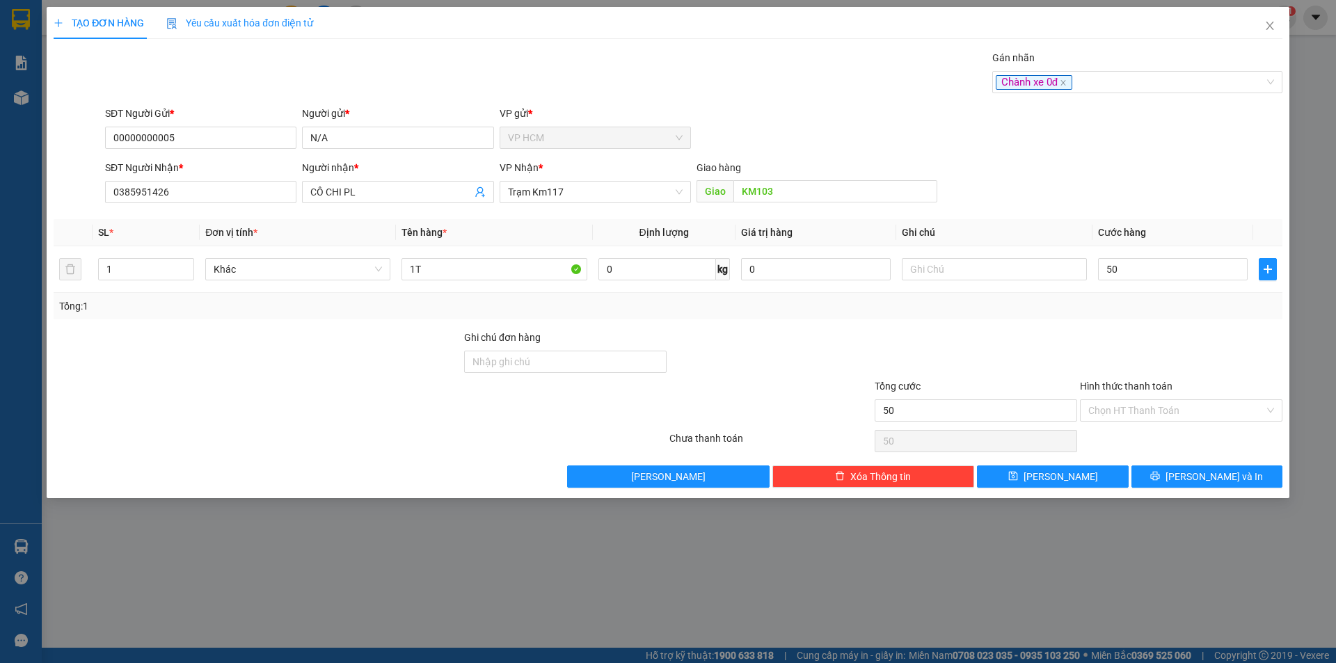
type input "50.000"
click at [1157, 316] on div "Tổng: 1" at bounding box center [668, 306] width 1229 height 26
click at [1173, 466] on button "[PERSON_NAME] và In" at bounding box center [1207, 477] width 151 height 22
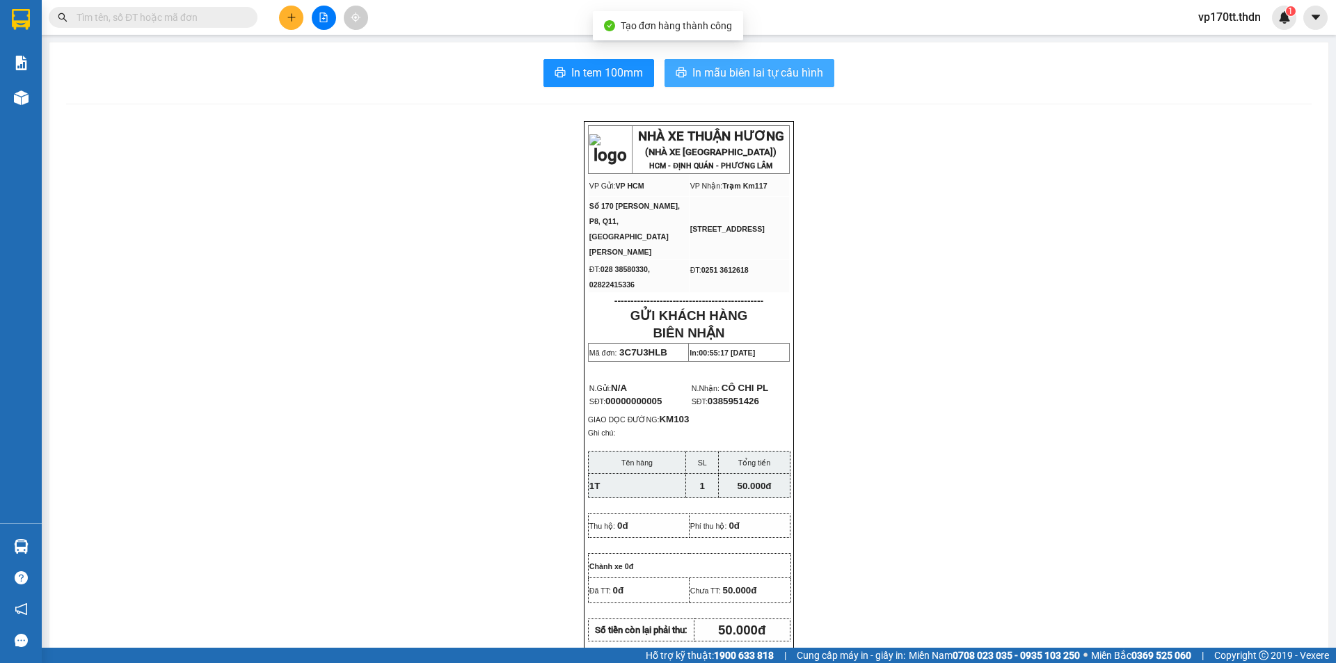
click at [724, 82] on button "In mẫu biên lai tự cấu hình" at bounding box center [750, 73] width 170 height 28
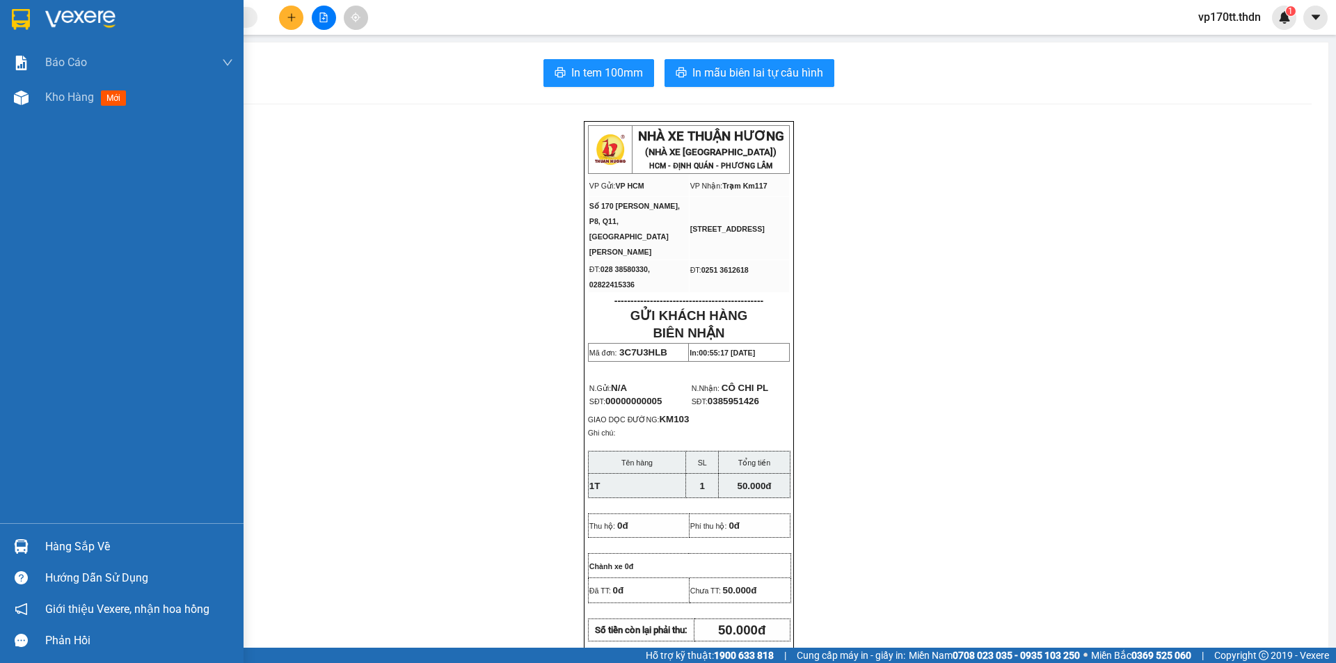
click at [13, 9] on img at bounding box center [21, 19] width 18 height 21
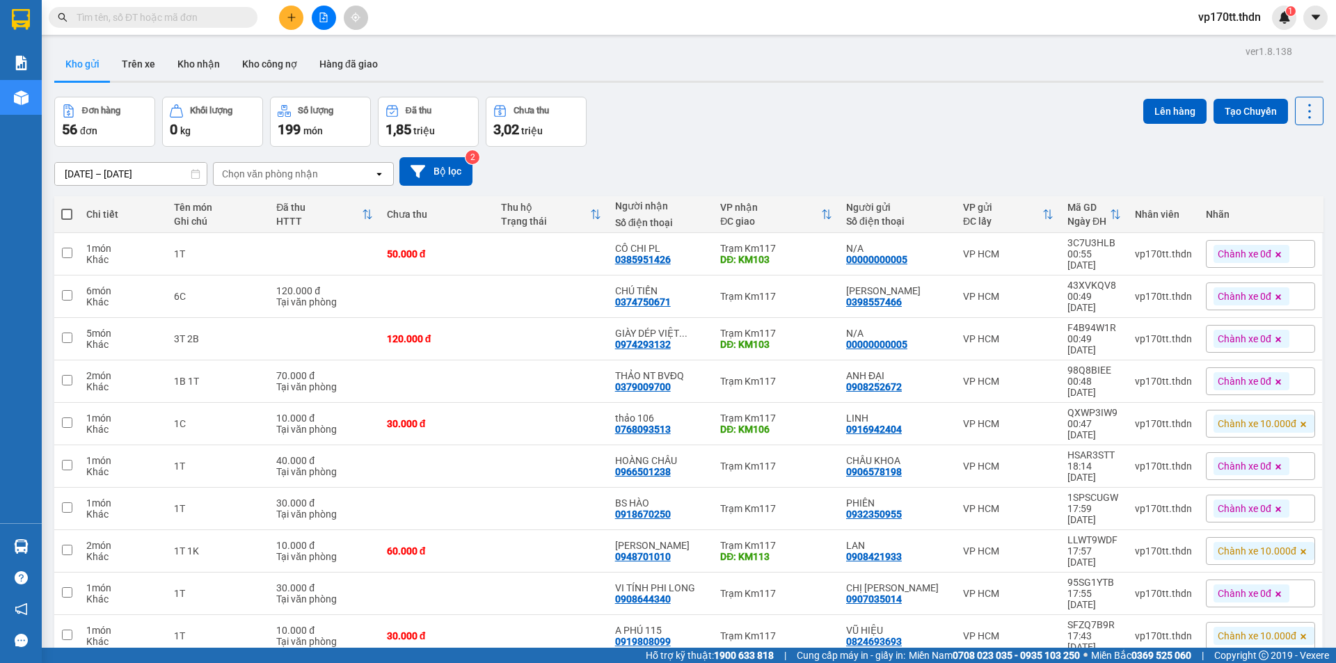
click at [184, 17] on input "text" at bounding box center [159, 17] width 164 height 15
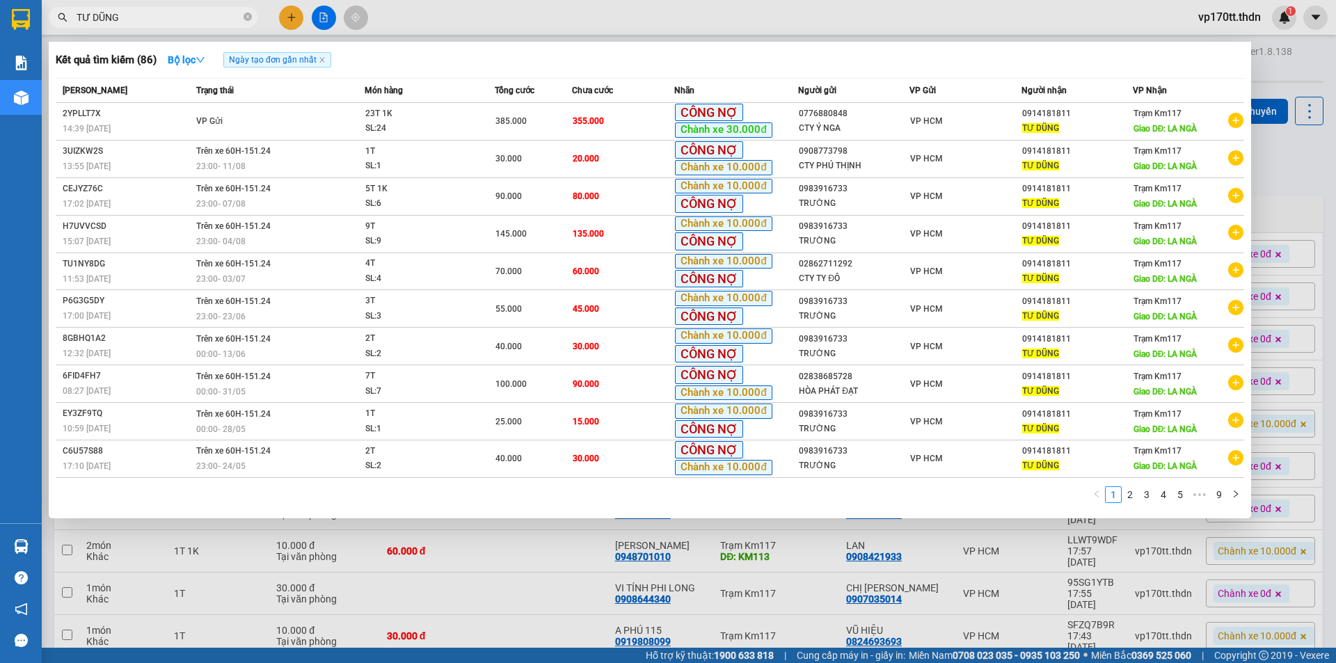
type input "TƯ DŨNG"
click at [646, 555] on div at bounding box center [668, 331] width 1336 height 663
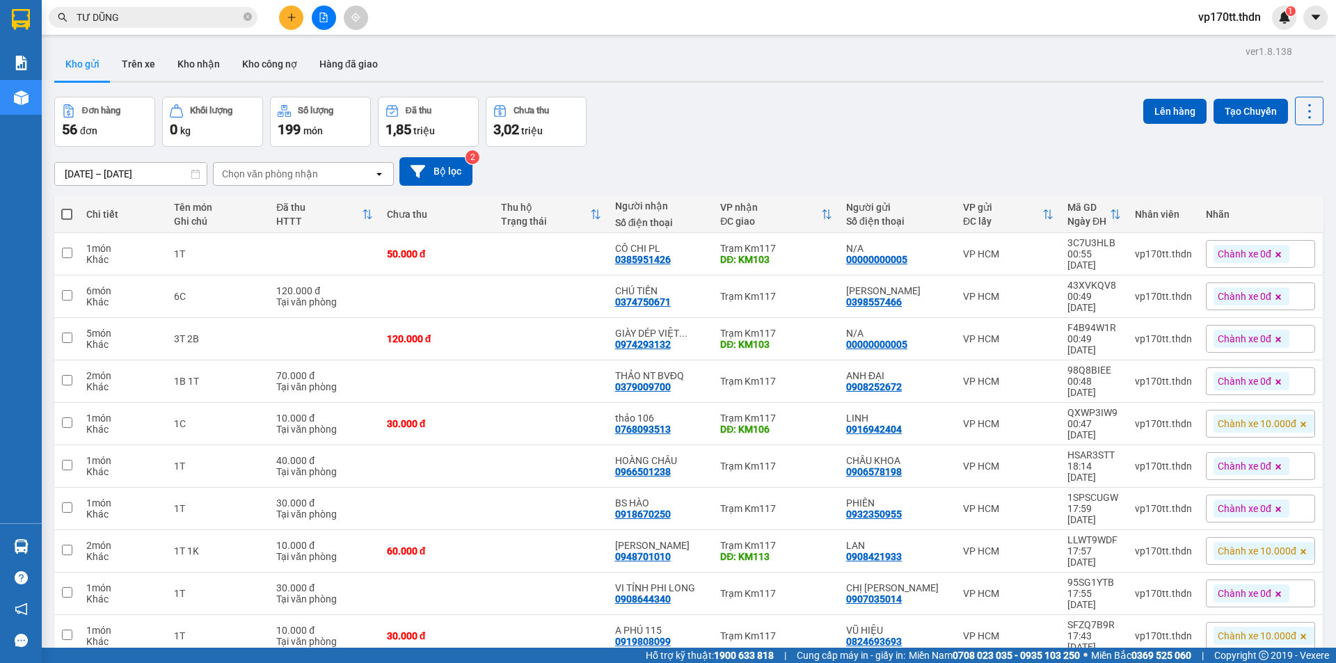
drag, startPoint x: 56, startPoint y: 218, endPoint x: 68, endPoint y: 212, distance: 12.4
click at [58, 217] on th at bounding box center [66, 214] width 25 height 37
click at [70, 214] on span at bounding box center [66, 214] width 11 height 11
click at [67, 207] on input "checkbox" at bounding box center [67, 207] width 0 height 0
checkbox input "true"
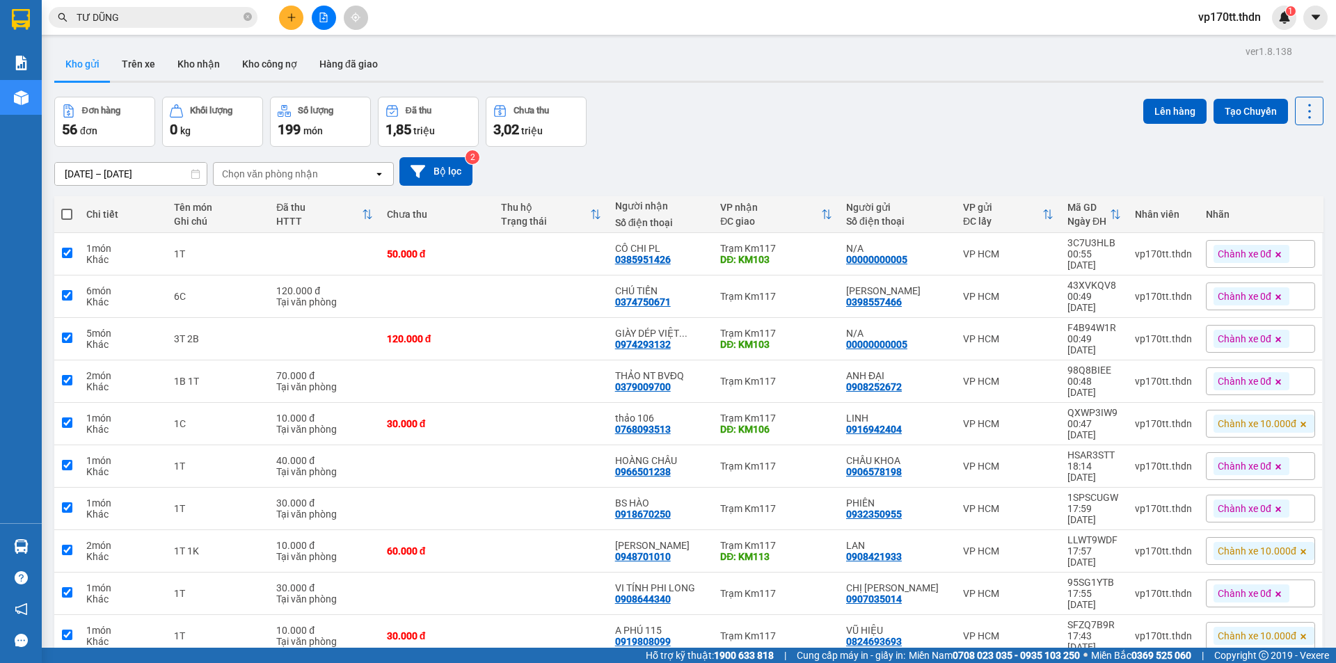
checkbox input "true"
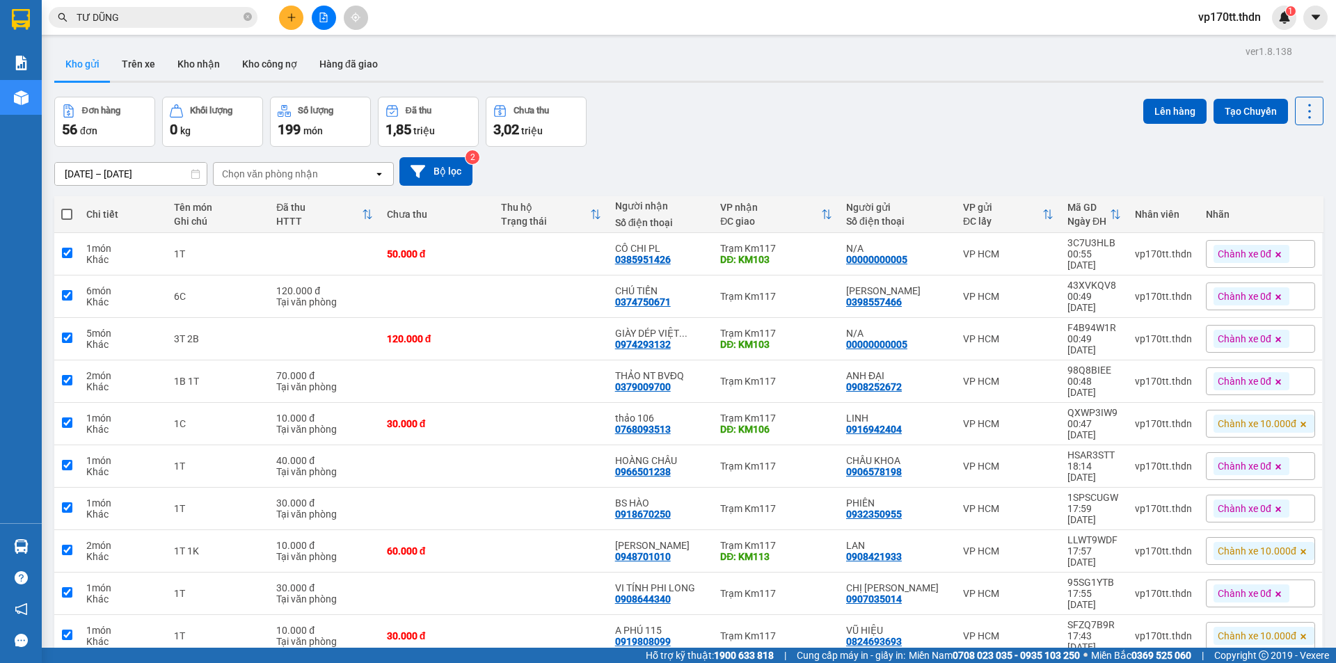
checkbox input "true"
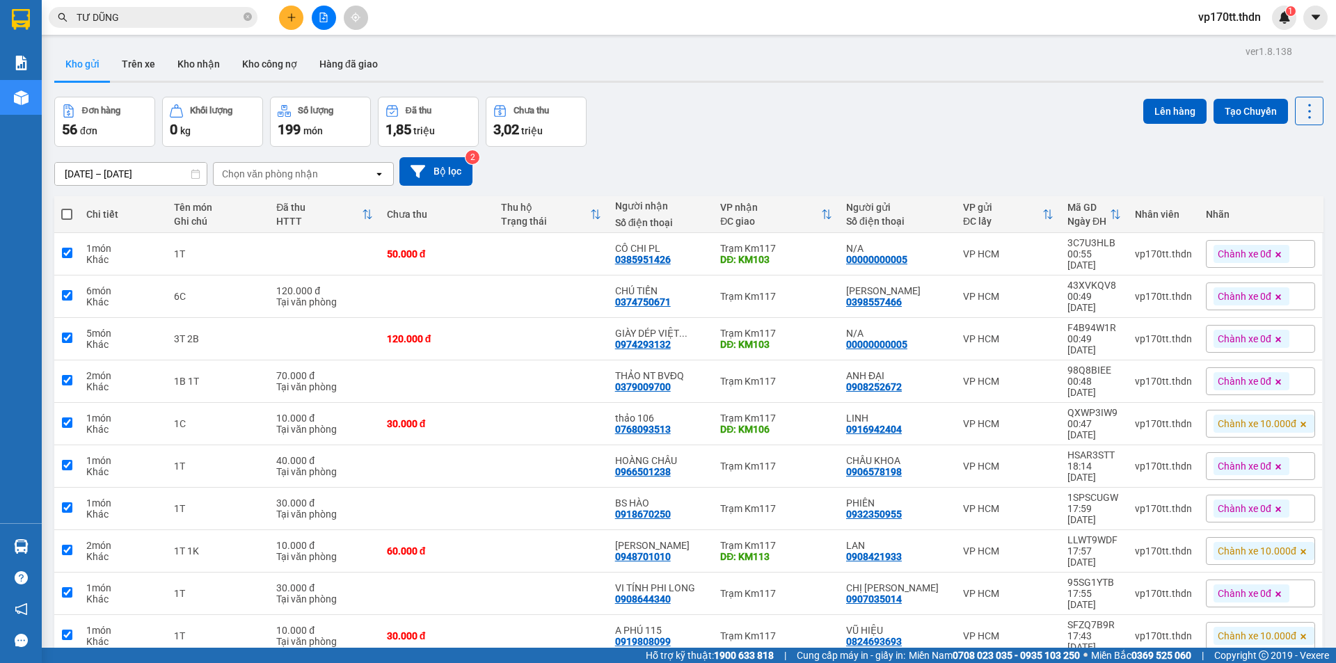
checkbox input "true"
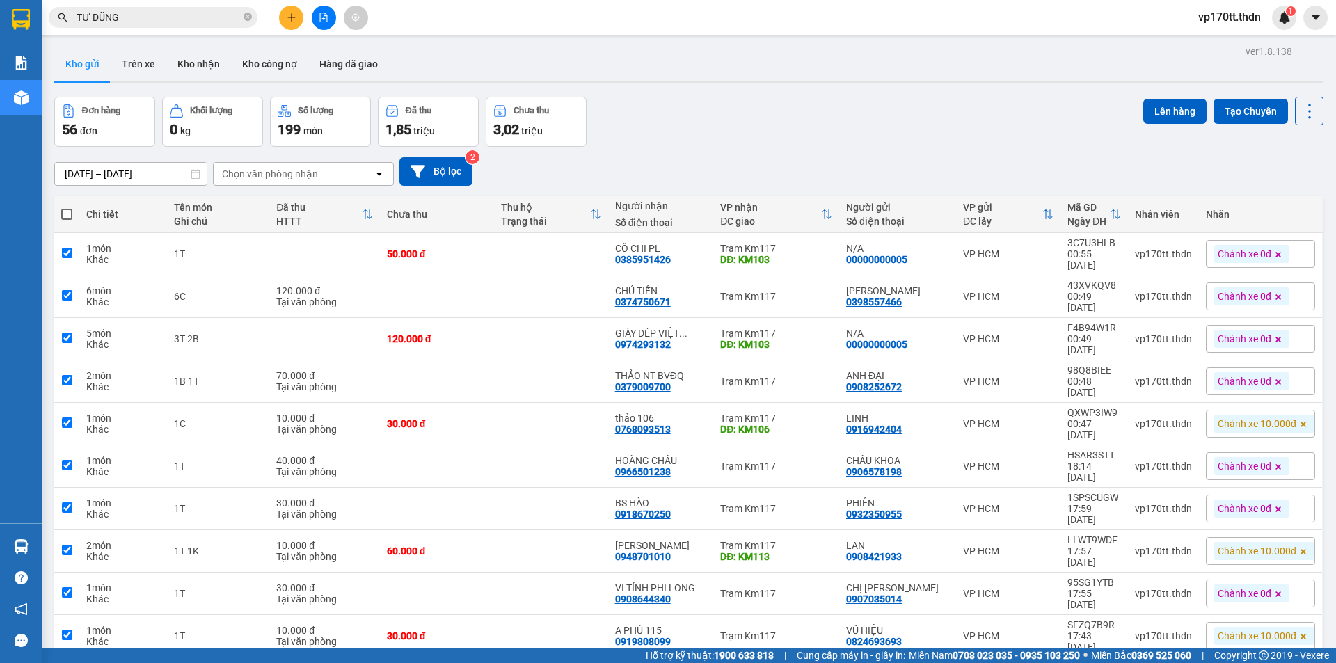
checkbox input "true"
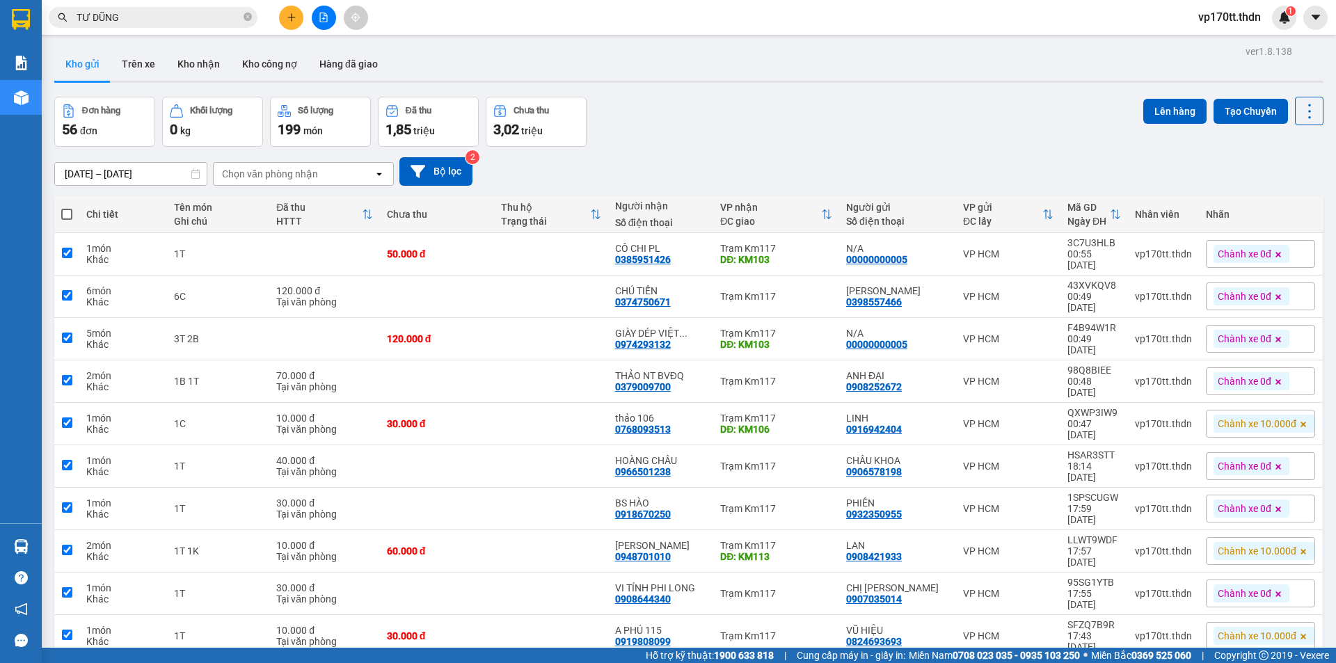
checkbox input "true"
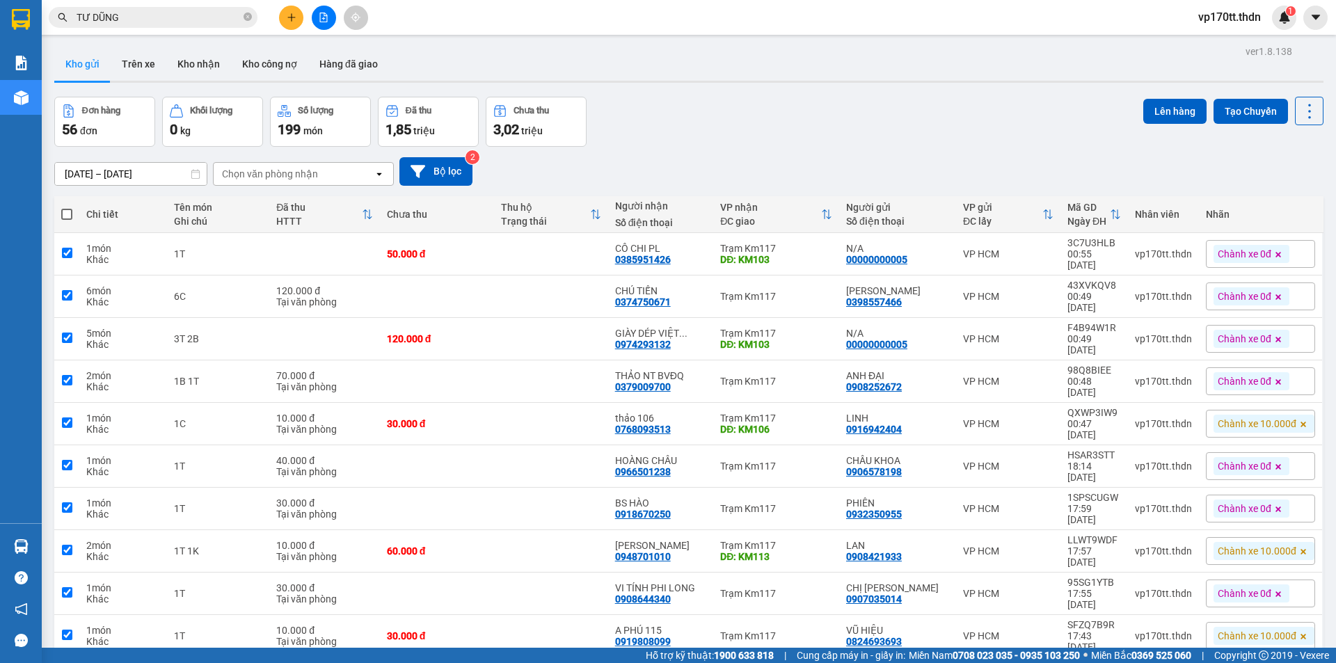
checkbox input "true"
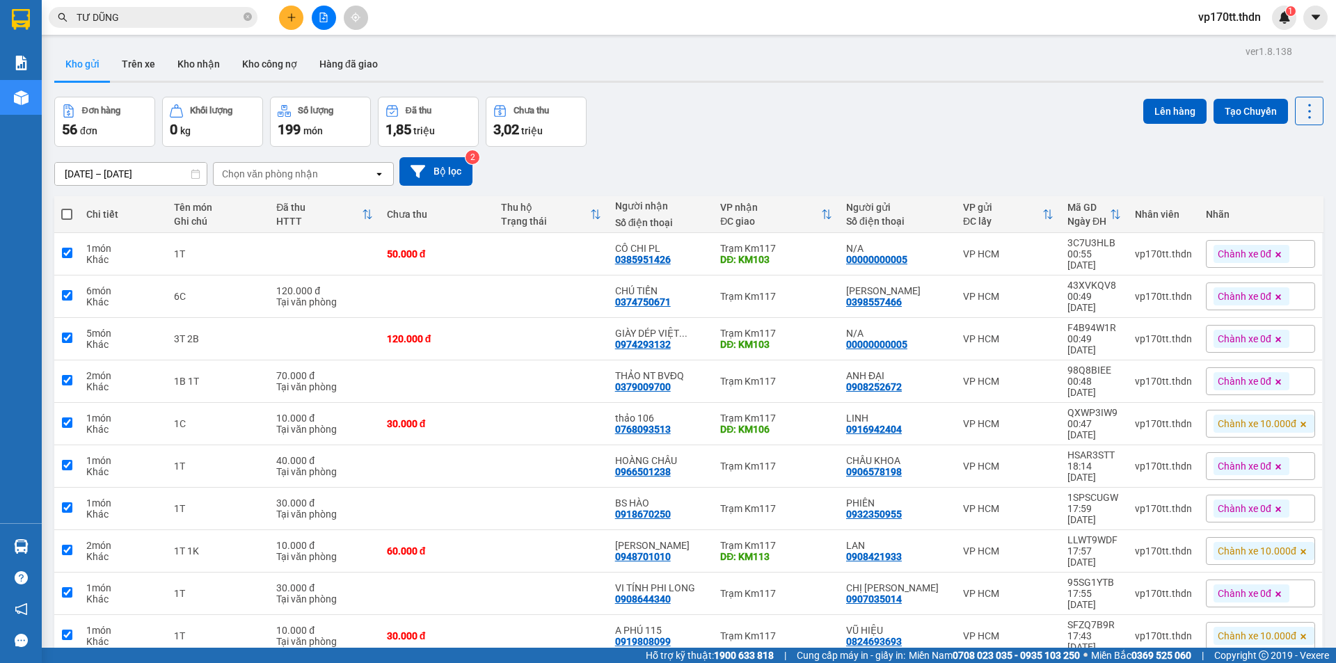
checkbox input "true"
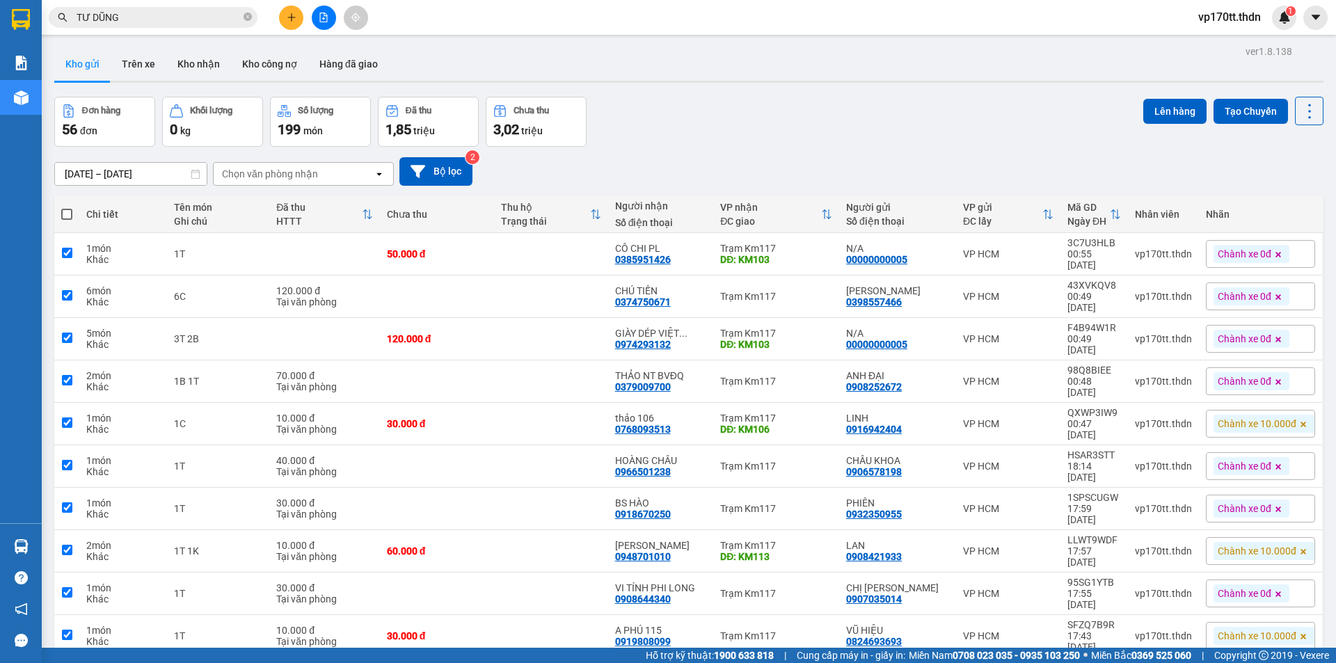
checkbox input "true"
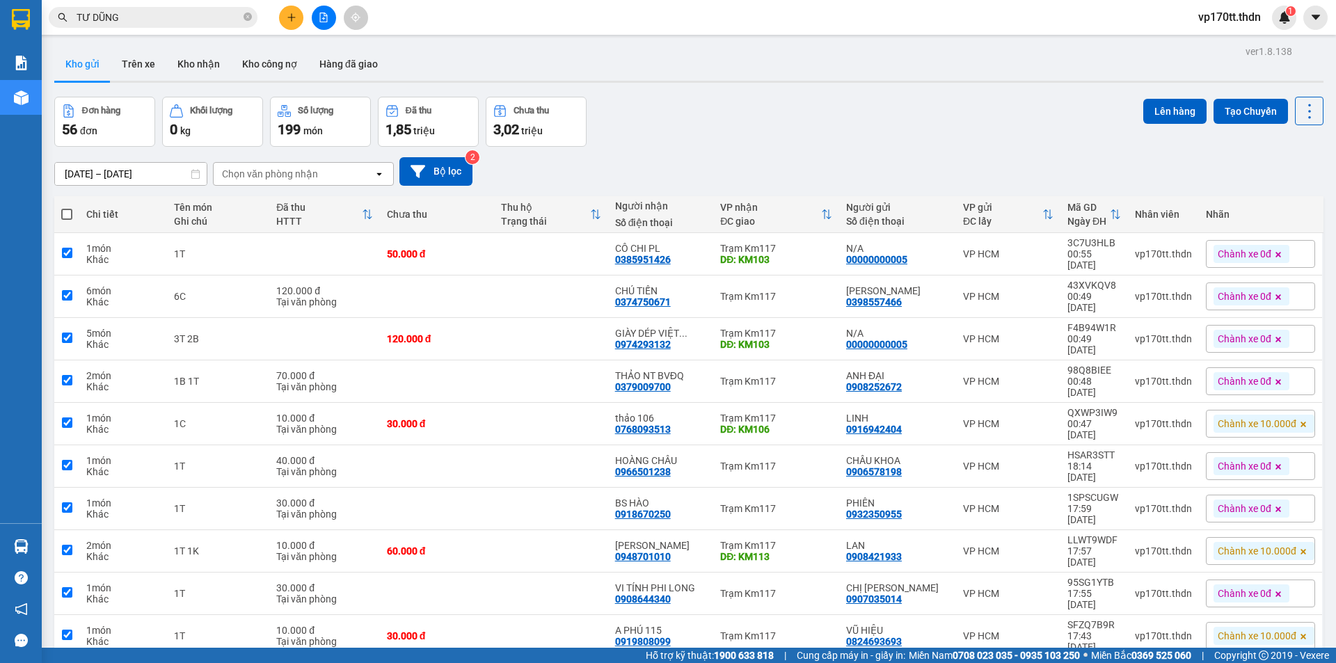
checkbox input "true"
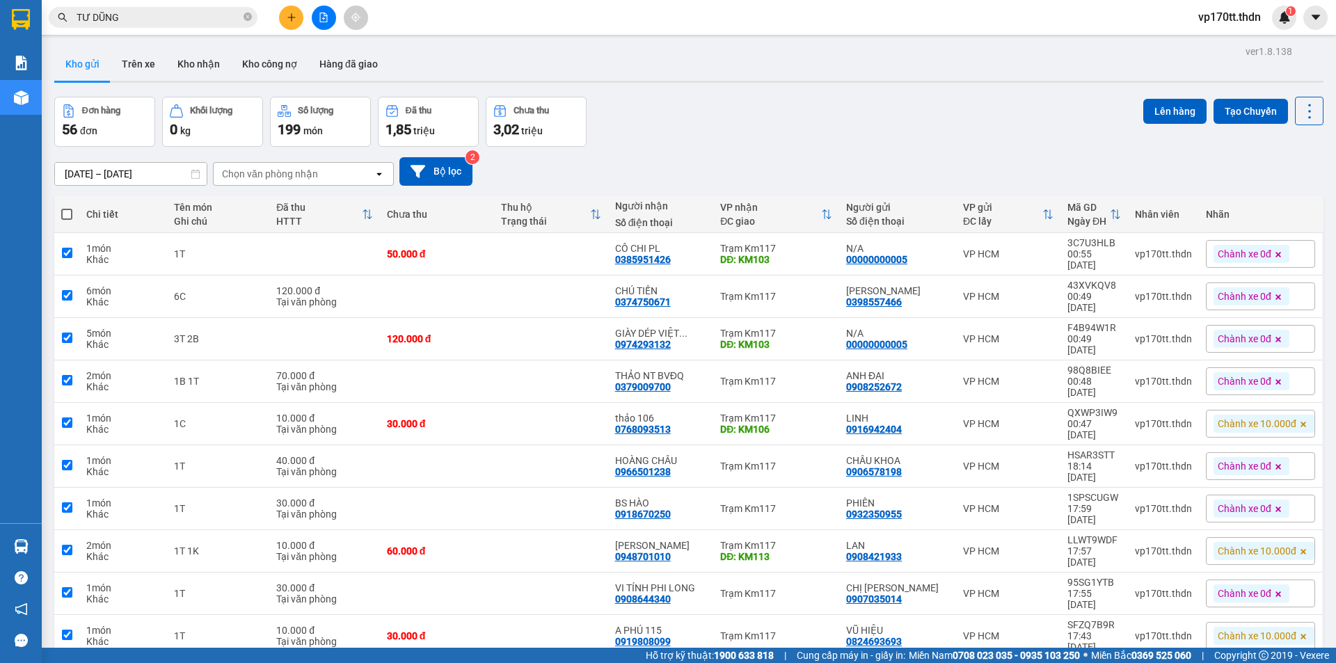
checkbox input "true"
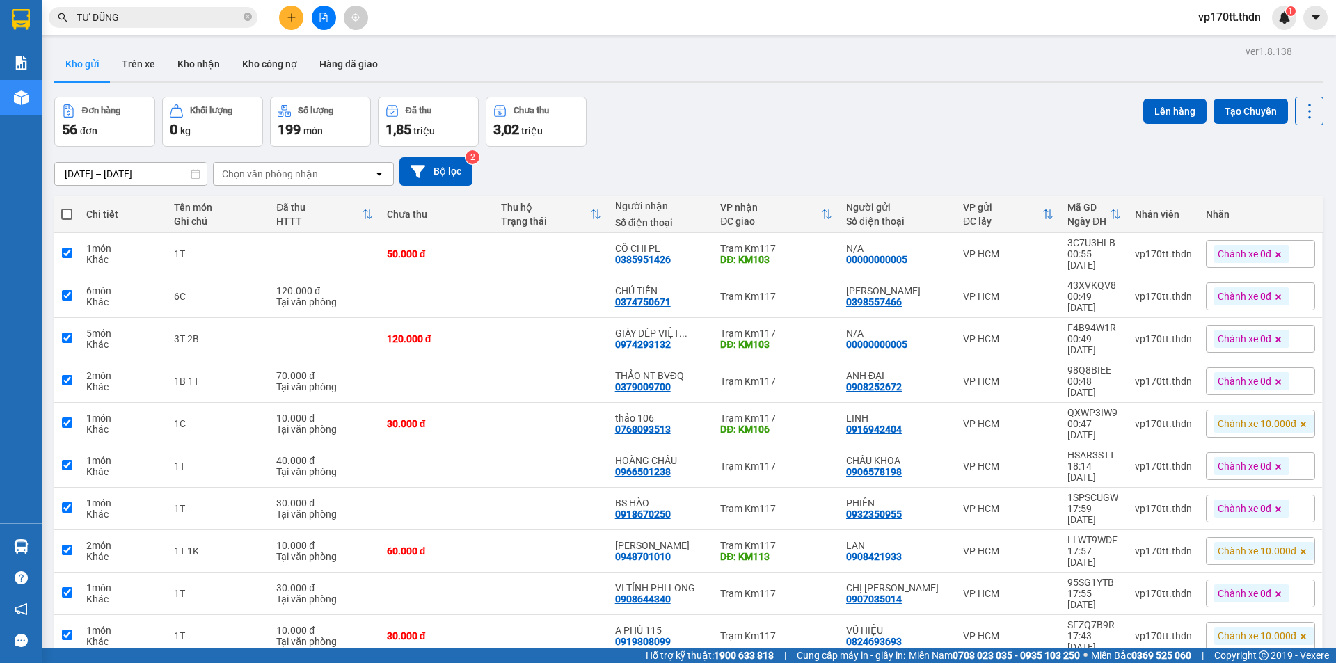
checkbox input "true"
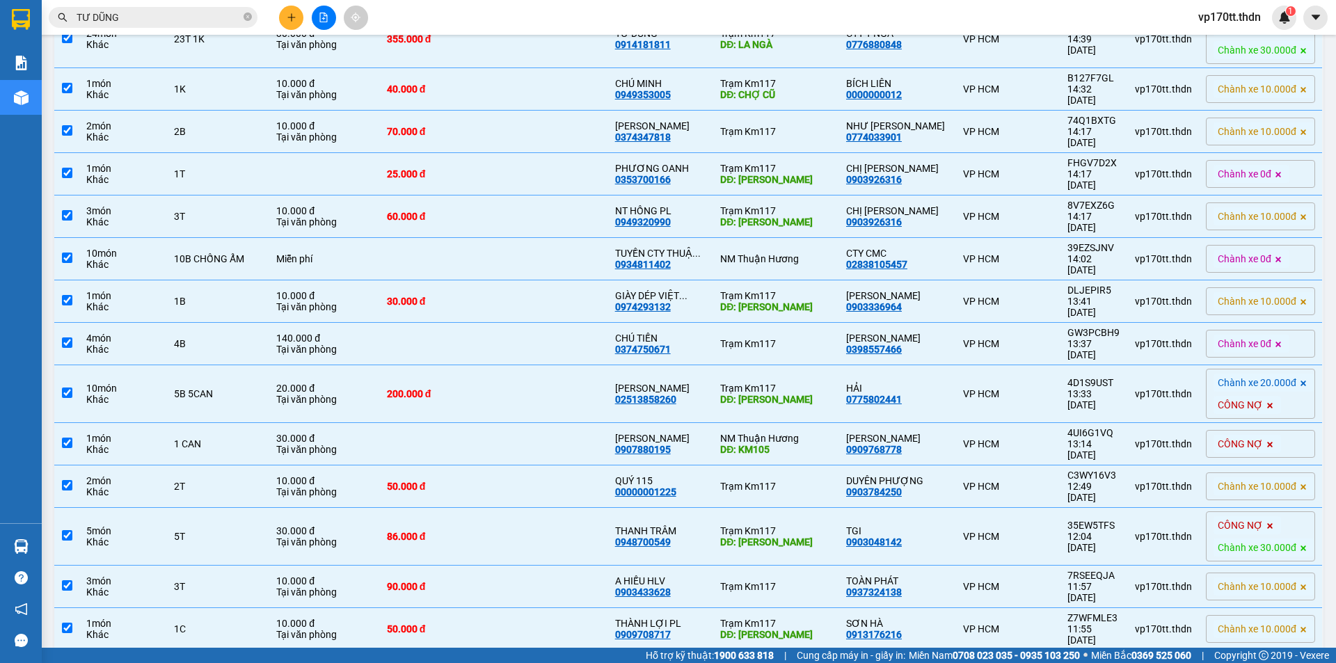
scroll to position [1669, 0]
checkbox input "false"
click at [487, 663] on div "40.000 đ" at bounding box center [437, 672] width 100 height 11
checkbox input "false"
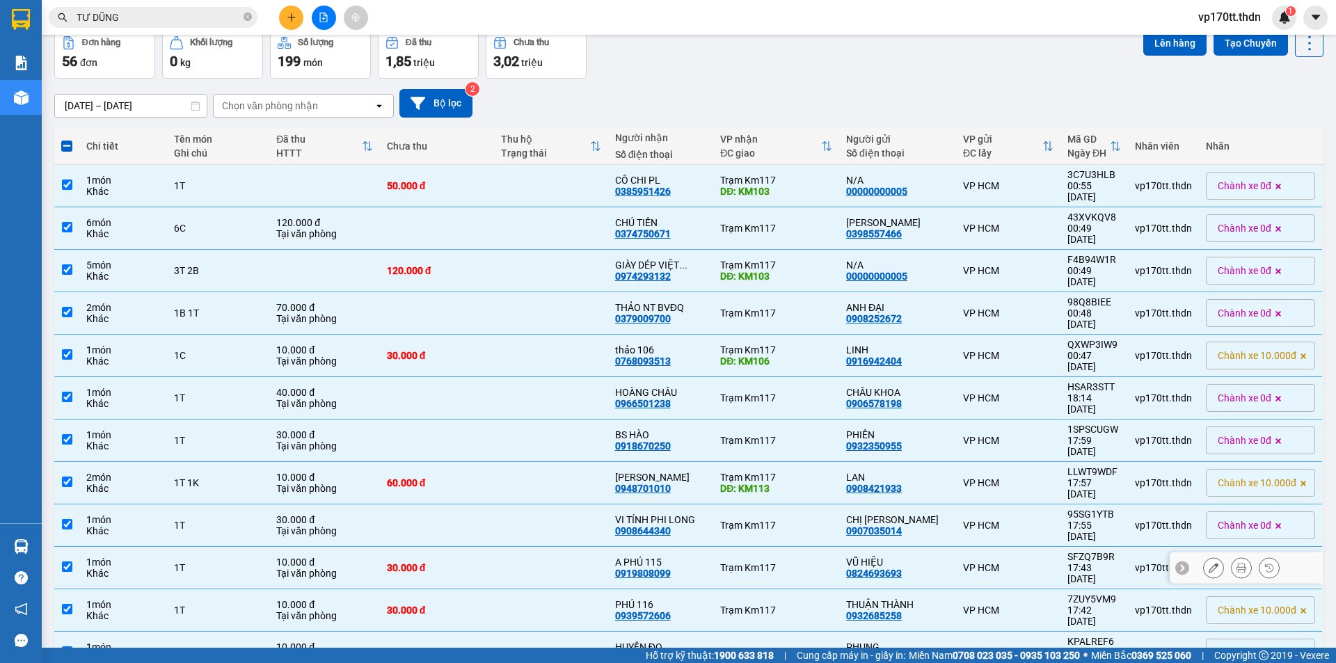
scroll to position [0, 0]
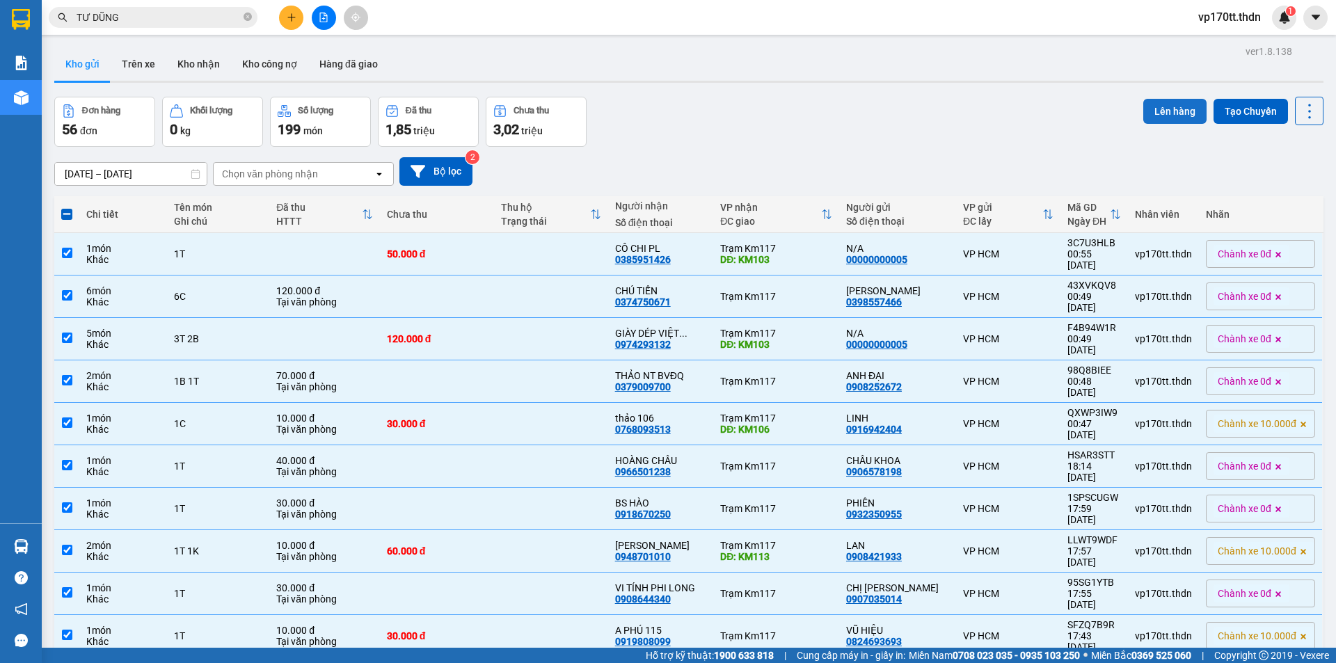
click at [1168, 113] on button "Lên hàng" at bounding box center [1174, 111] width 63 height 25
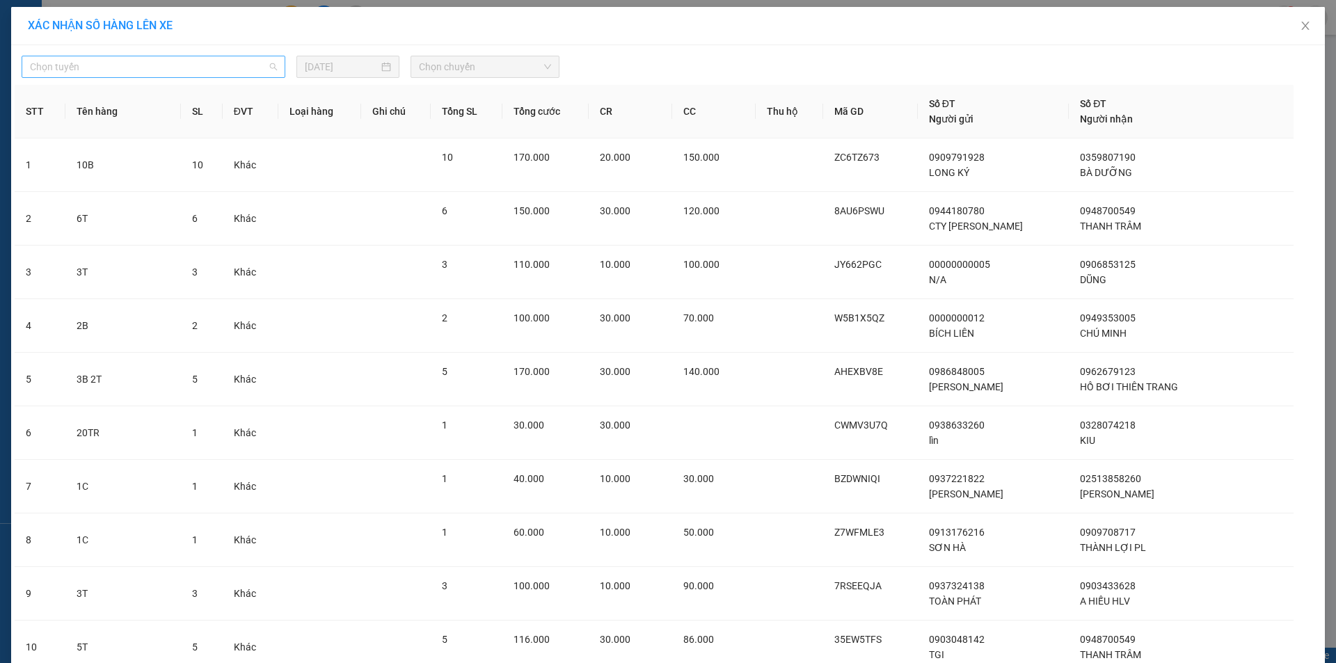
click at [156, 71] on span "Chọn tuyến" at bounding box center [153, 66] width 247 height 21
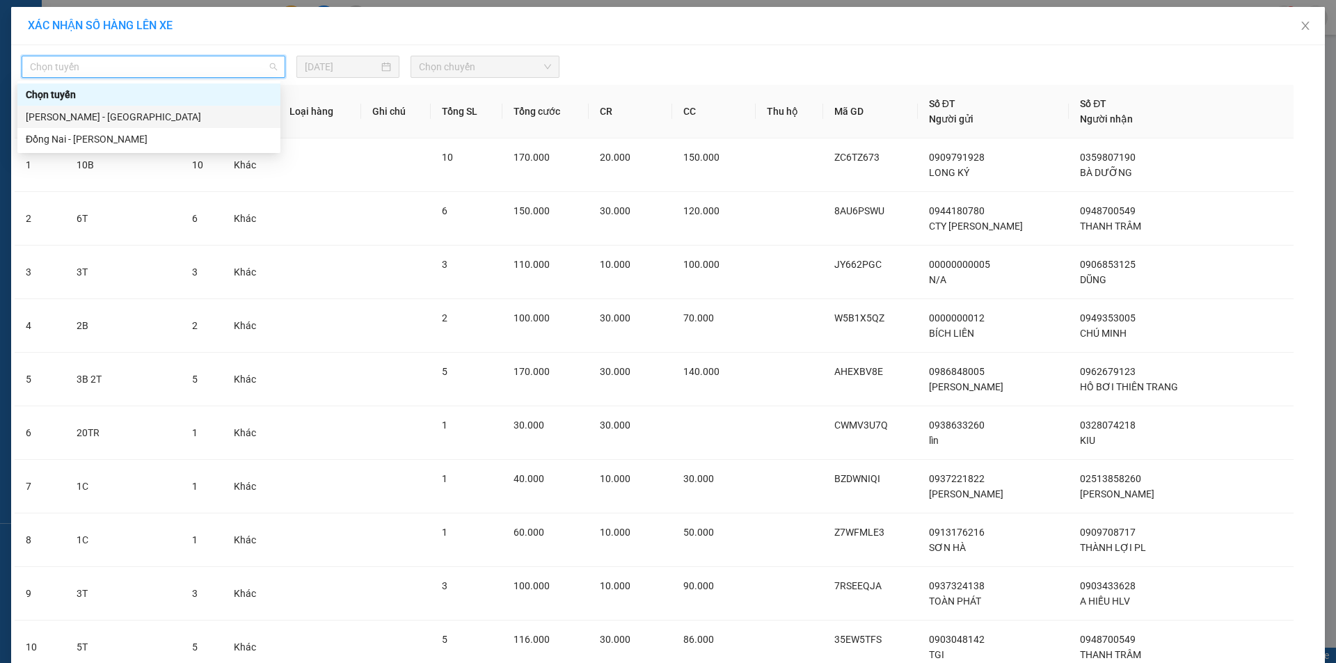
drag, startPoint x: 136, startPoint y: 119, endPoint x: 169, endPoint y: 110, distance: 33.9
click at [143, 117] on div "[PERSON_NAME] - [GEOGRAPHIC_DATA]" at bounding box center [149, 116] width 246 height 15
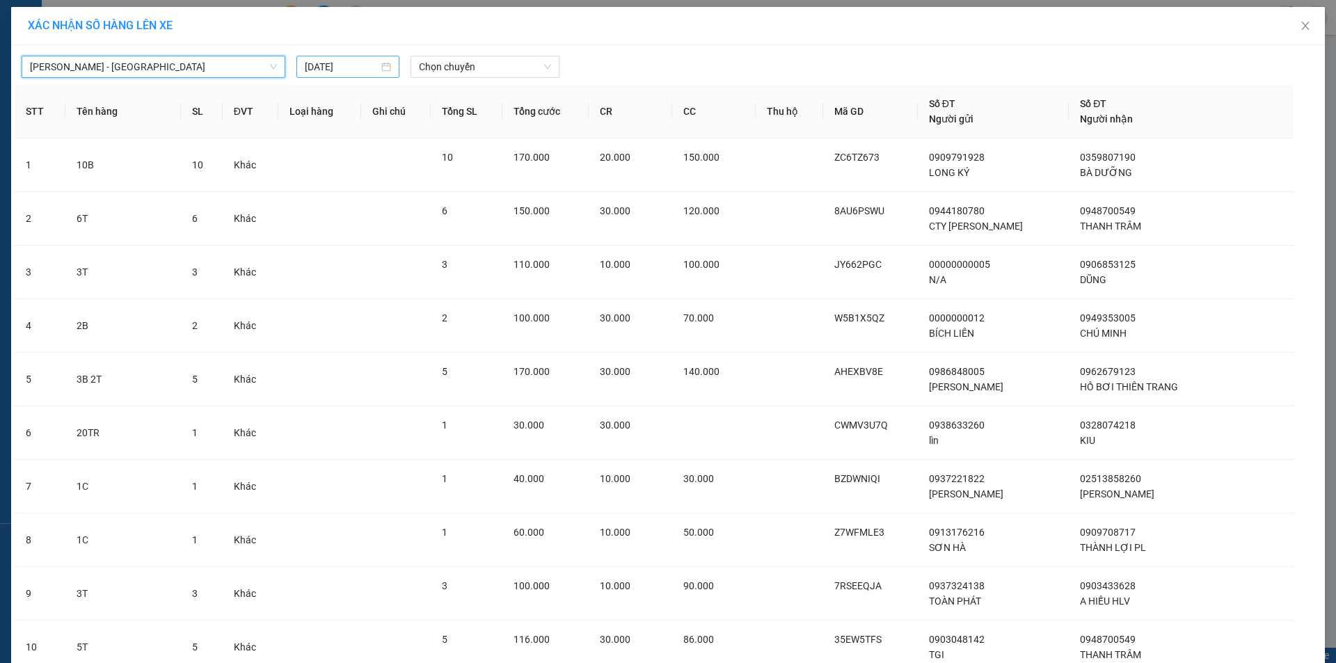
click at [335, 58] on div "[DATE]" at bounding box center [347, 67] width 103 height 22
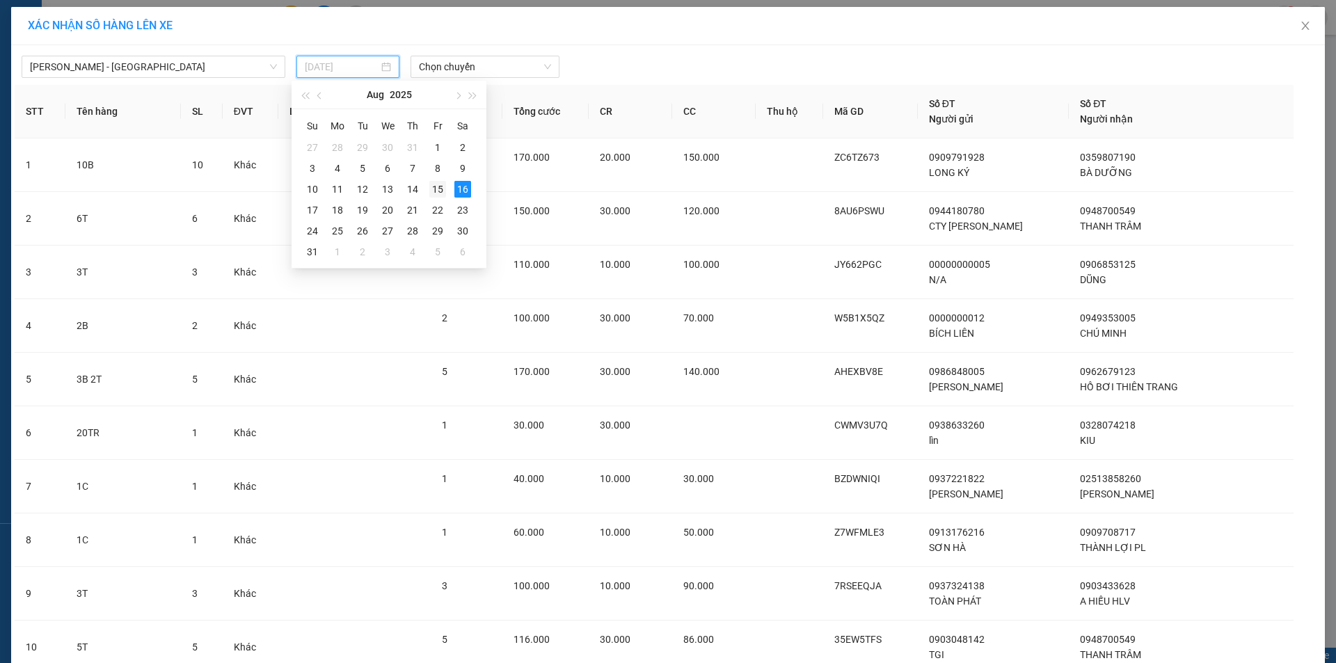
click at [435, 191] on div "15" at bounding box center [437, 189] width 17 height 17
type input "[DATE]"
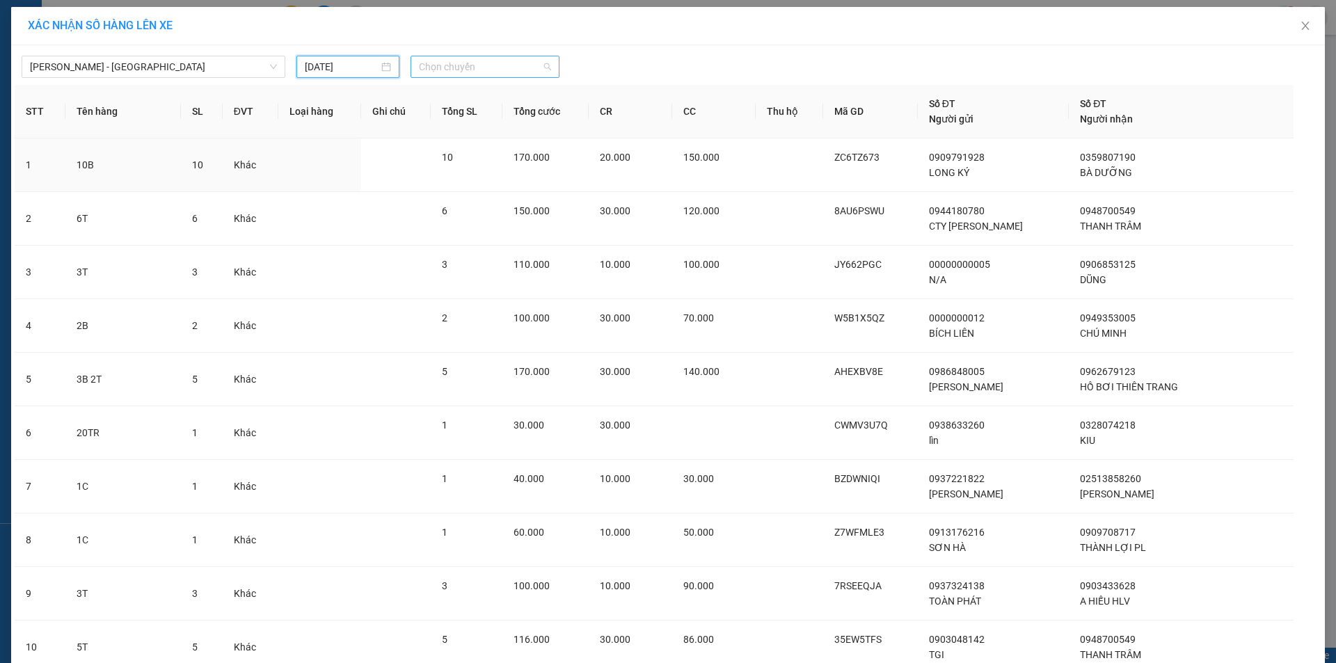
click at [477, 65] on span "Chọn chuyến" at bounding box center [485, 66] width 132 height 21
click at [462, 125] on div "23:00 (TC) - 60H-151.24" at bounding box center [468, 117] width 125 height 22
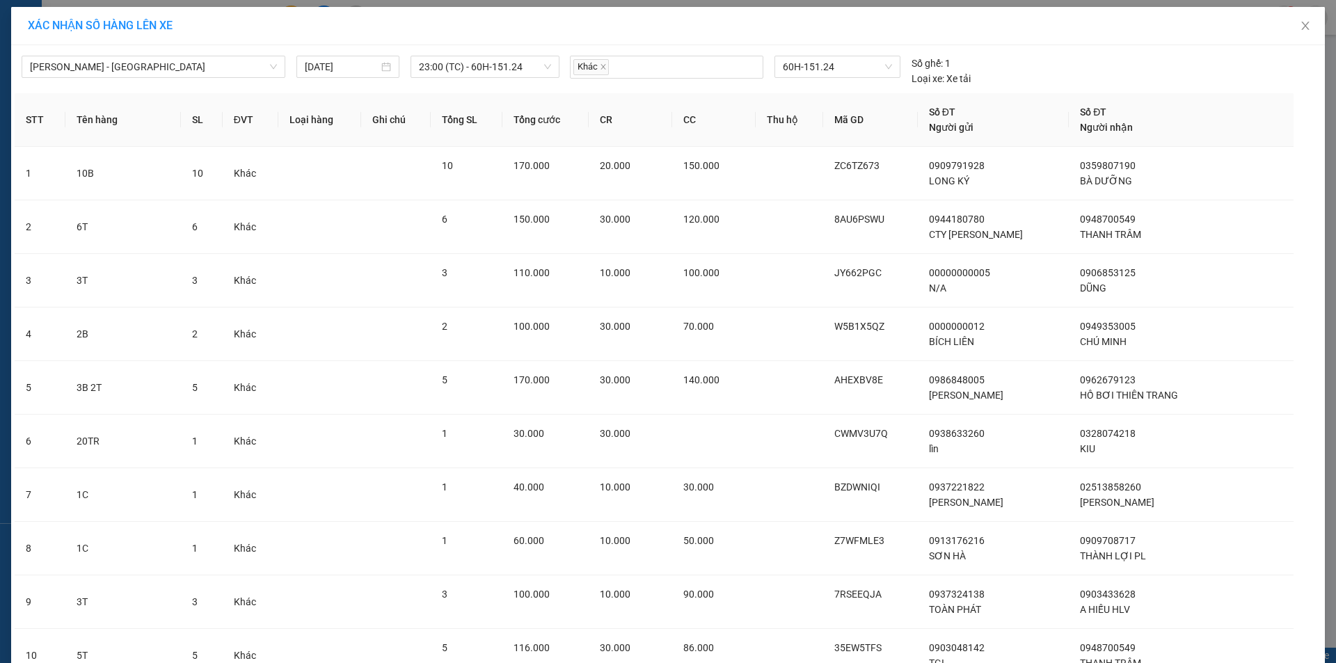
scroll to position [2479, 0]
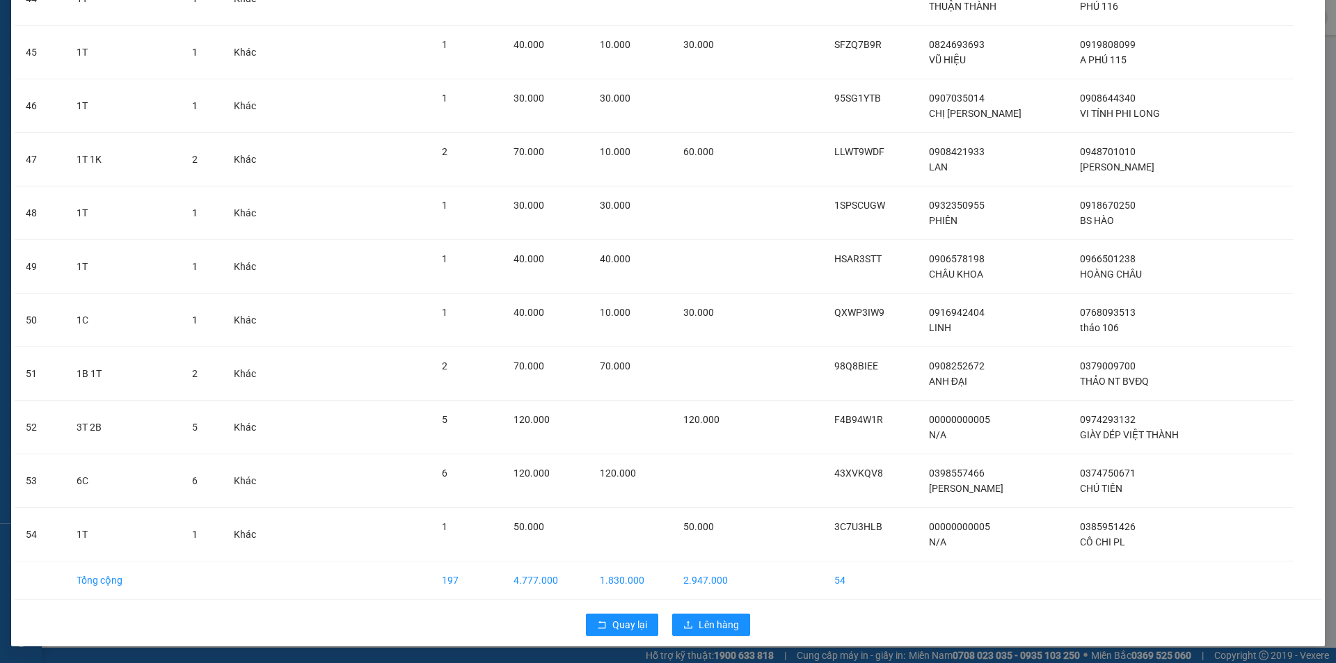
click at [732, 610] on div "Quay lại Lên hàng" at bounding box center [668, 625] width 1307 height 36
click at [733, 628] on button "Lên hàng" at bounding box center [711, 625] width 78 height 22
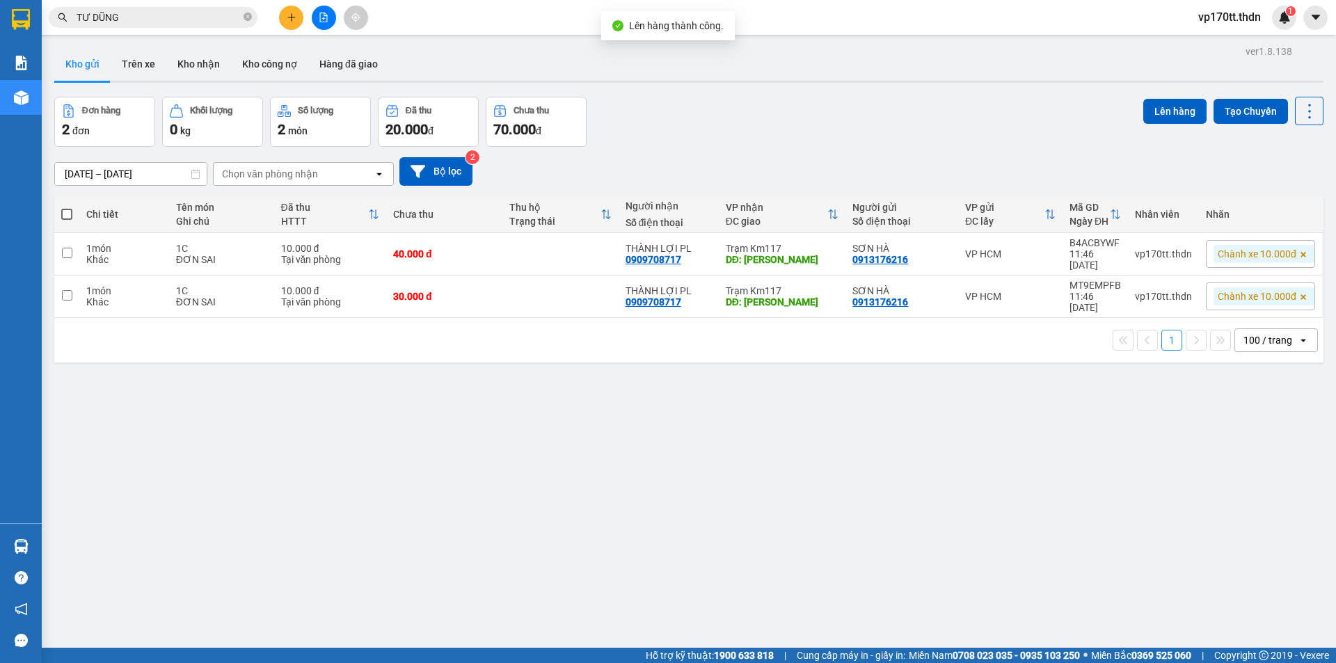
click at [312, 11] on div at bounding box center [323, 18] width 104 height 24
click at [316, 13] on button at bounding box center [324, 18] width 24 height 24
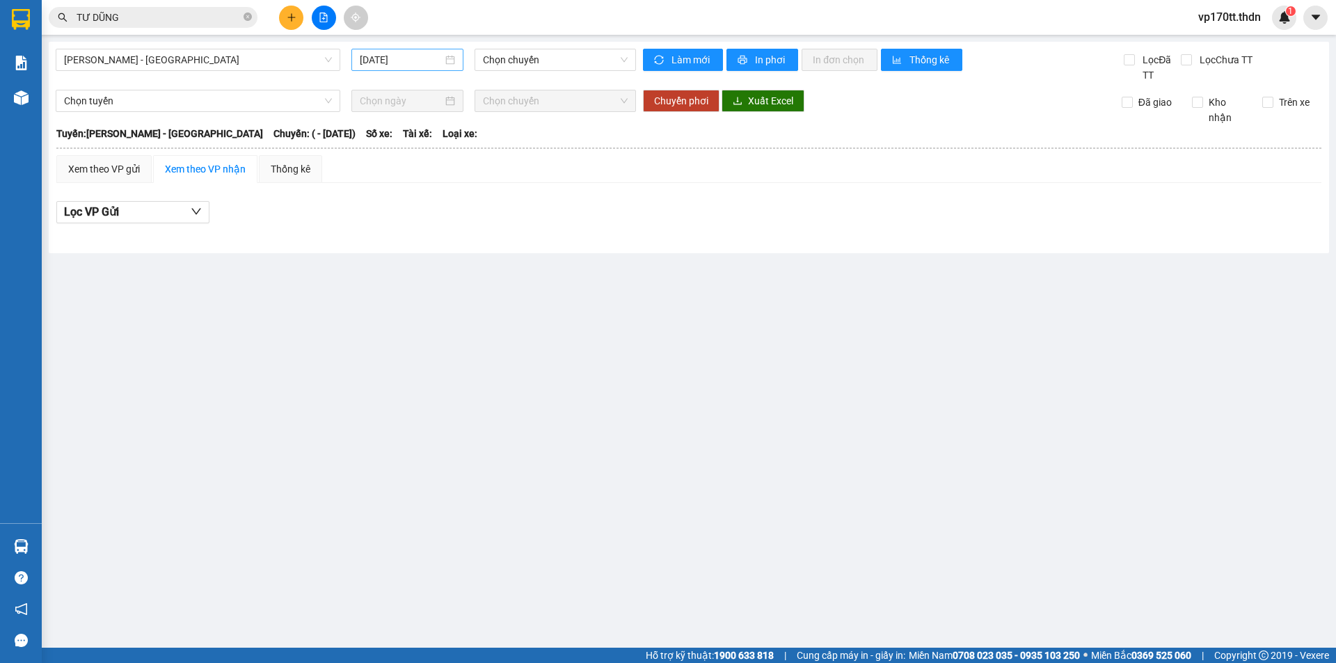
click at [422, 60] on input "[DATE]" at bounding box center [401, 59] width 83 height 15
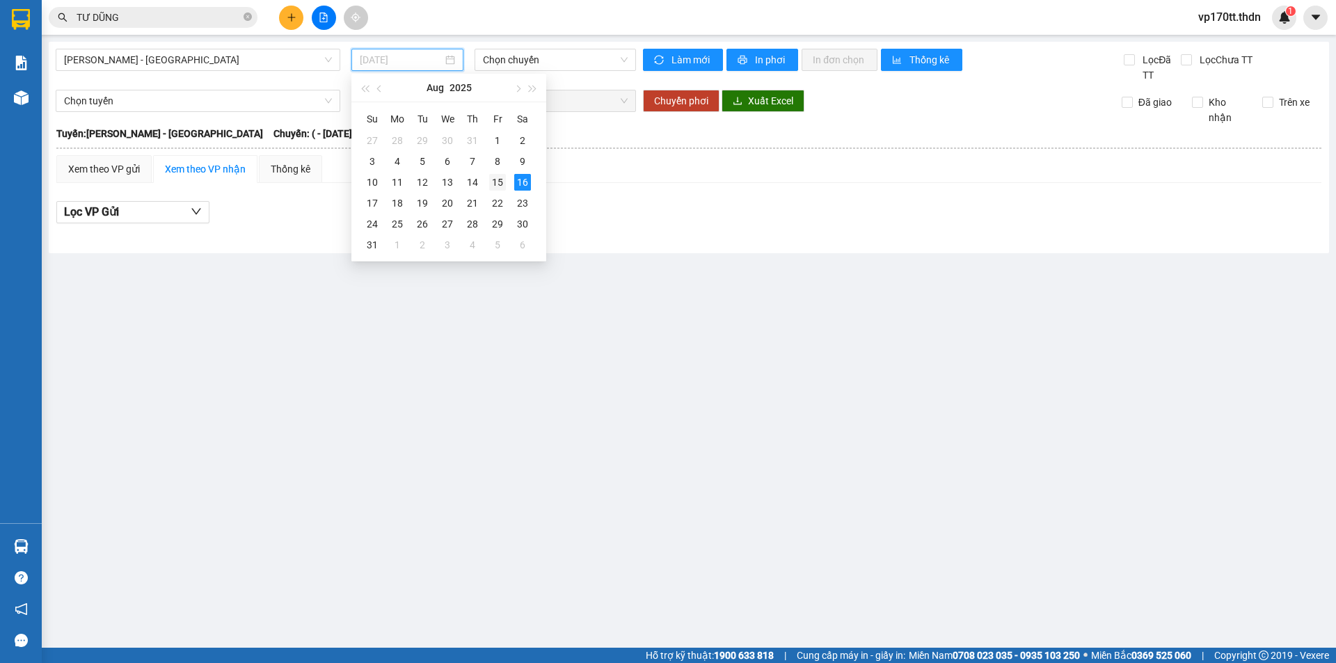
click at [487, 189] on td "15" at bounding box center [497, 182] width 25 height 21
type input "[DATE]"
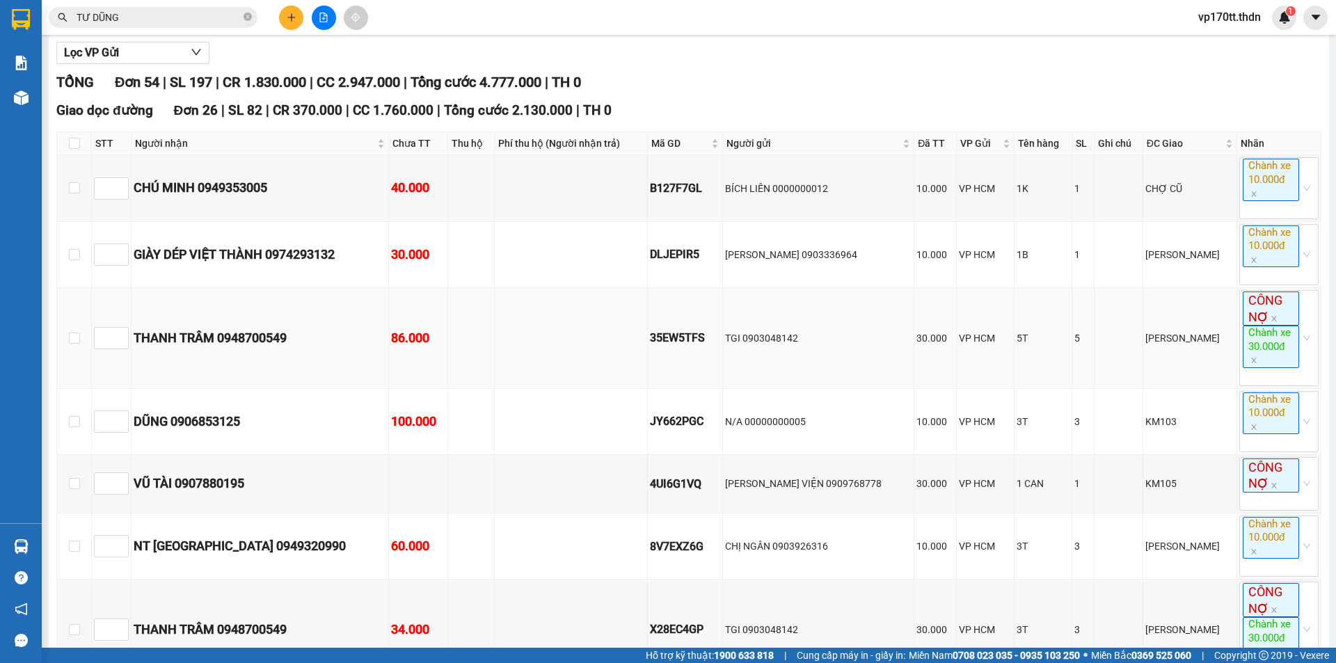
scroll to position [278, 0]
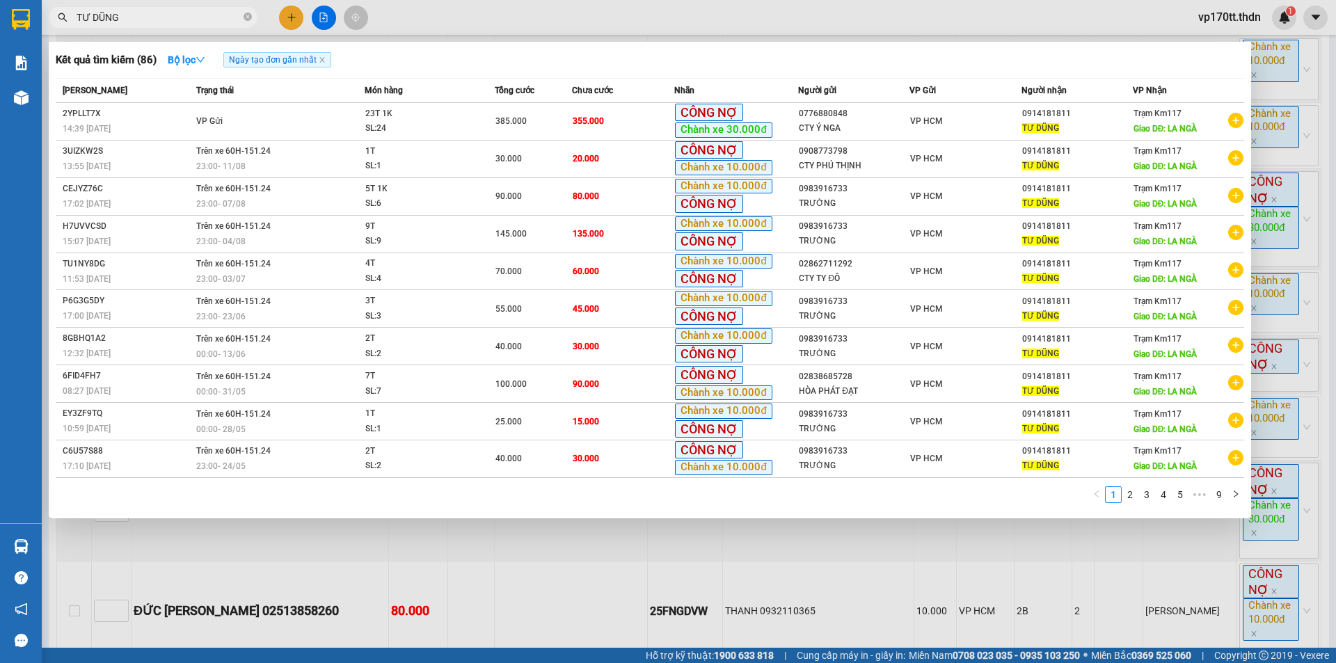
click at [185, 9] on span "TƯ DŨNG" at bounding box center [153, 17] width 209 height 21
click at [188, 21] on input "TƯ DŨNG" at bounding box center [159, 17] width 164 height 15
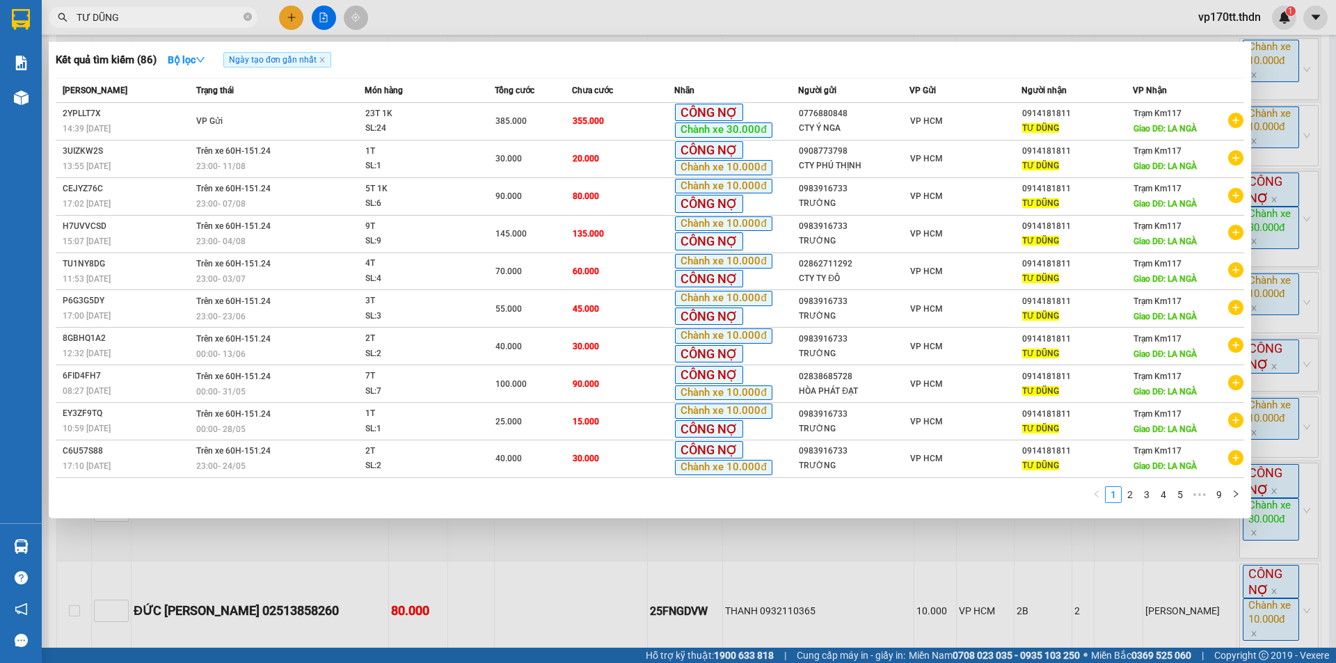
click at [188, 21] on input "TƯ DŨNG" at bounding box center [159, 17] width 164 height 15
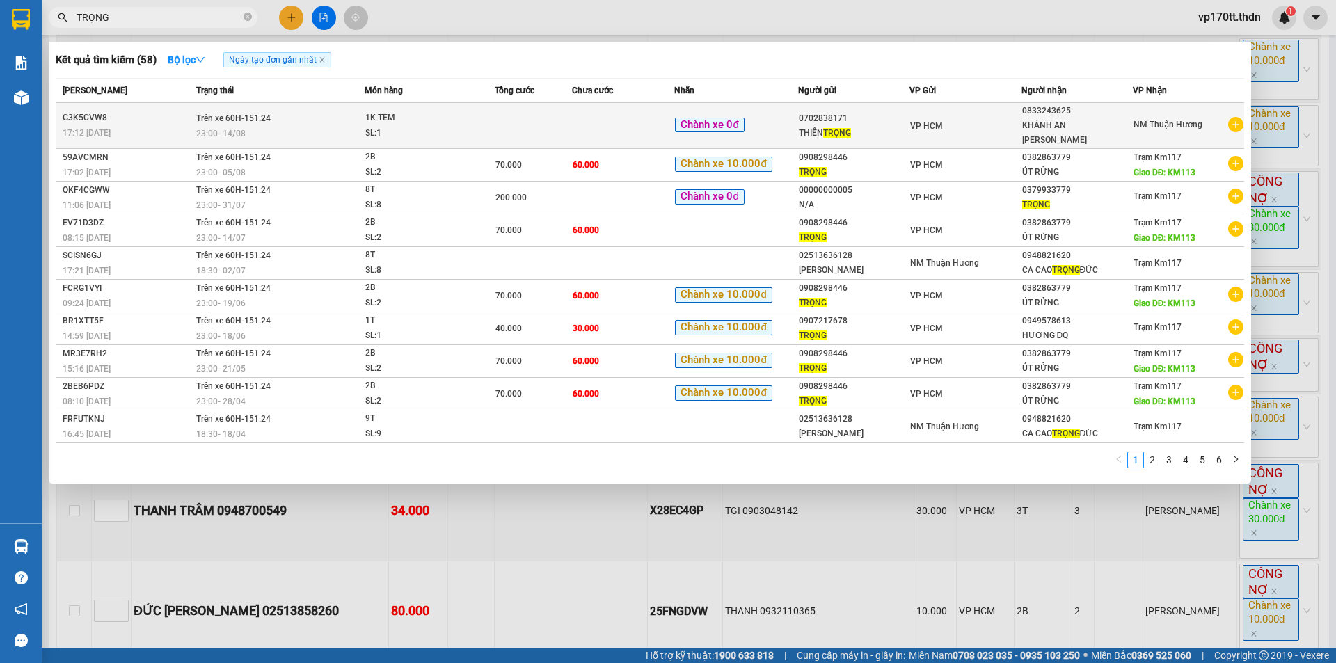
type input "TRỌNG"
click at [957, 118] on div "VP HCM" at bounding box center [965, 125] width 110 height 15
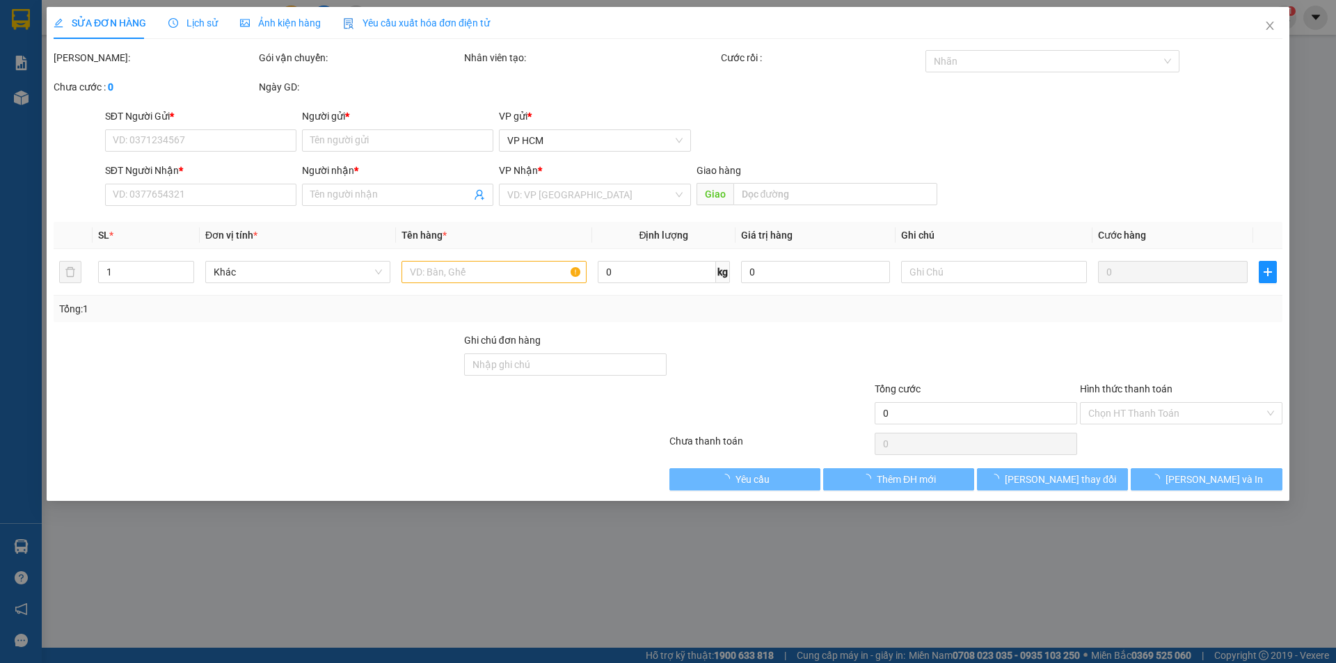
type input "0702838171"
type input "THIÊN TRỌNG"
type input "0833243625"
type input "KHÁNH AN [PERSON_NAME]"
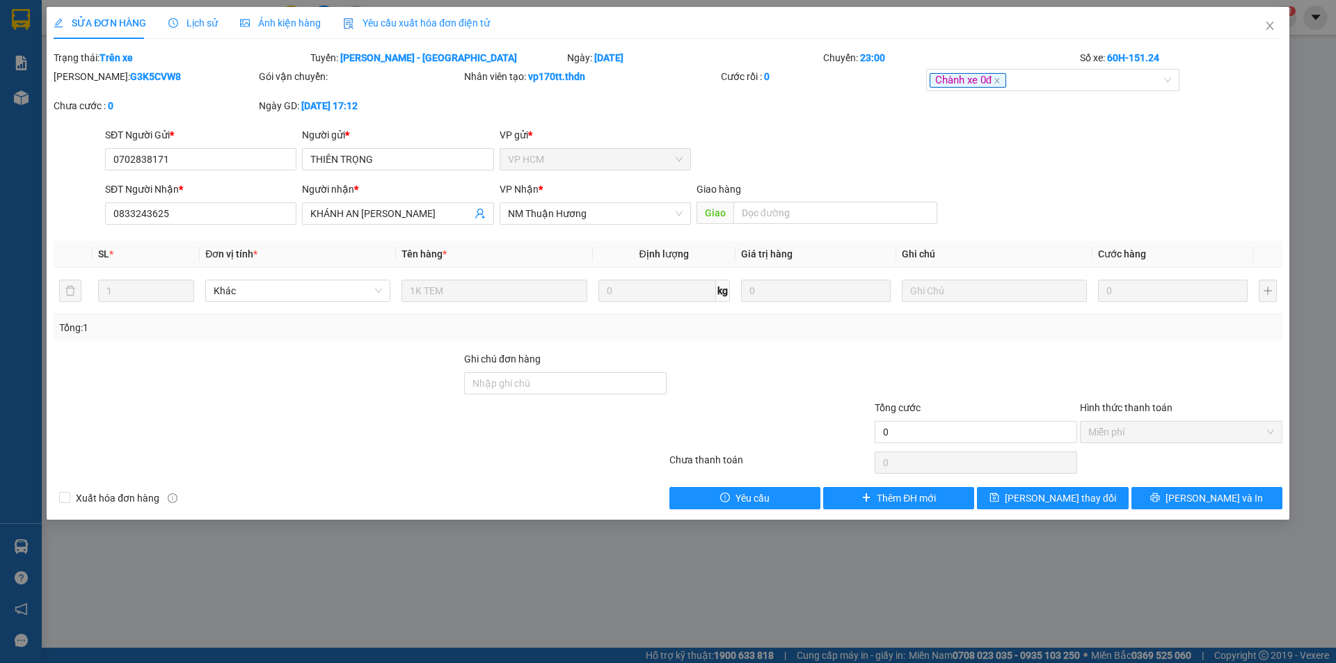
click at [713, 345] on div "Total Paid Fee 0 Total UnPaid Fee 0 Cash Collection Total Fee Trạng thái: Trên …" at bounding box center [668, 279] width 1229 height 459
click at [1263, 25] on span "Close" at bounding box center [1270, 26] width 39 height 39
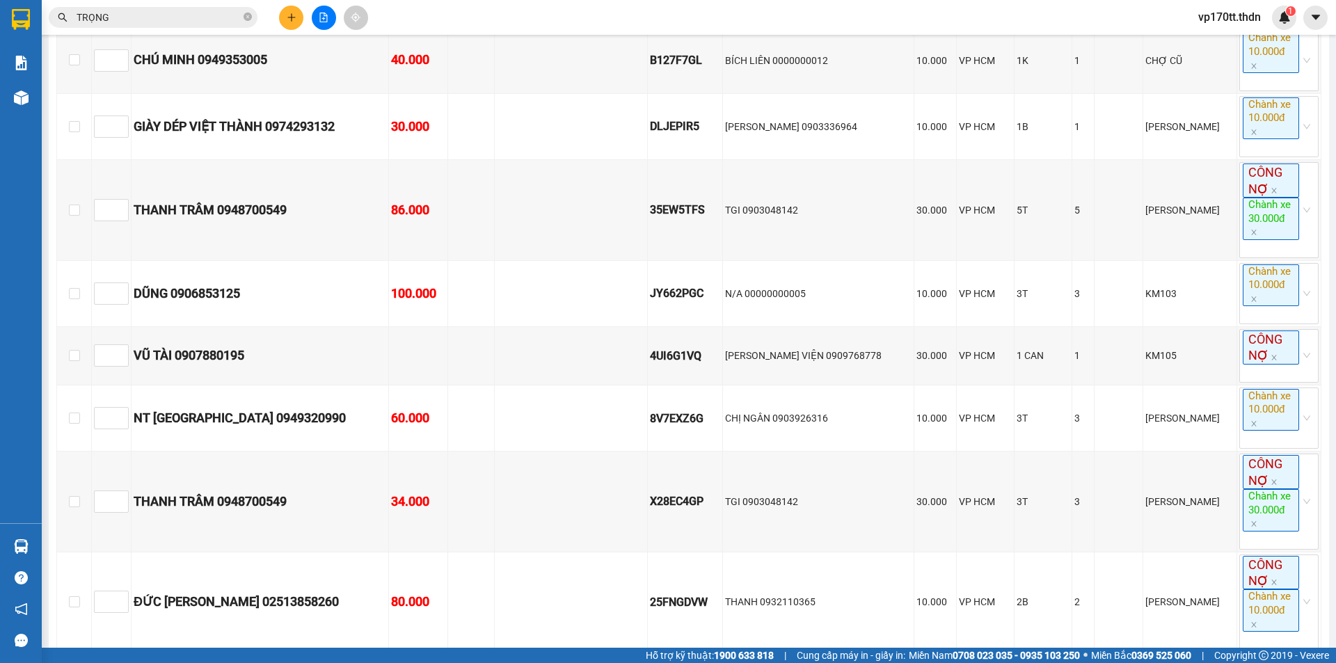
scroll to position [286, 0]
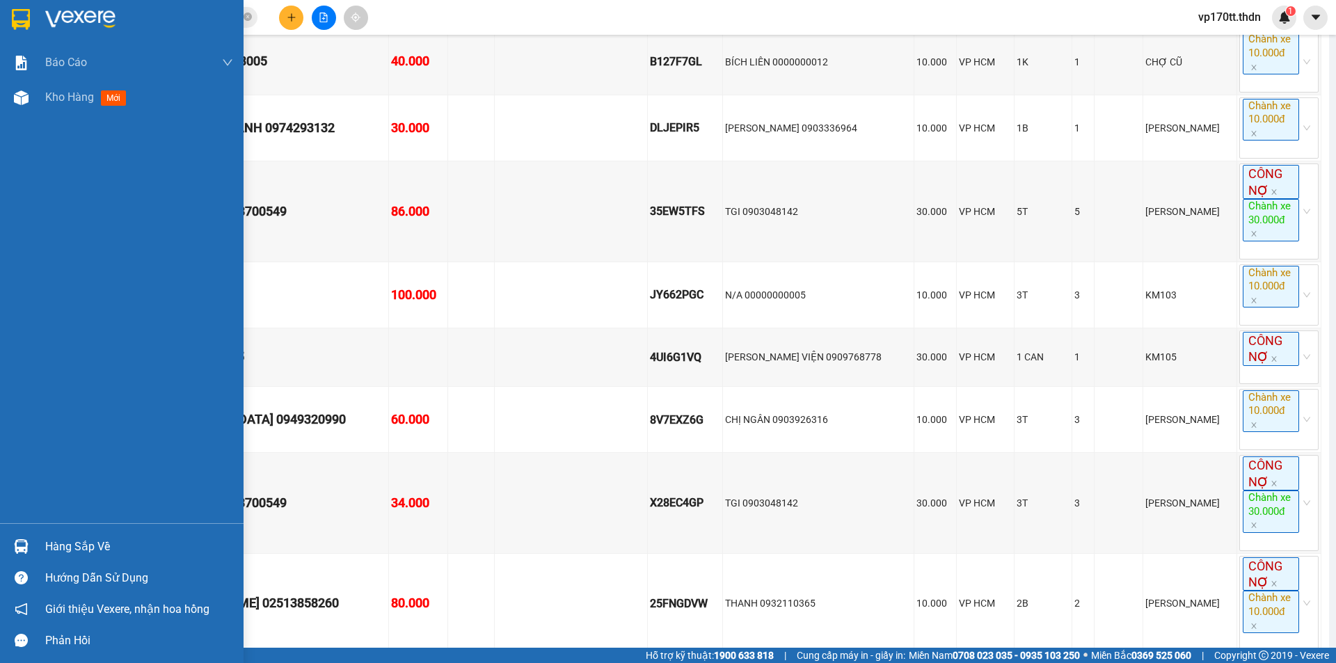
click at [13, 12] on img at bounding box center [21, 19] width 18 height 21
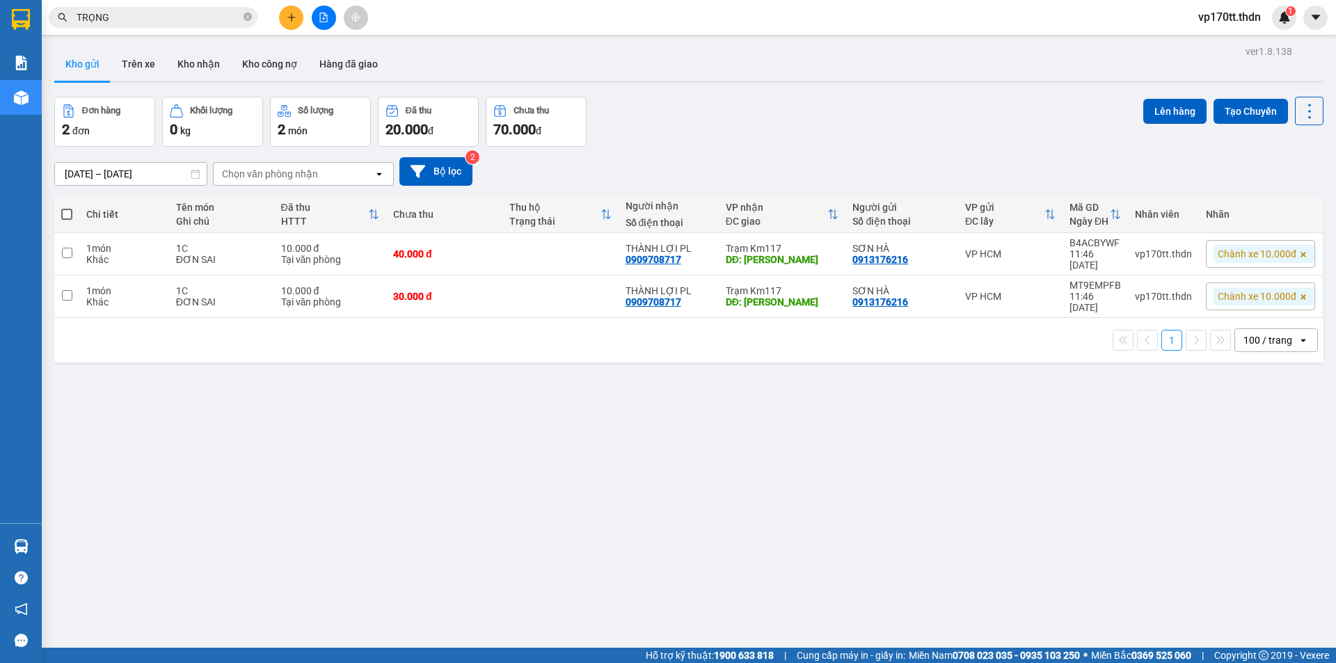
click at [228, 6] on div "Kết quả tìm kiếm ( 58 ) Bộ lọc Ngày tạo đơn gần nhất Mã ĐH Trạng thái Món hàng …" at bounding box center [135, 18] width 271 height 24
click at [214, 17] on input "TRỌNG" at bounding box center [159, 17] width 164 height 15
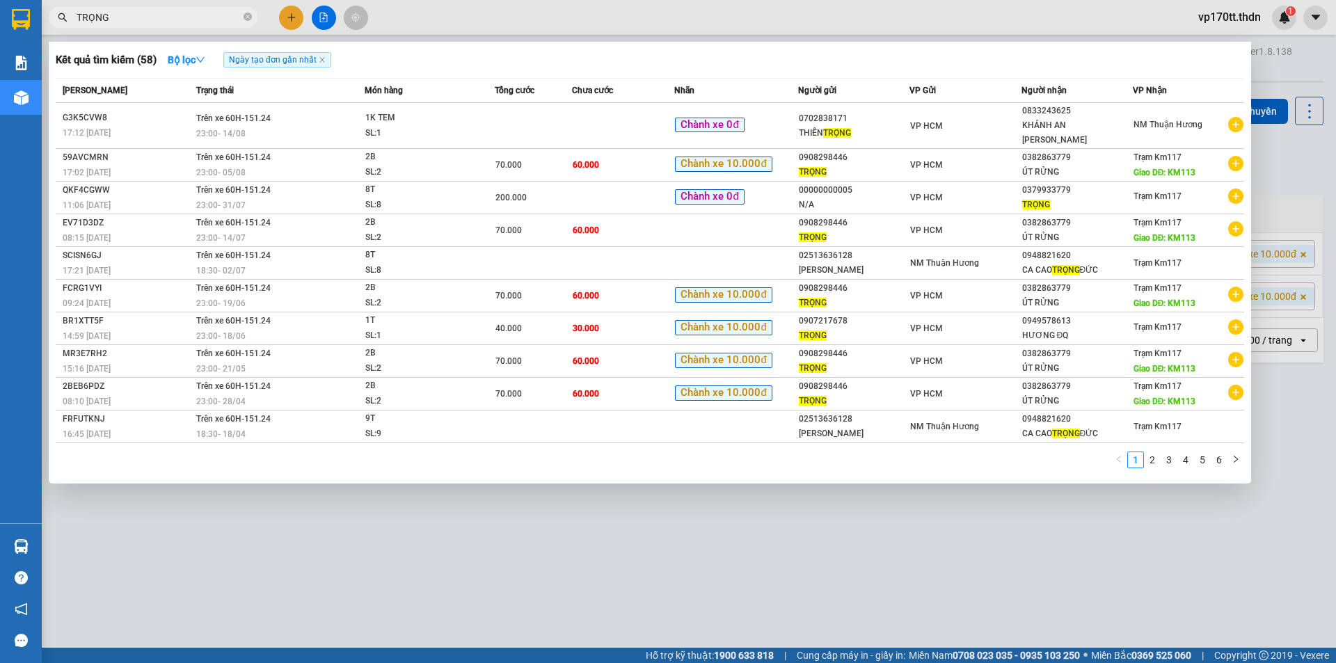
click at [562, 543] on div at bounding box center [668, 331] width 1336 height 663
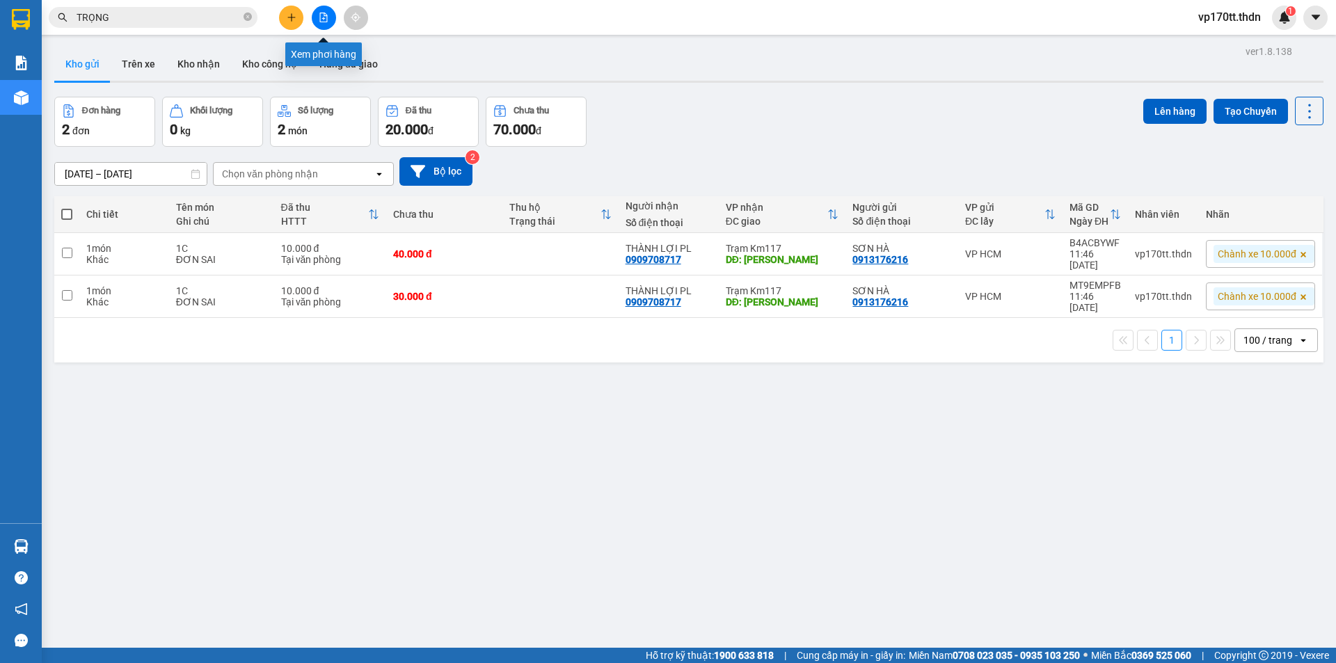
click at [317, 22] on button at bounding box center [324, 18] width 24 height 24
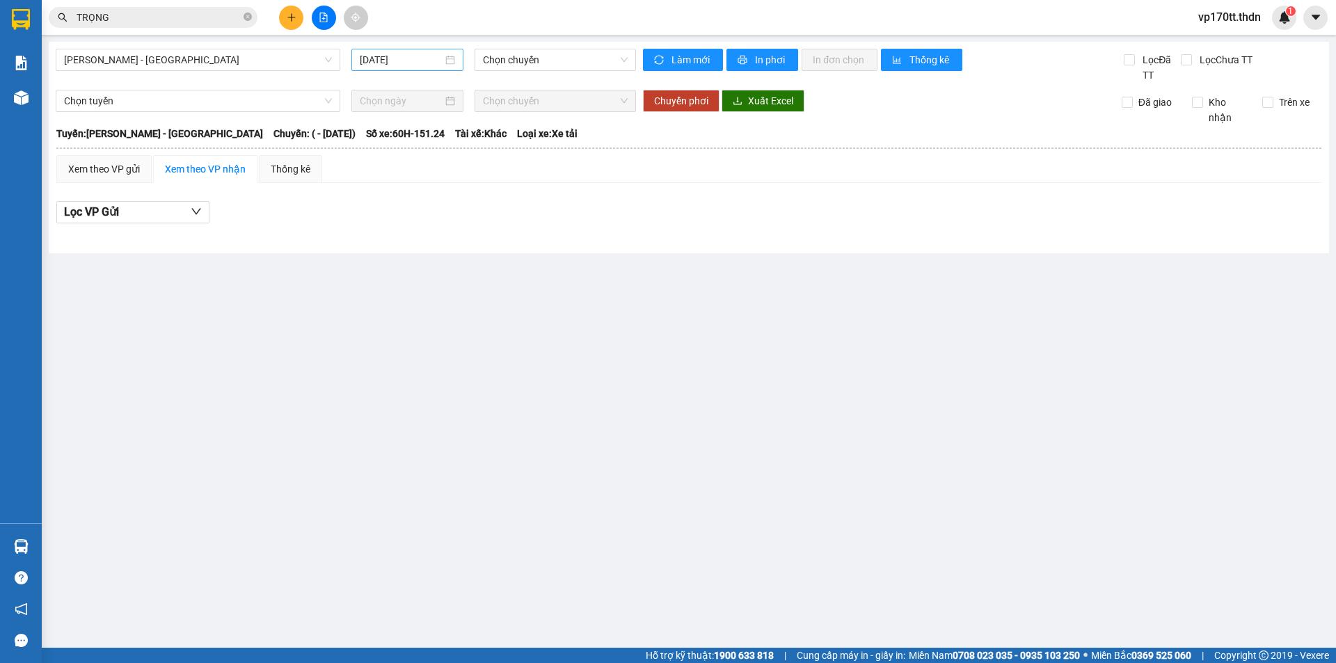
click at [384, 65] on input "[DATE]" at bounding box center [401, 59] width 83 height 15
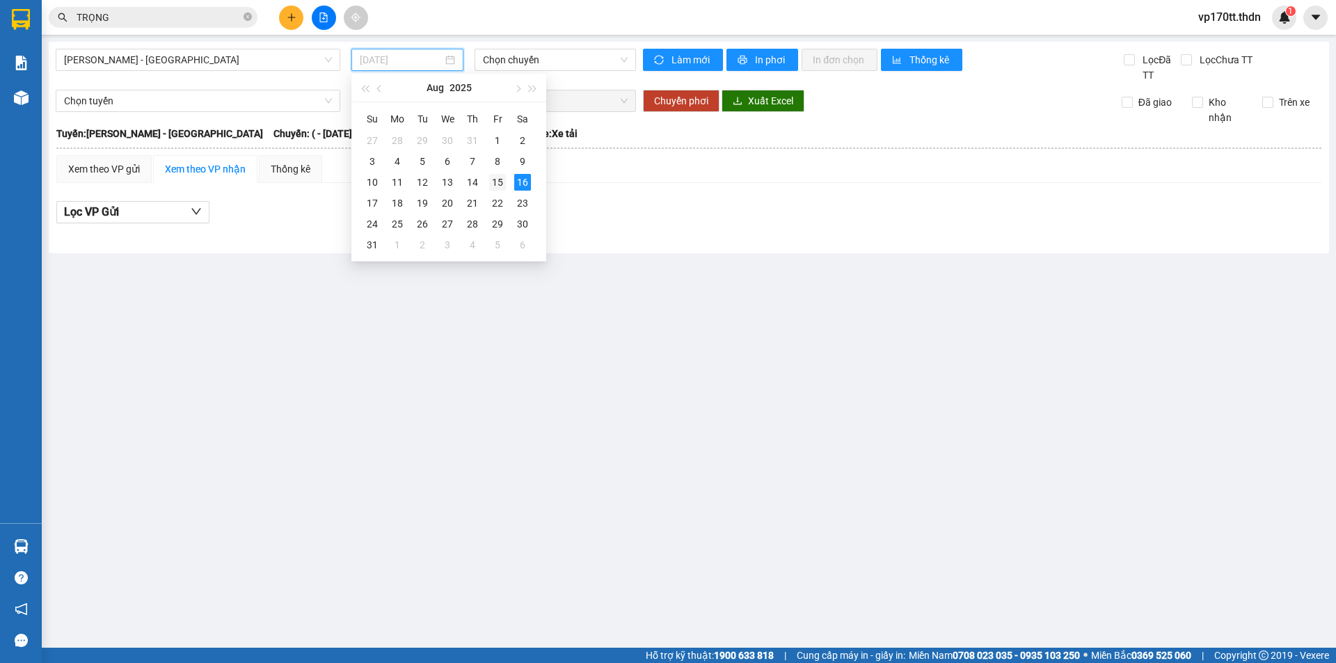
click at [502, 182] on div "15" at bounding box center [497, 182] width 17 height 17
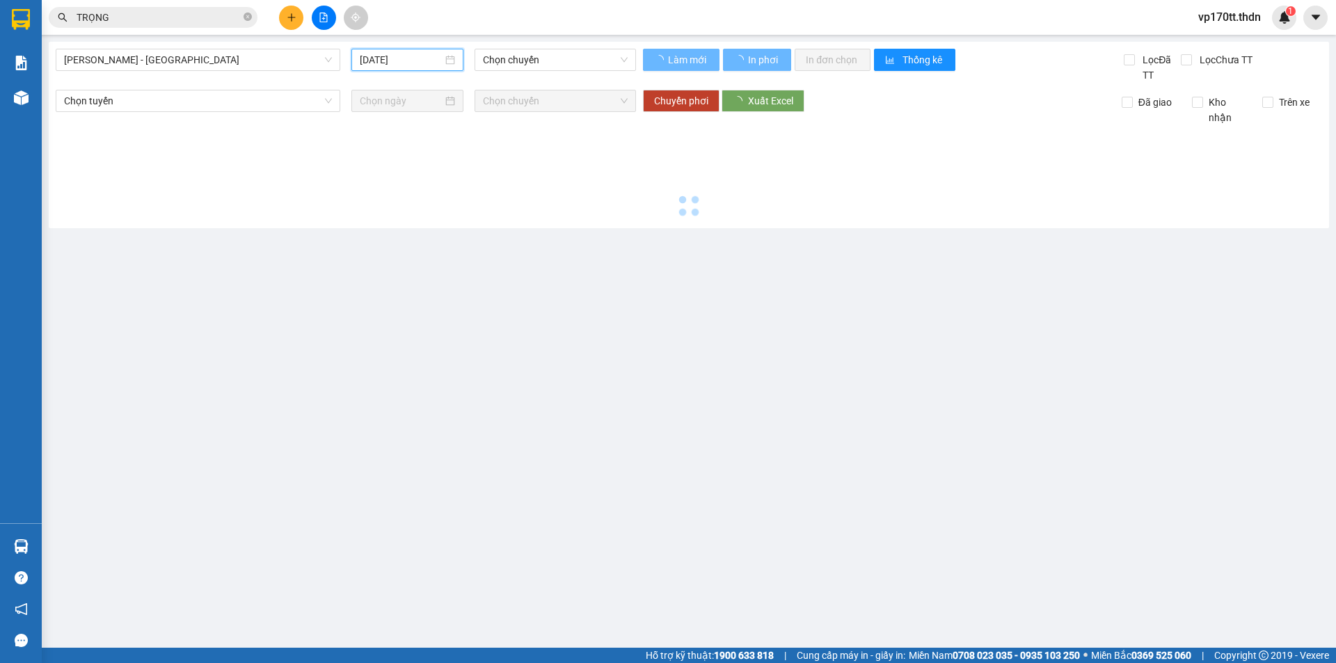
type input "[DATE]"
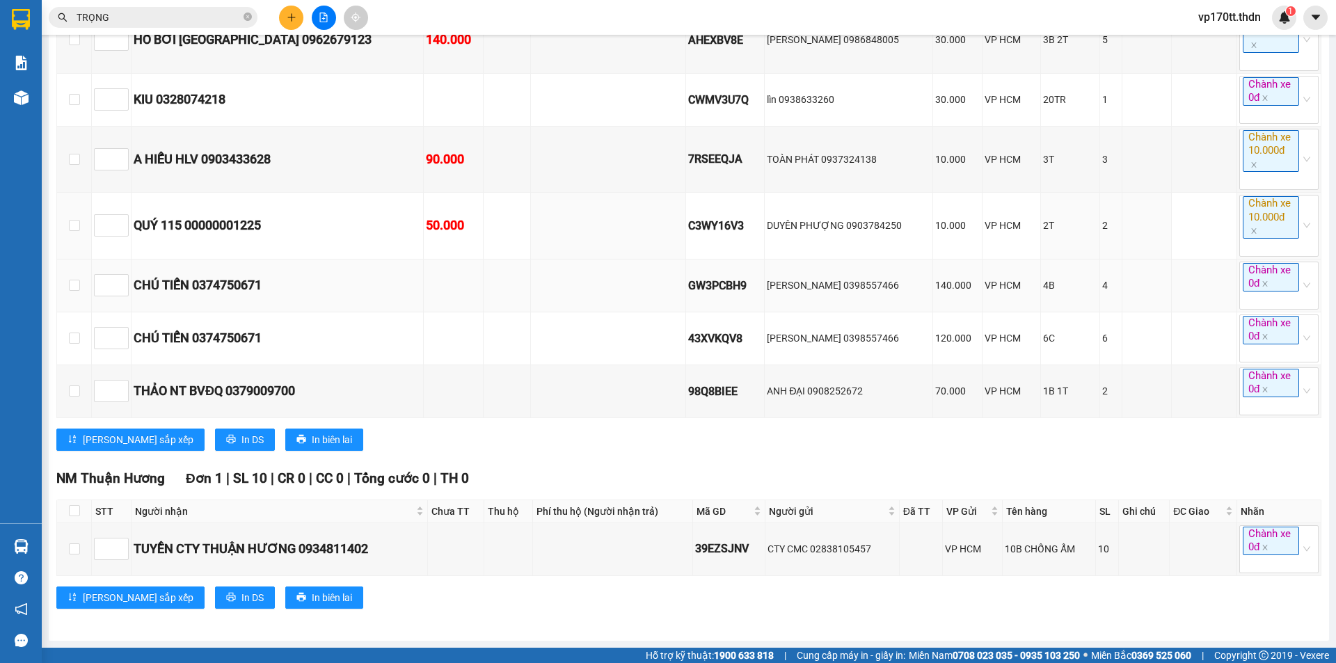
scroll to position [3626, 0]
click at [226, 442] on icon "printer" at bounding box center [231, 439] width 10 height 10
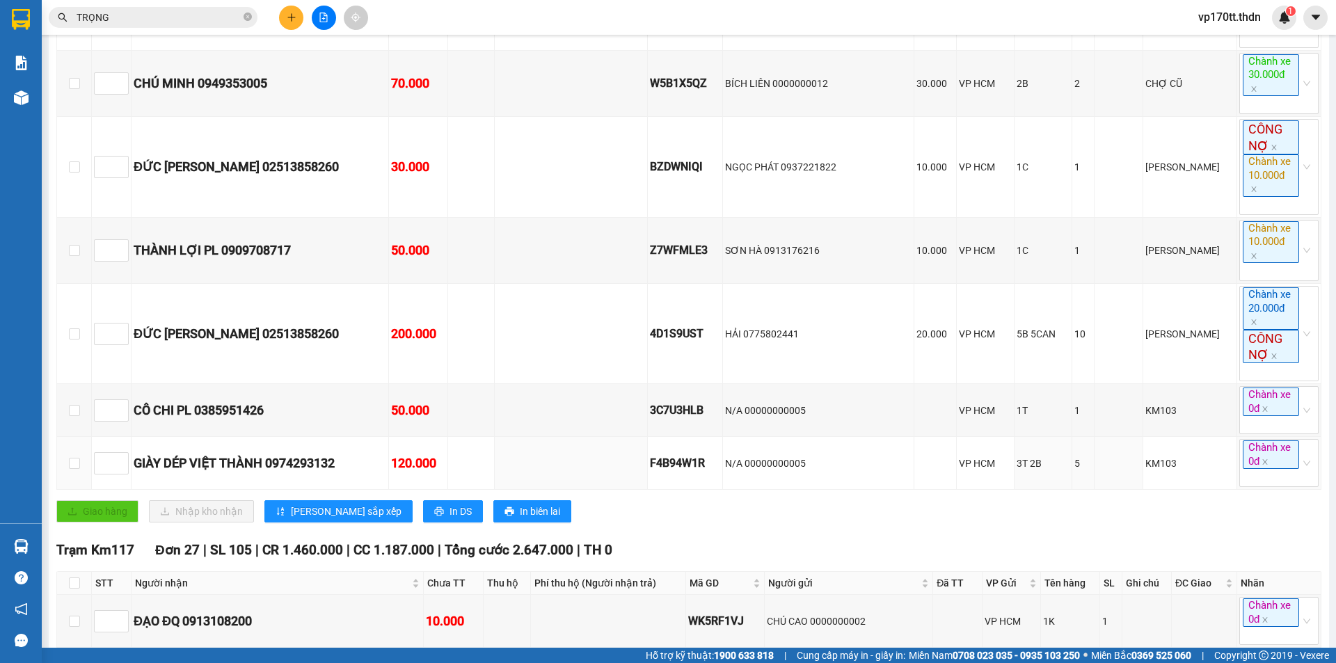
scroll to position [1747, 0]
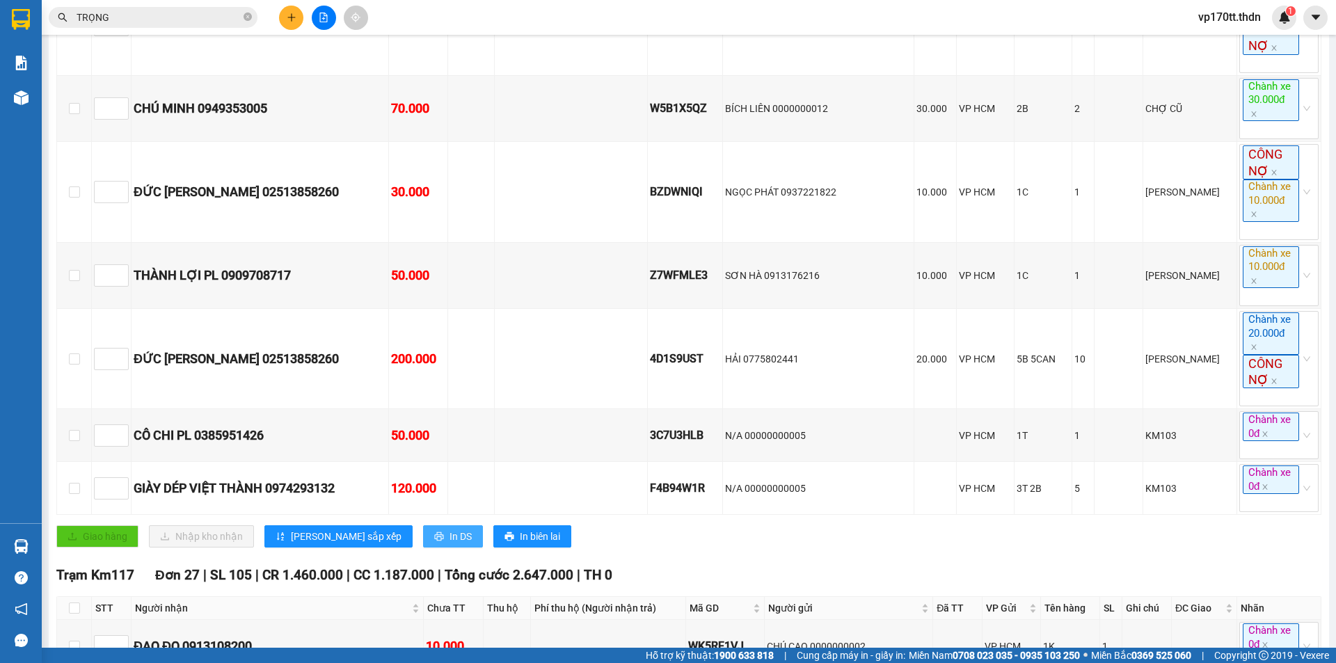
click at [450, 544] on span "In DS" at bounding box center [461, 536] width 22 height 15
